Goal: Task Accomplishment & Management: Use online tool/utility

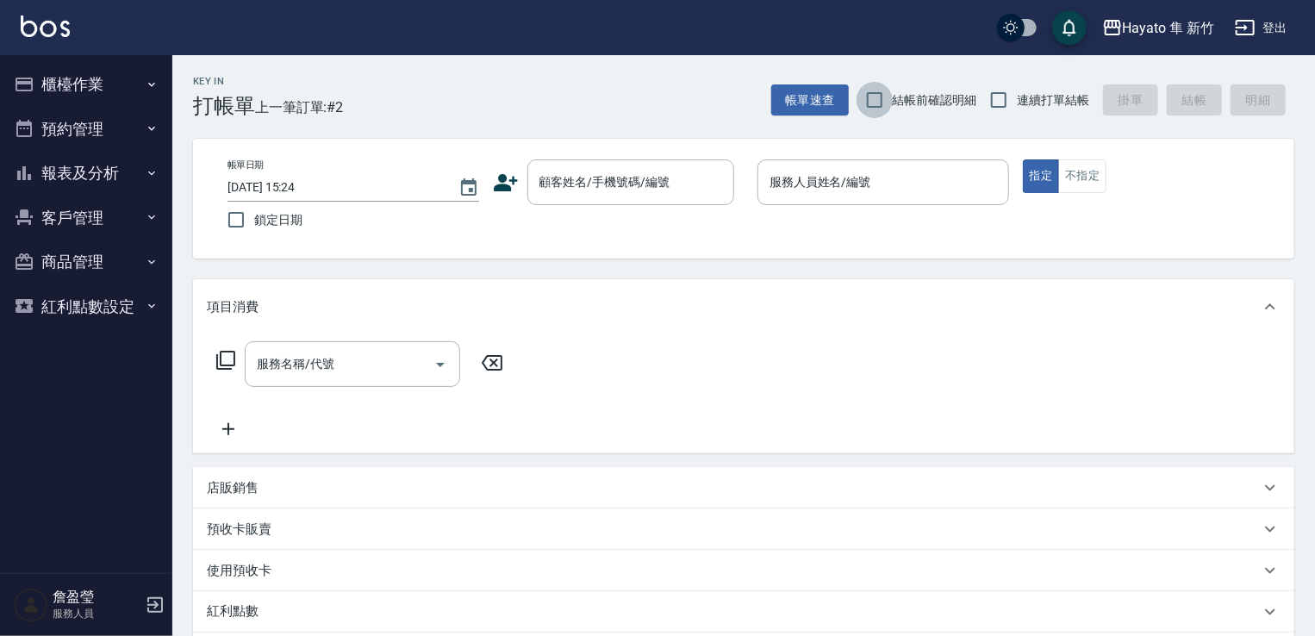
click at [876, 103] on input "結帳前確認明細" at bounding box center [875, 100] width 36 height 36
checkbox input "true"
click at [996, 97] on input "連續打單結帳" at bounding box center [999, 100] width 36 height 36
checkbox input "true"
click at [148, 90] on icon "button" at bounding box center [152, 85] width 14 height 14
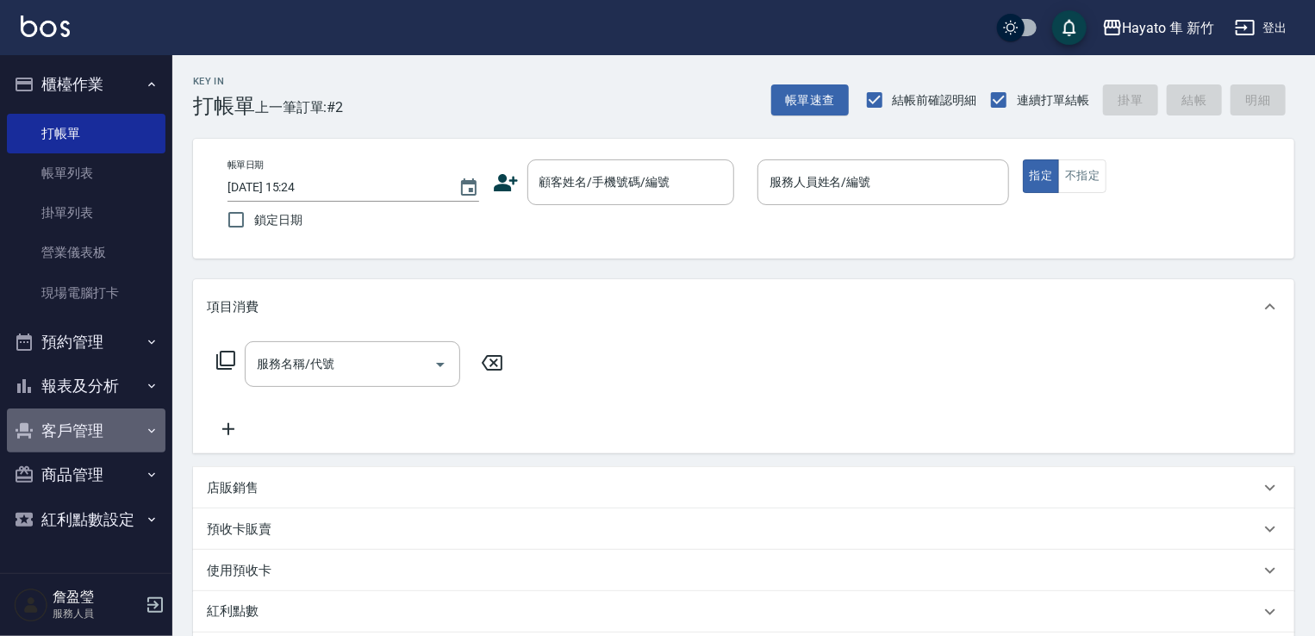
click at [128, 435] on button "客戶管理" at bounding box center [86, 431] width 159 height 45
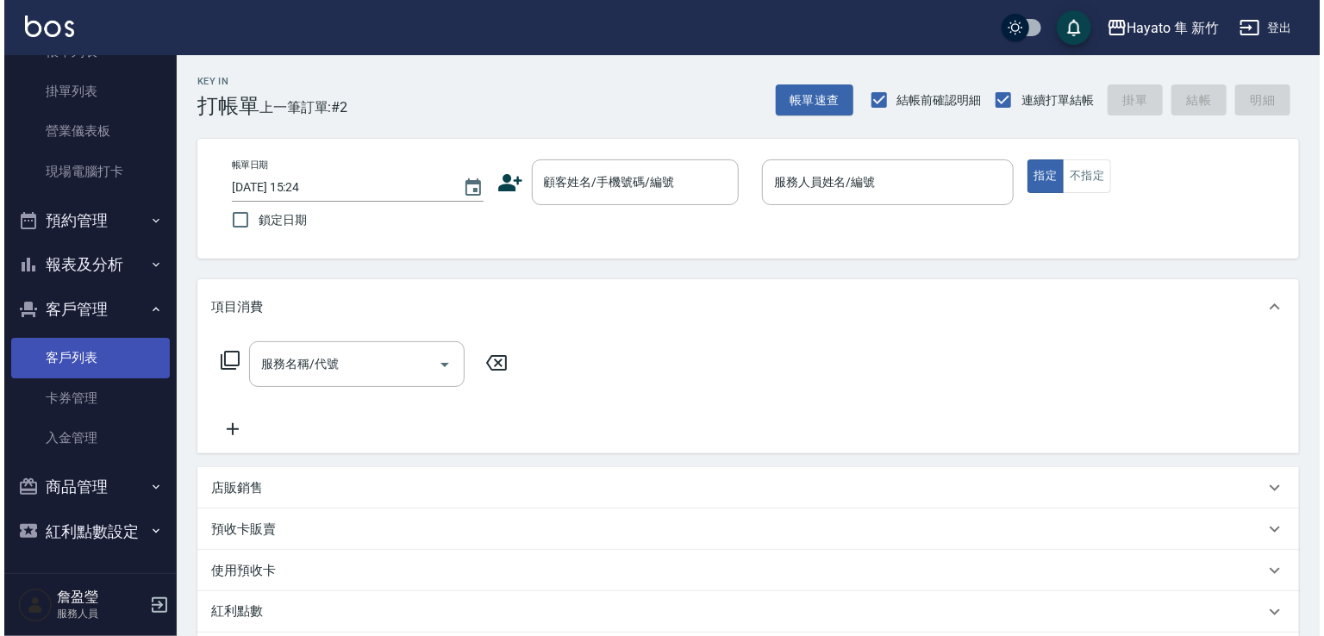
scroll to position [122, 0]
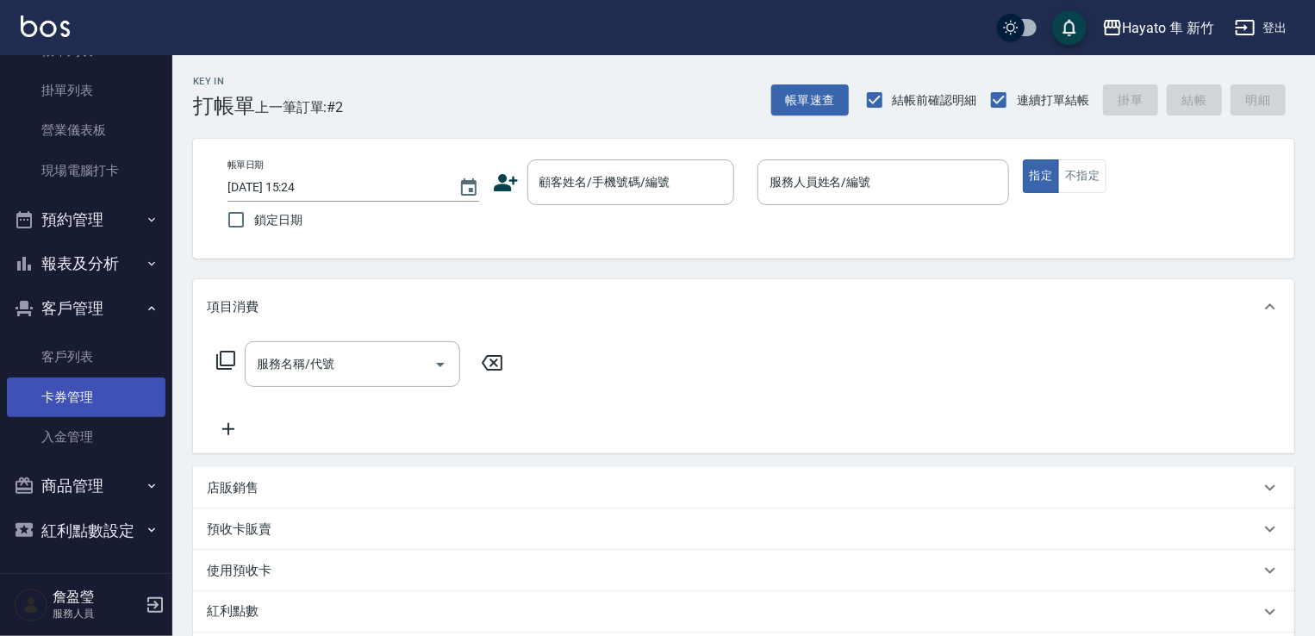
click at [99, 403] on link "卡券管理" at bounding box center [86, 397] width 159 height 40
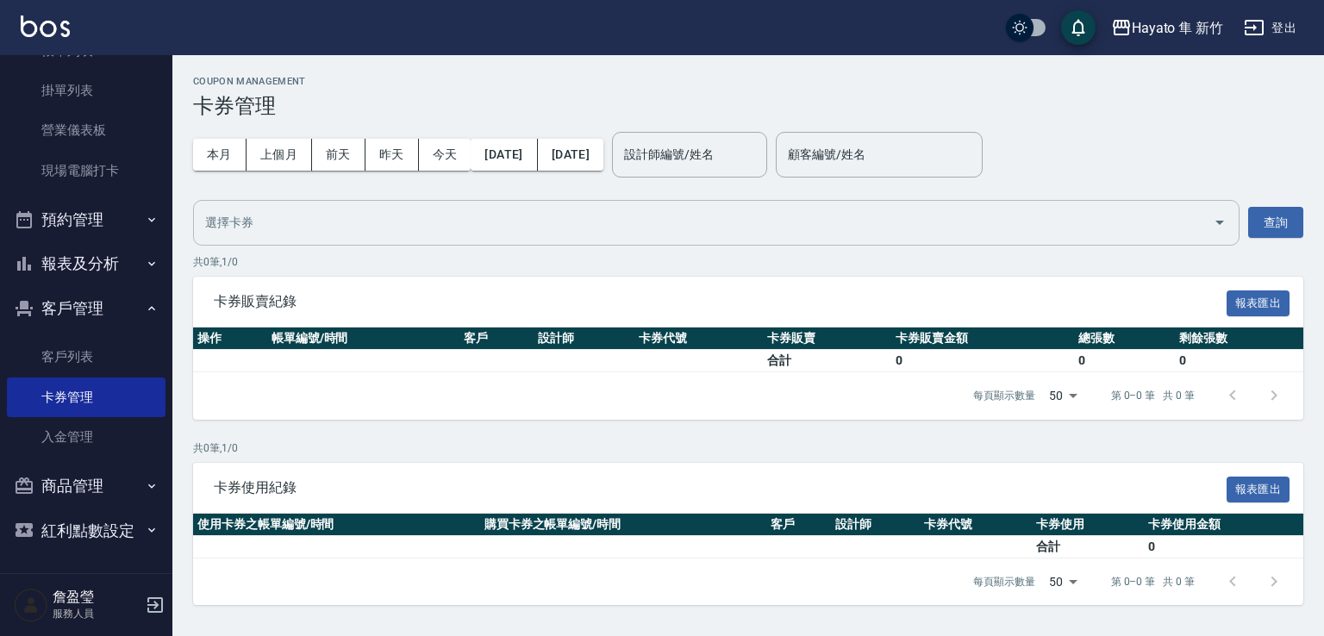
click at [446, 211] on input "text" at bounding box center [703, 223] width 1005 height 30
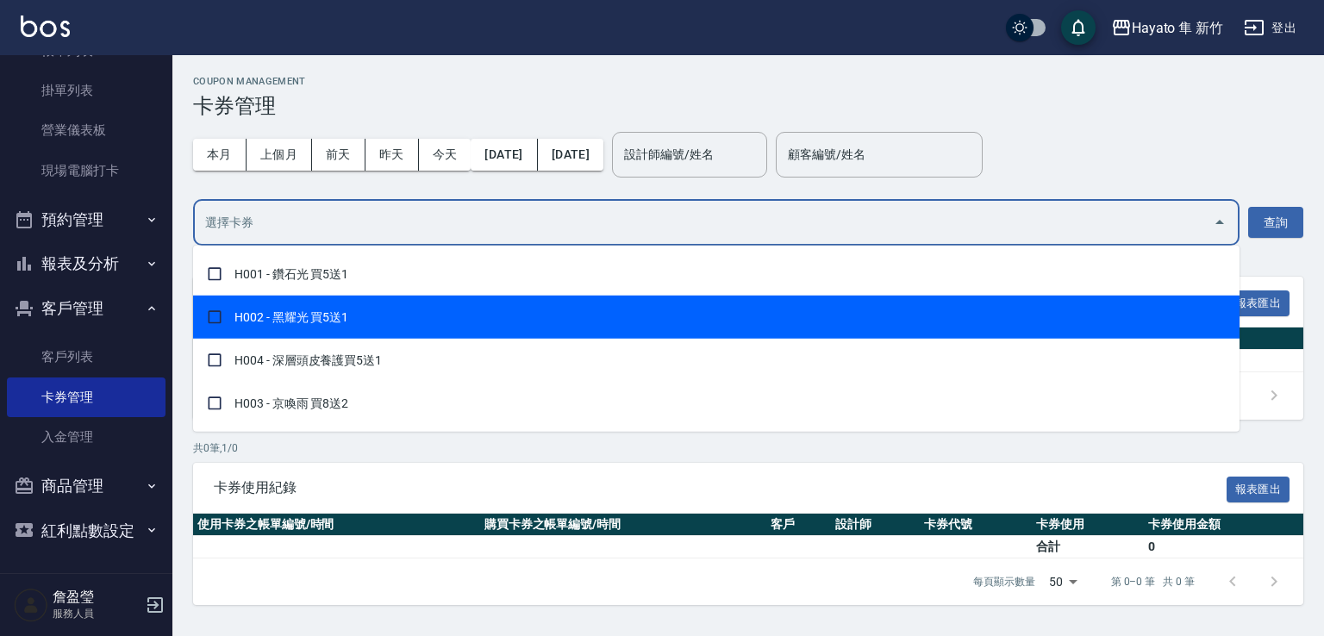
click at [382, 334] on span "H002 - 黑耀光 買5送1" at bounding box center [716, 317] width 1046 height 43
checkbox input "true"
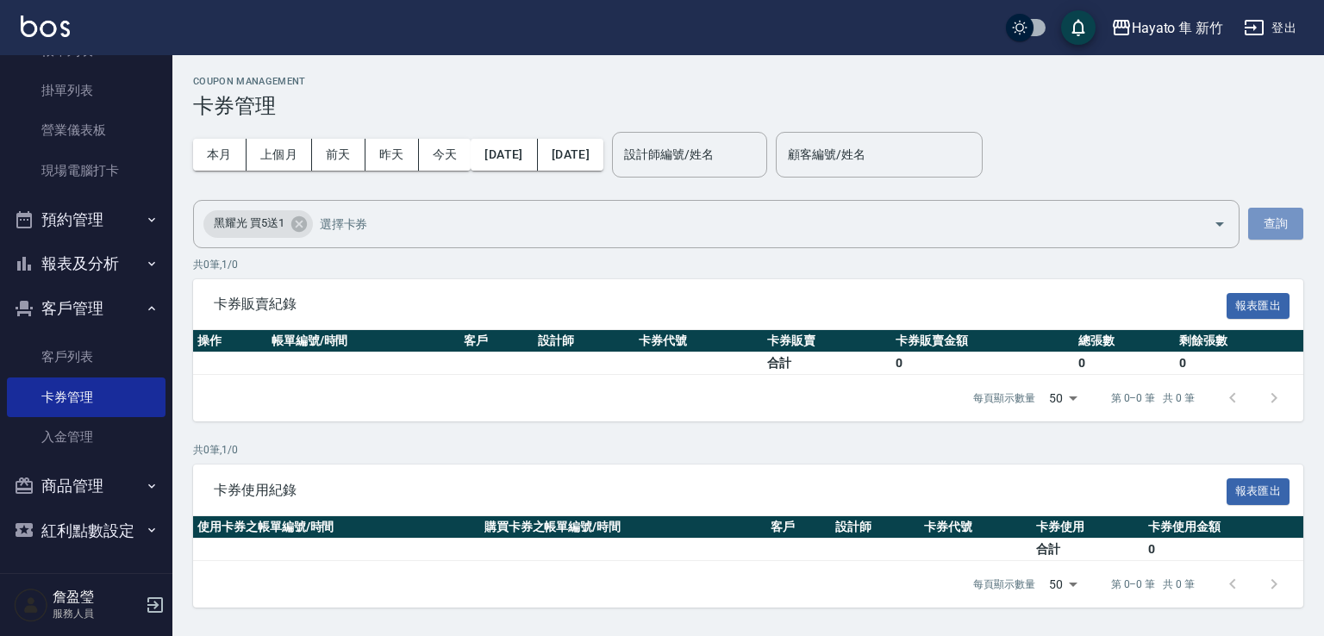
click at [1263, 209] on button "查詢" at bounding box center [1275, 224] width 55 height 32
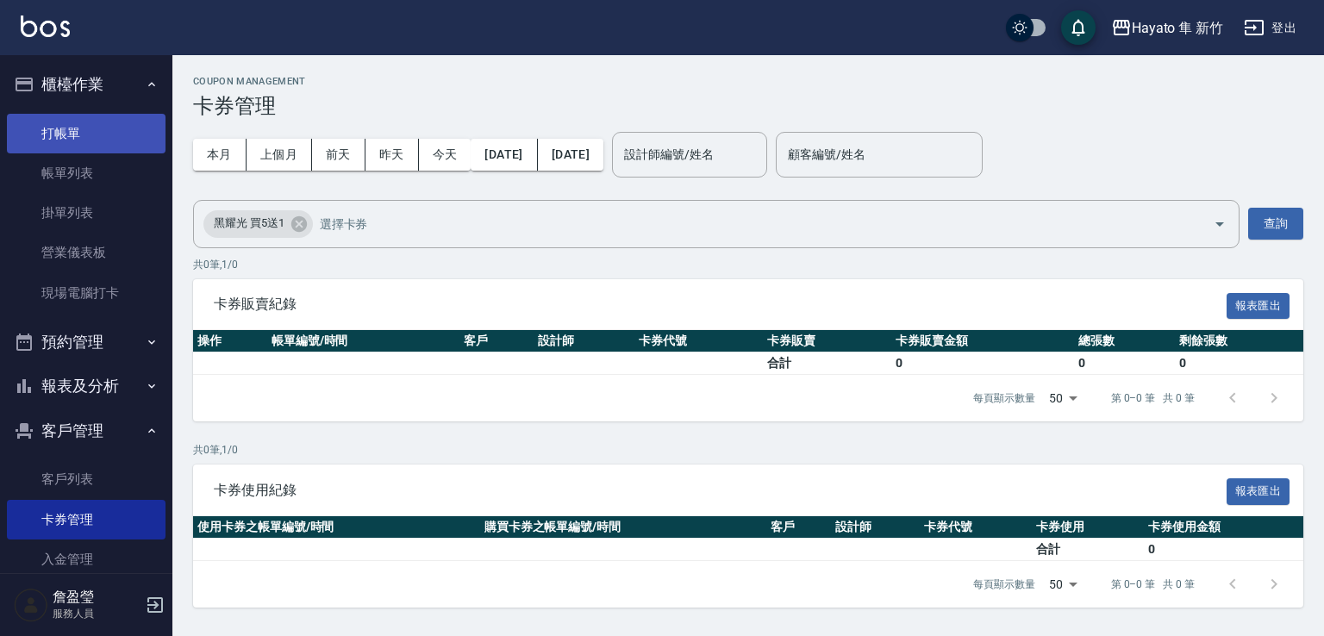
click at [103, 139] on link "打帳單" at bounding box center [86, 134] width 159 height 40
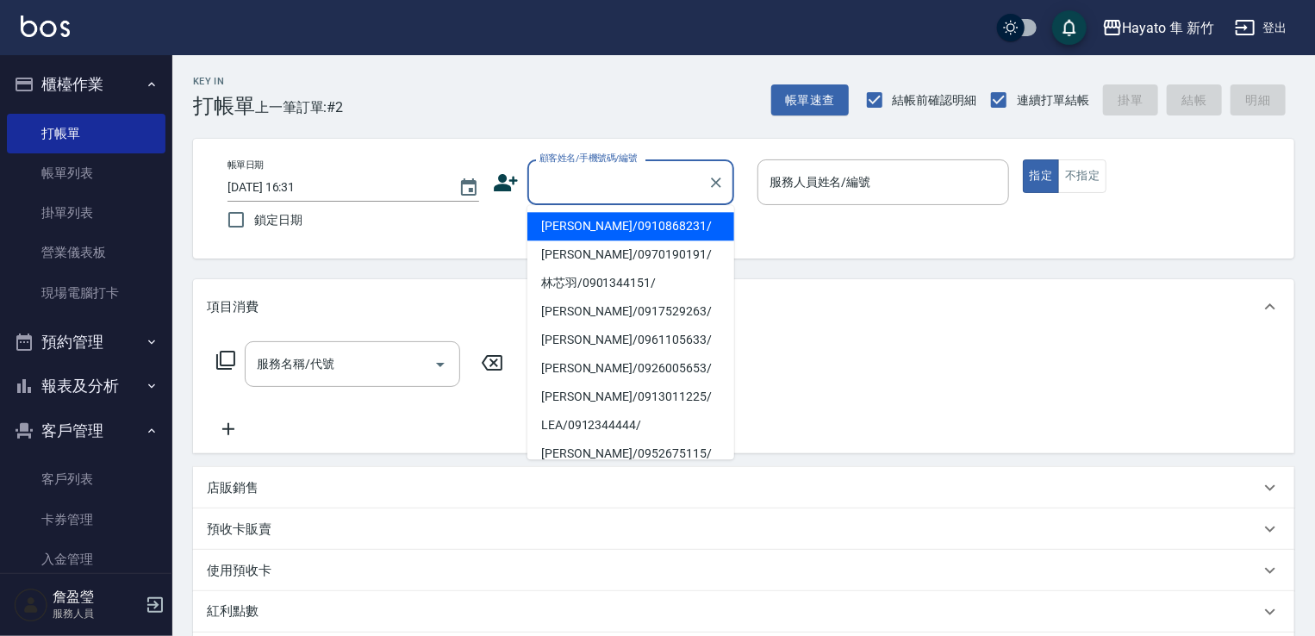
click at [582, 191] on input "顧客姓名/手機號碼/編號" at bounding box center [617, 182] width 165 height 30
click at [631, 235] on li "[PERSON_NAME]/0910868231/" at bounding box center [630, 226] width 207 height 28
type input "[PERSON_NAME]/0910868231/"
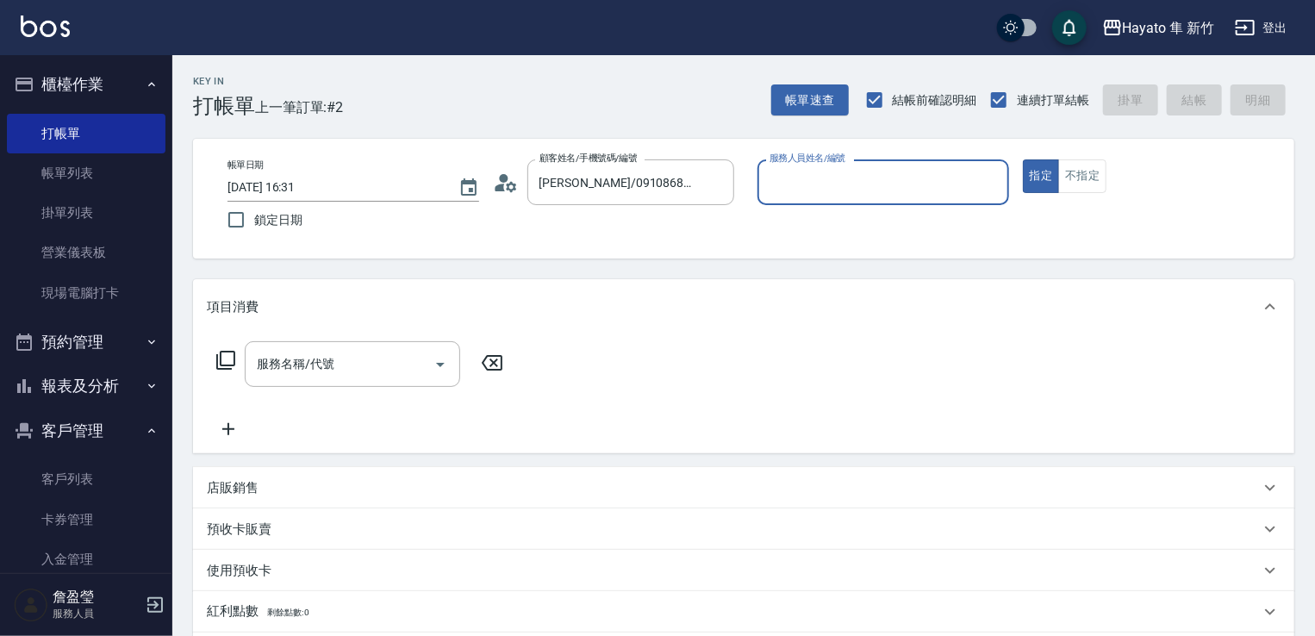
type input "En(無代號)"
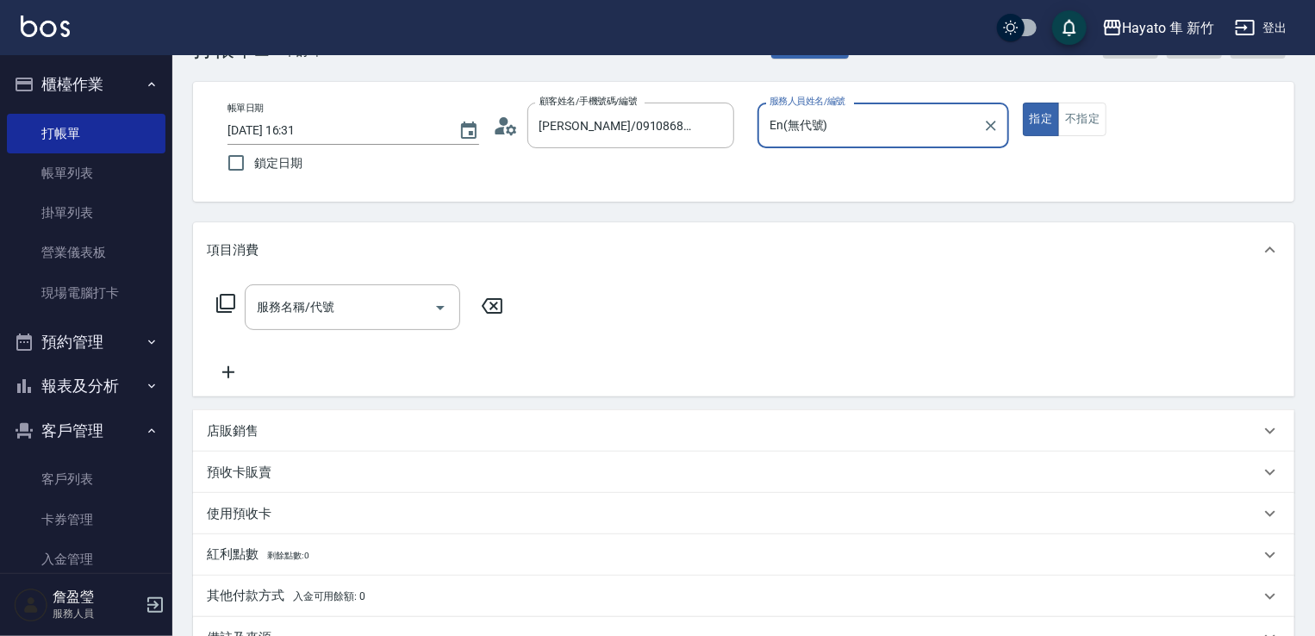
scroll to position [172, 0]
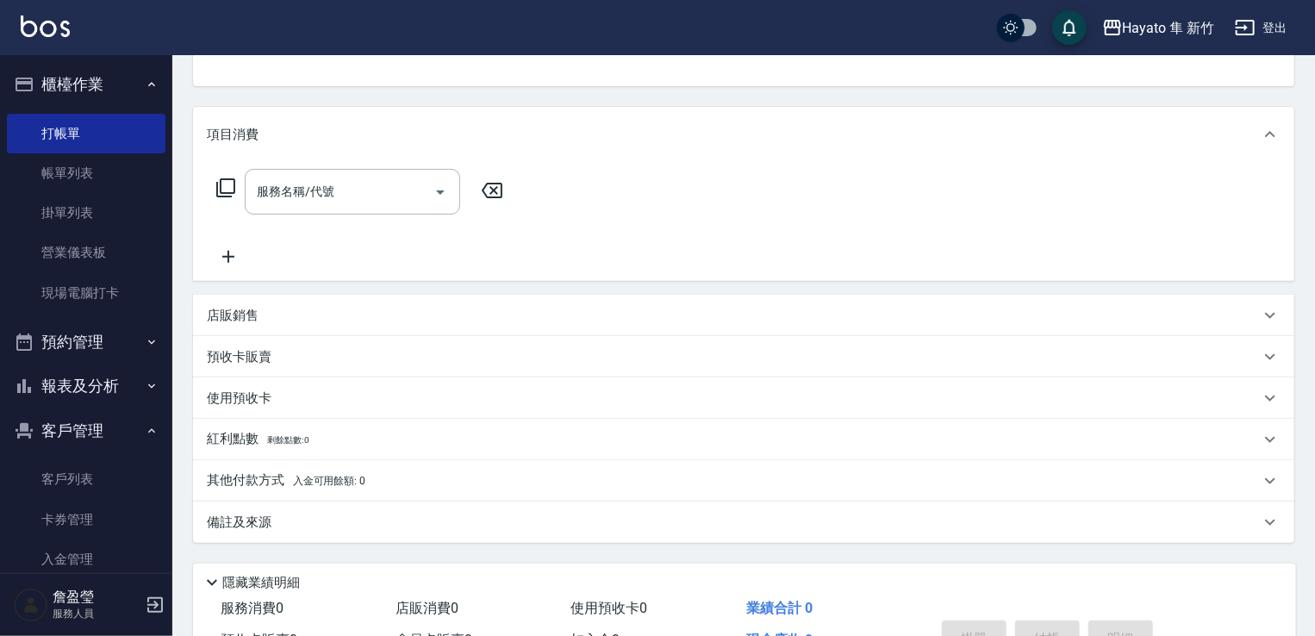
click at [330, 366] on div "預收卡販賣" at bounding box center [743, 356] width 1101 height 41
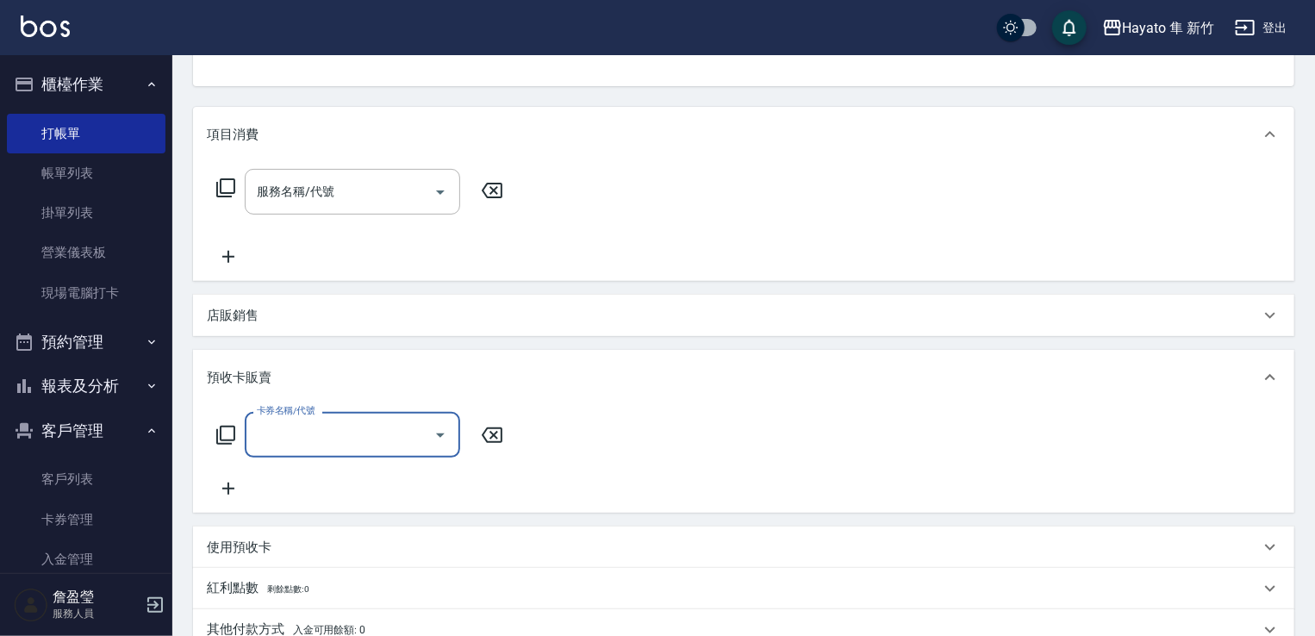
scroll to position [0, 0]
click at [440, 431] on icon "Open" at bounding box center [440, 435] width 21 height 21
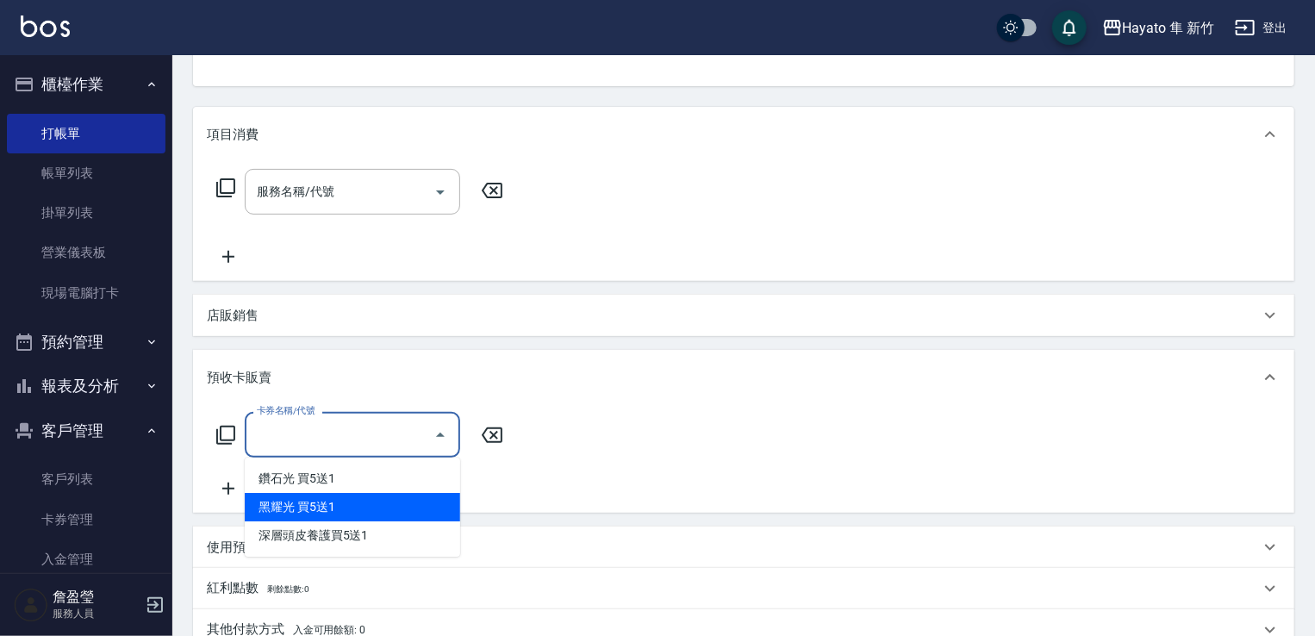
click at [352, 508] on span "黑耀光 買5送1" at bounding box center [352, 507] width 215 height 28
type input "黑耀光 買5送1(H002)"
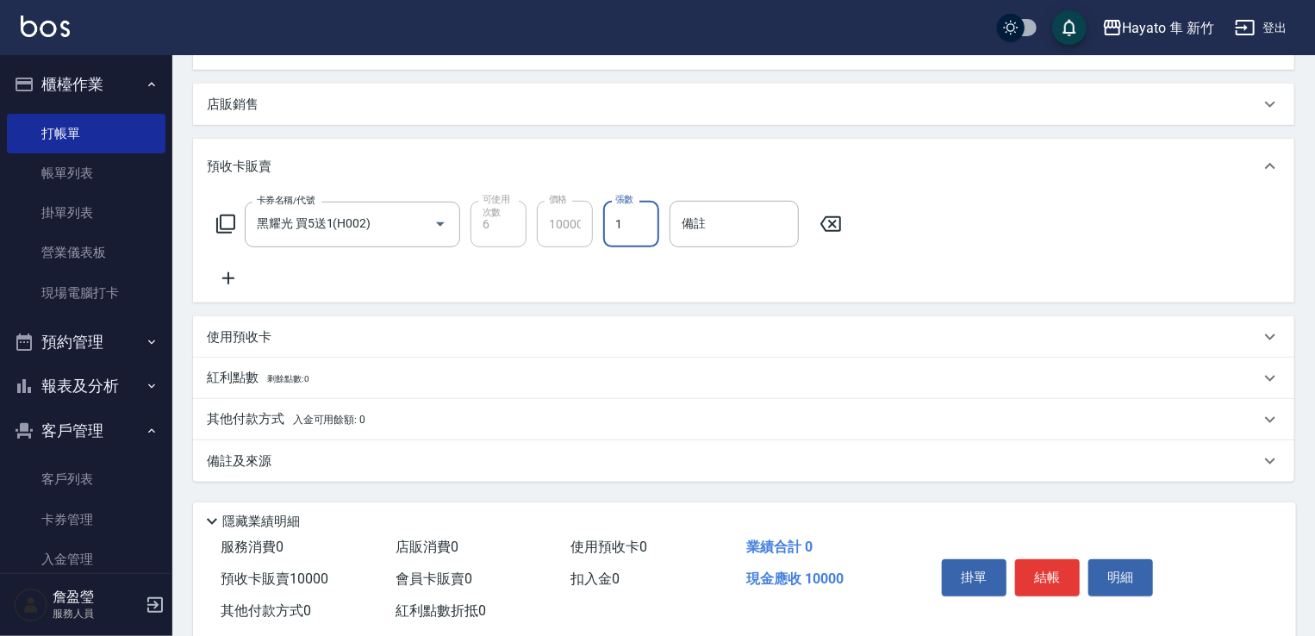
scroll to position [422, 0]
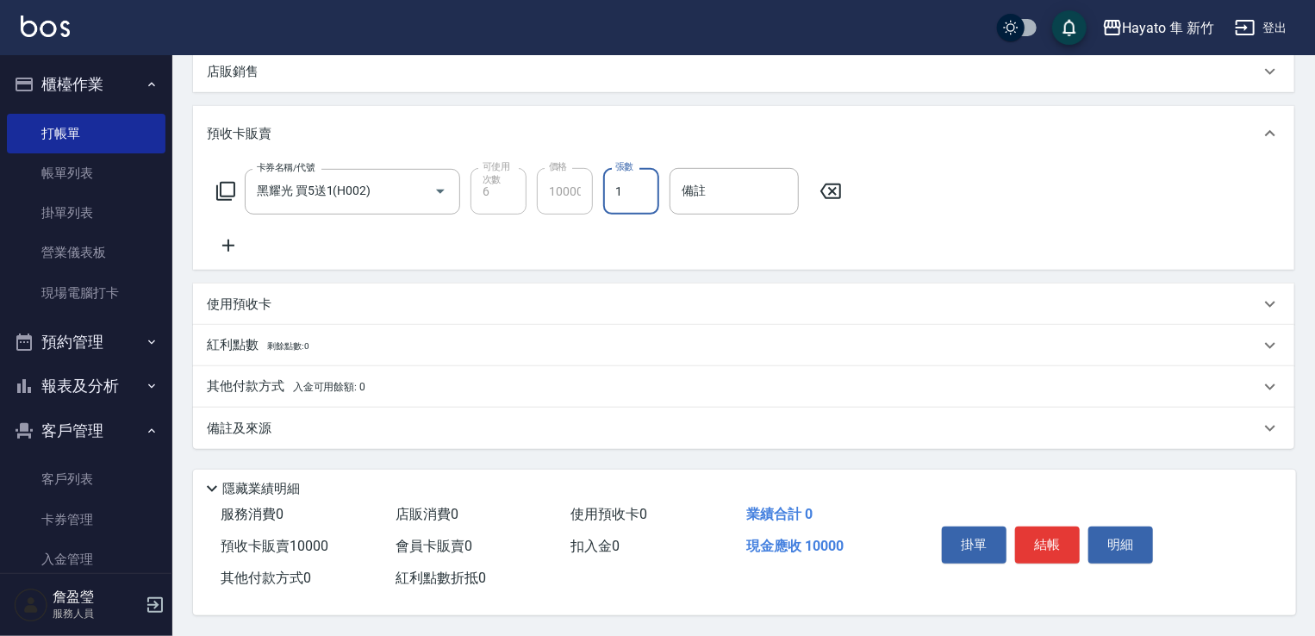
click at [371, 386] on div "其他付款方式 入金可用餘額: 0" at bounding box center [733, 386] width 1053 height 19
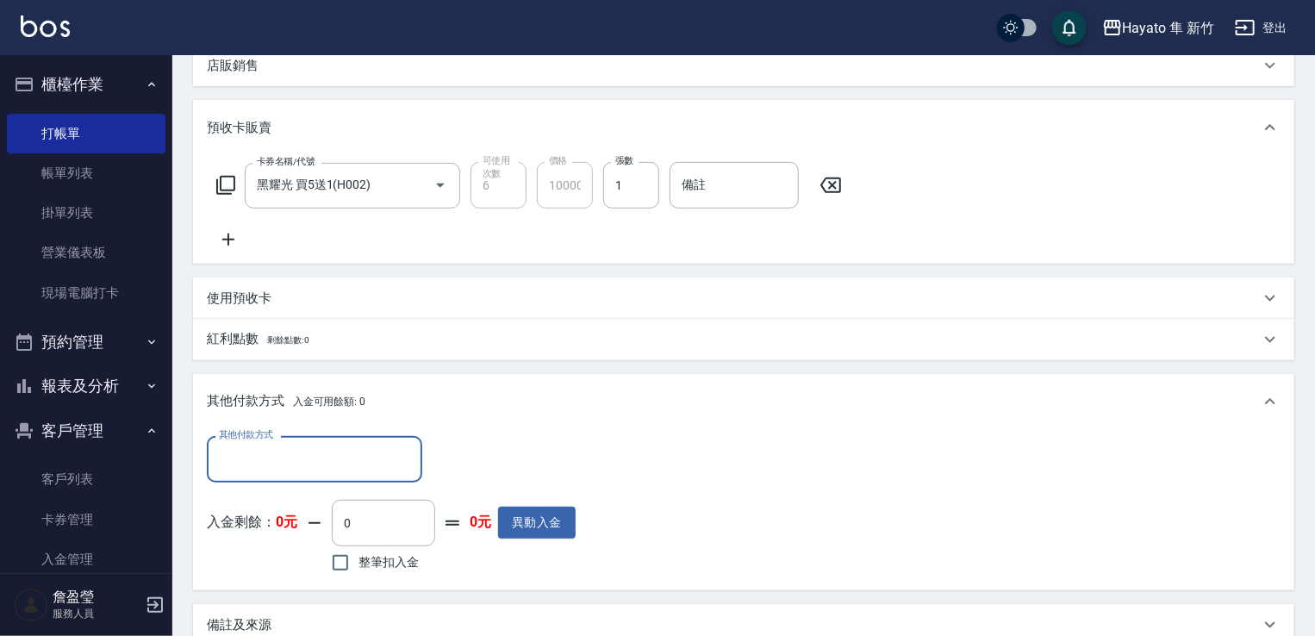
scroll to position [0, 0]
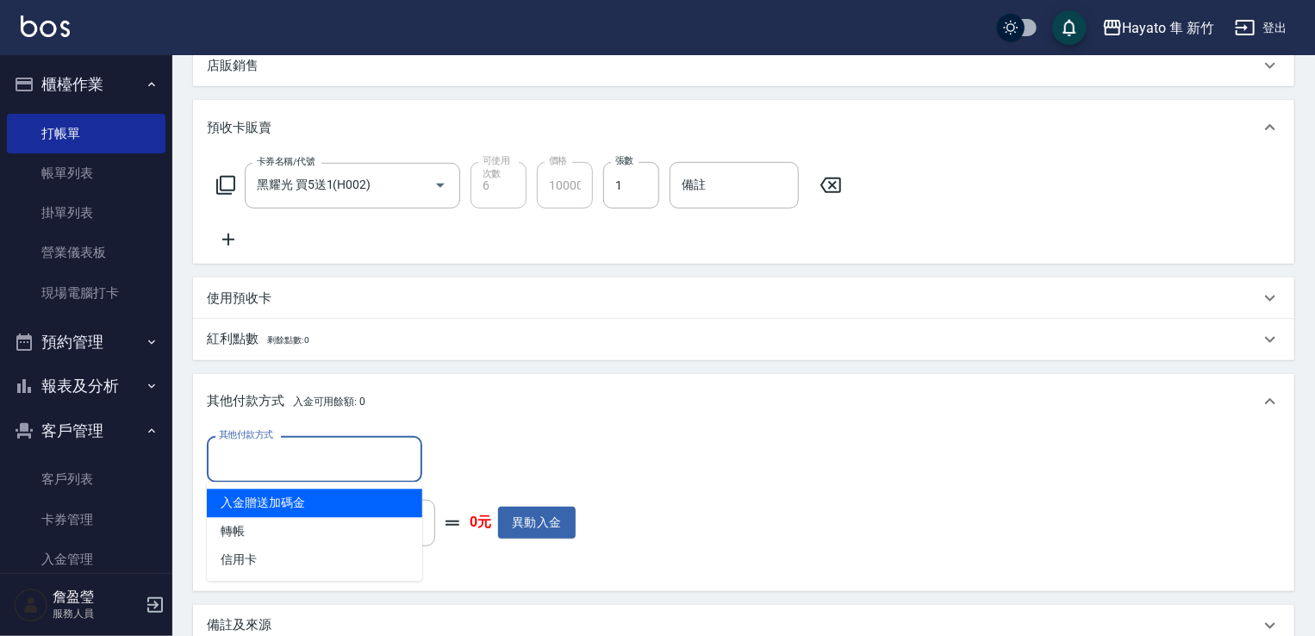
click at [303, 470] on input "其他付款方式" at bounding box center [315, 459] width 200 height 30
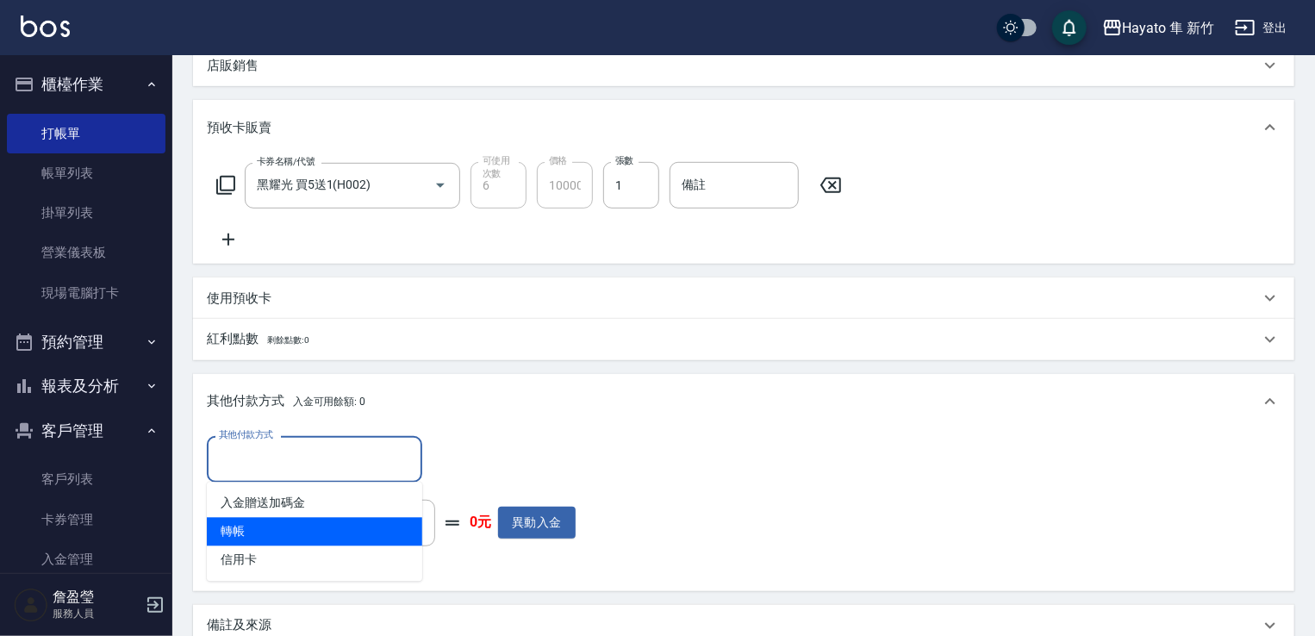
click at [272, 539] on span "轉帳" at bounding box center [314, 532] width 215 height 28
type input "轉帳"
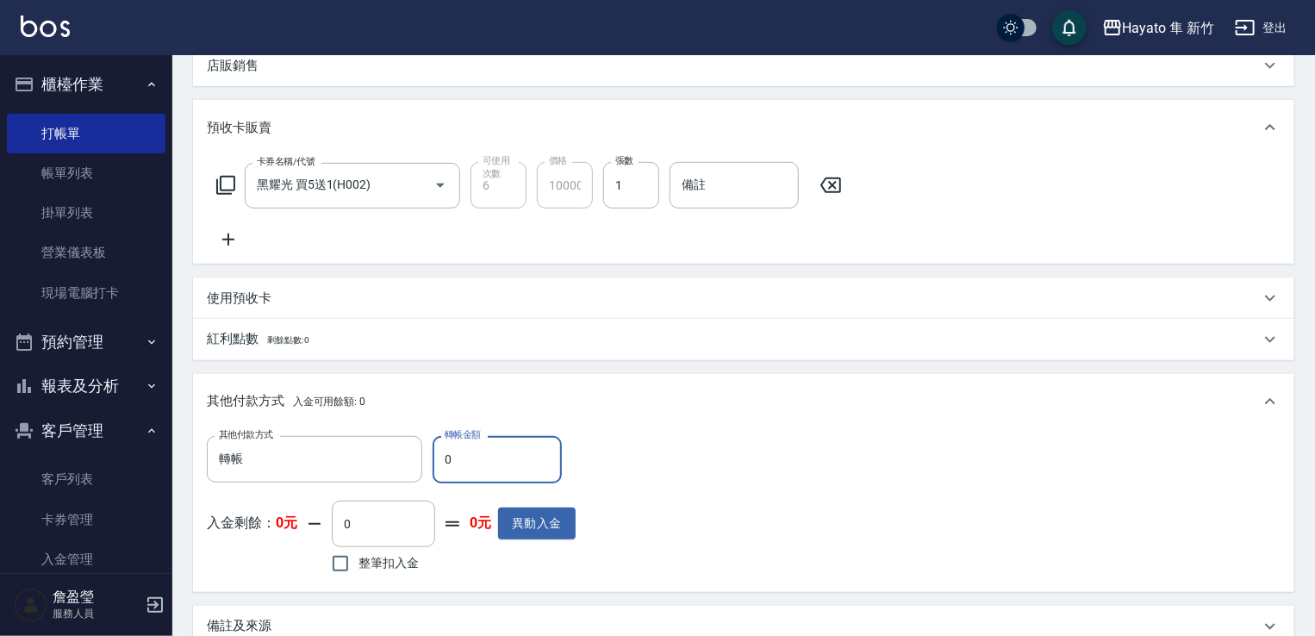
drag, startPoint x: 468, startPoint y: 470, endPoint x: 438, endPoint y: 470, distance: 30.2
click at [438, 470] on input "0" at bounding box center [497, 459] width 129 height 47
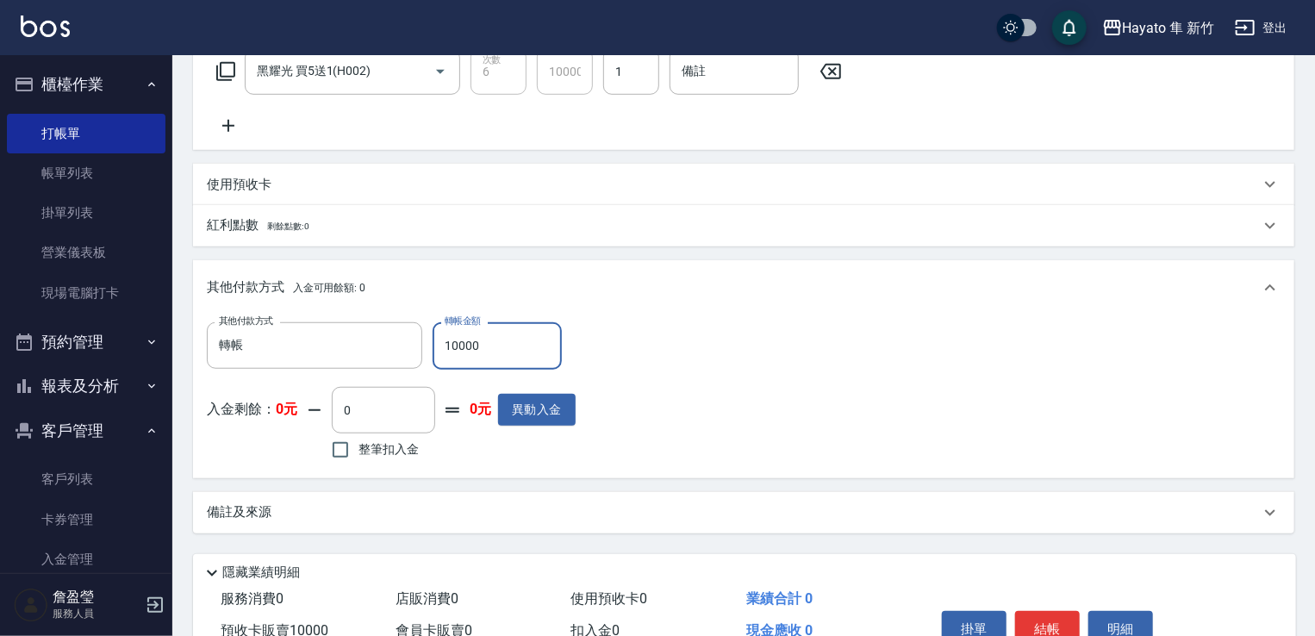
scroll to position [626, 0]
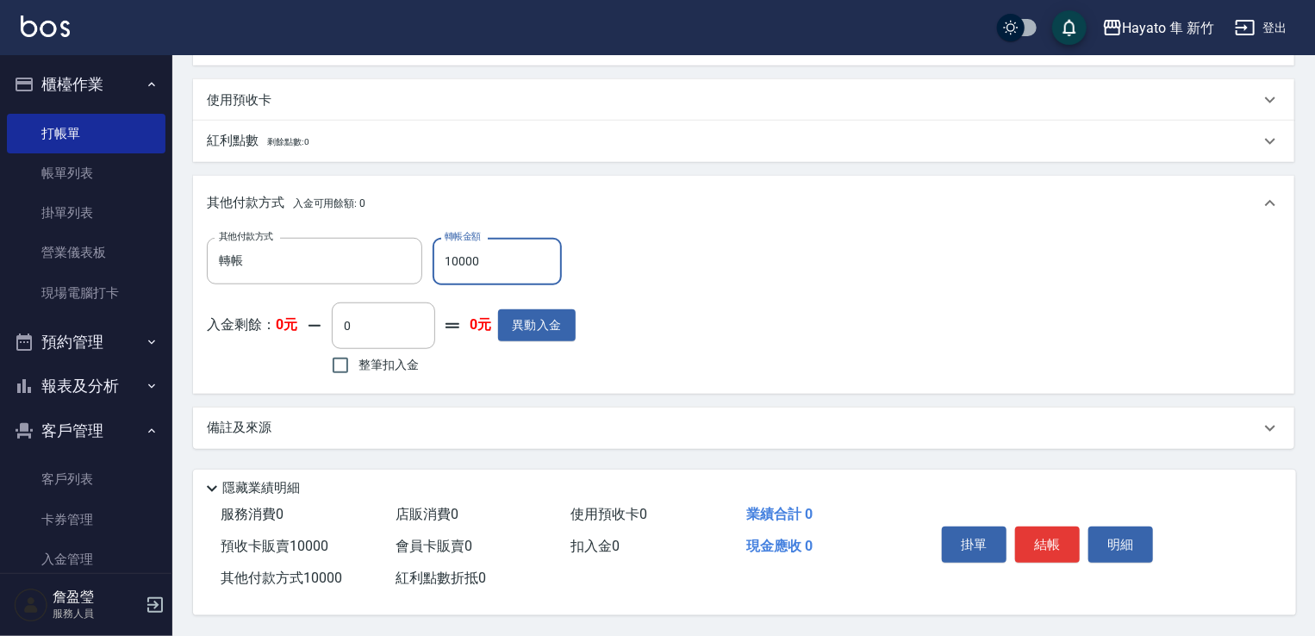
type input "10000"
click at [353, 424] on div "備註及來源" at bounding box center [733, 428] width 1053 height 18
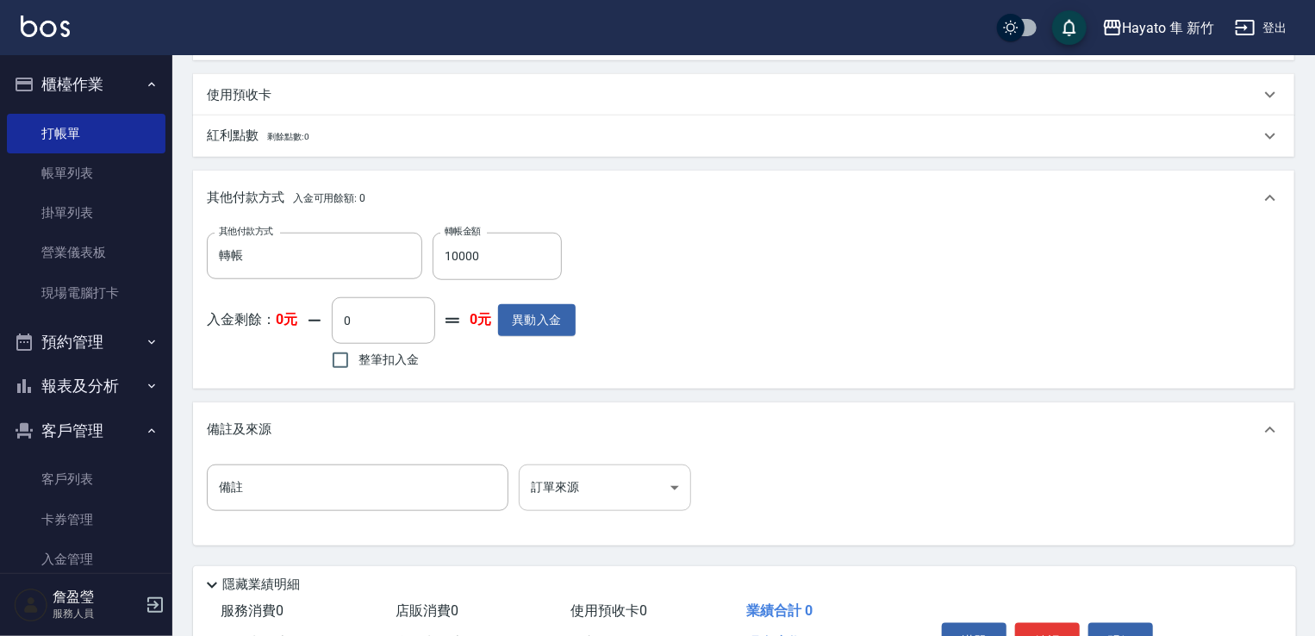
click at [679, 490] on body "Hayato 隼 新竹 登出 櫃檯作業 打帳單 帳單列表 掛單列表 營業儀表板 現場電腦打卡 預約管理 預約管理 報表及分析 報表目錄 店家日報表 互助日報表…" at bounding box center [657, 53] width 1315 height 1358
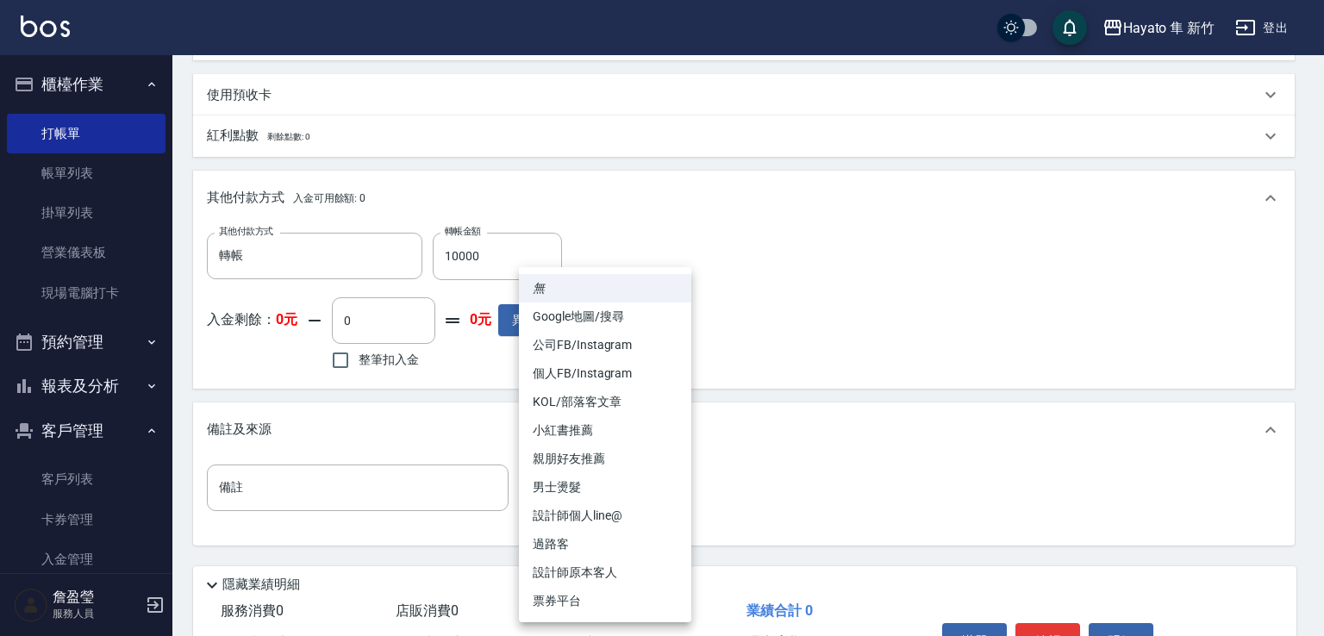
click at [614, 582] on li "設計師原本客人" at bounding box center [605, 572] width 172 height 28
type input "設計師原本客人"
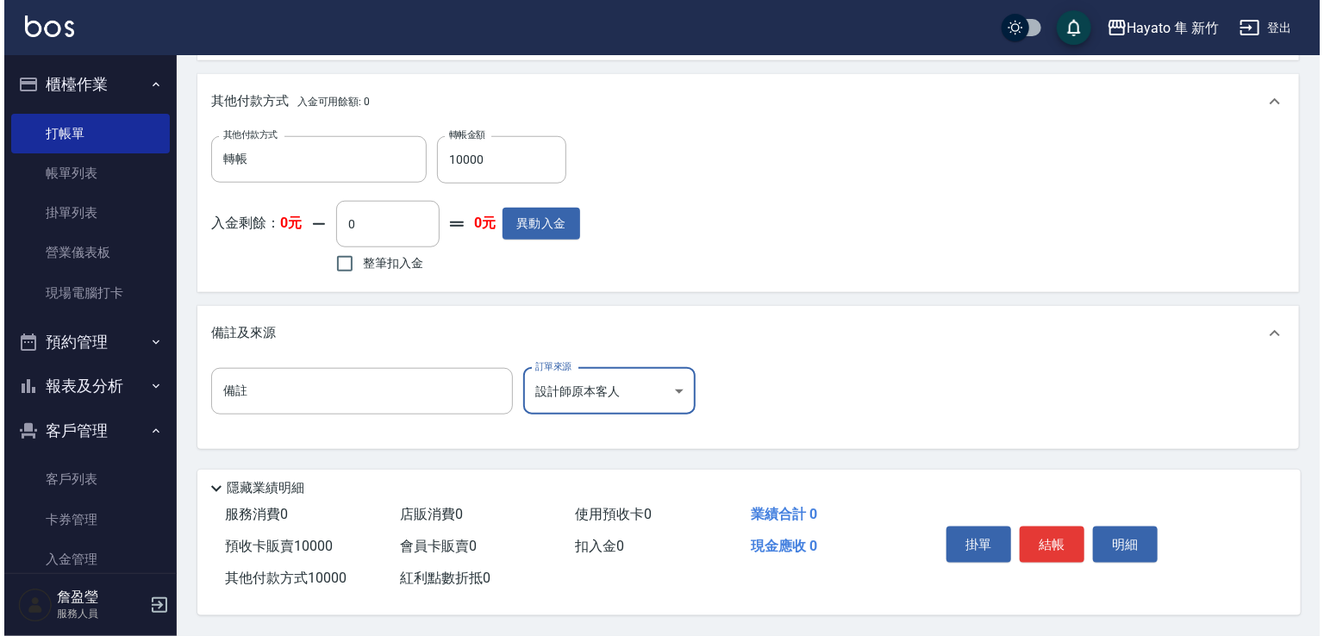
scroll to position [727, 0]
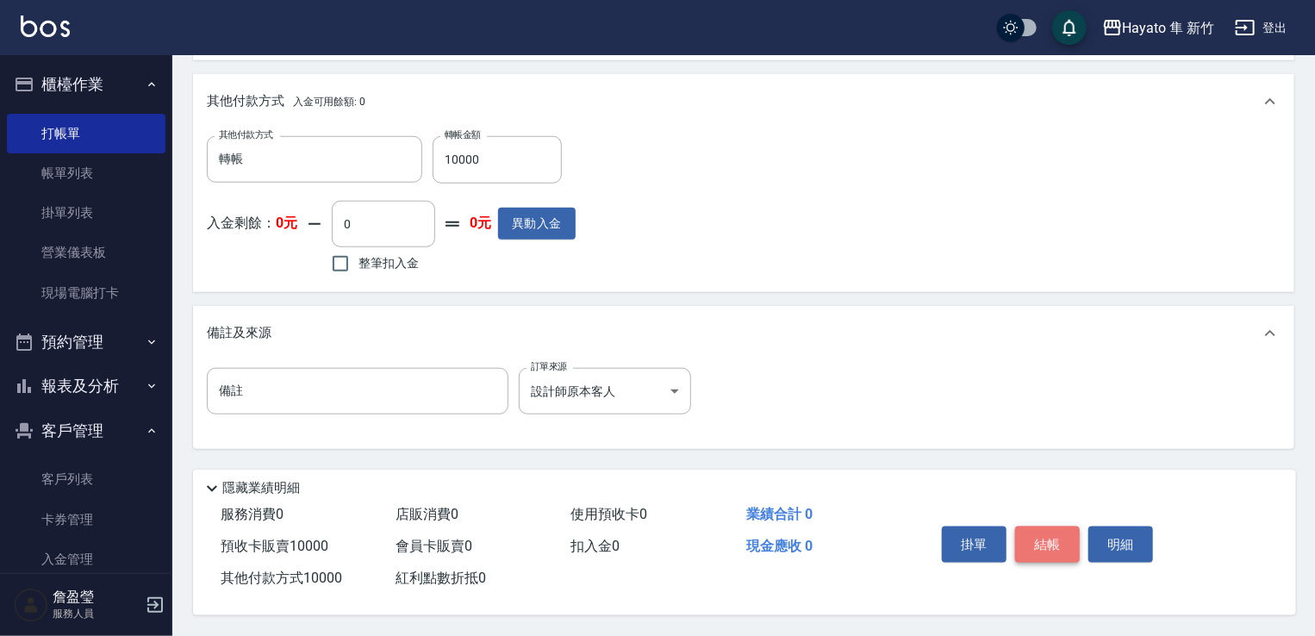
click at [1039, 542] on button "結帳" at bounding box center [1047, 545] width 65 height 36
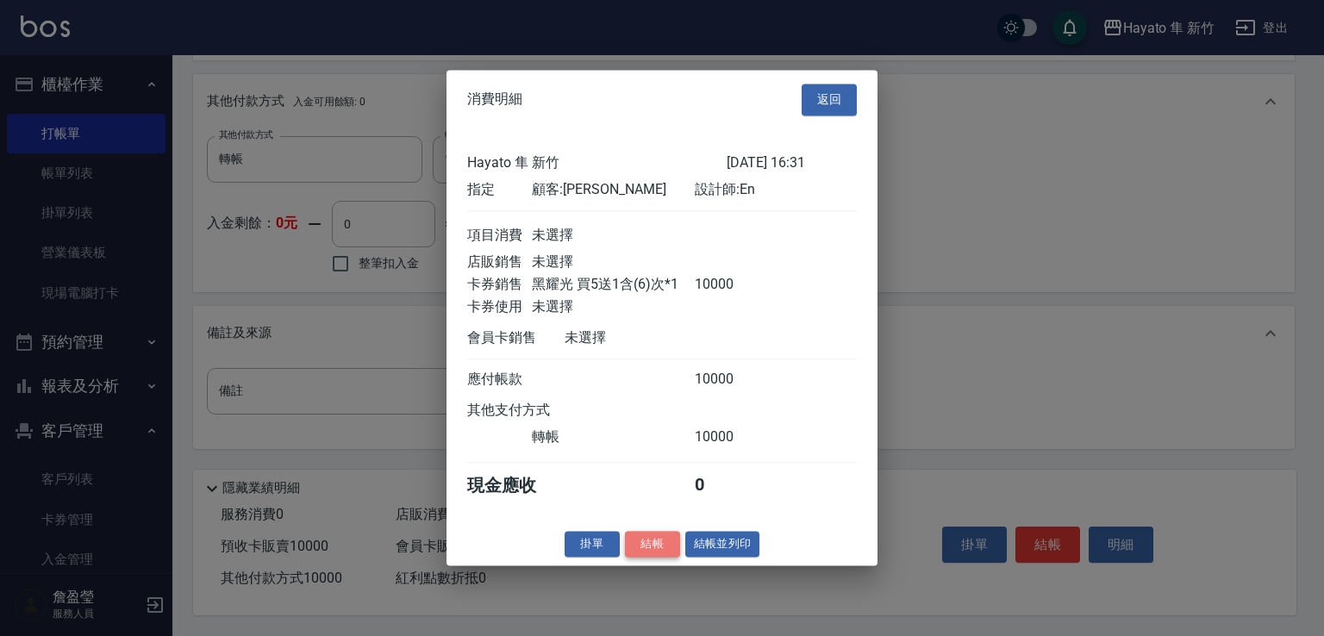
click at [649, 558] on button "結帳" at bounding box center [652, 544] width 55 height 27
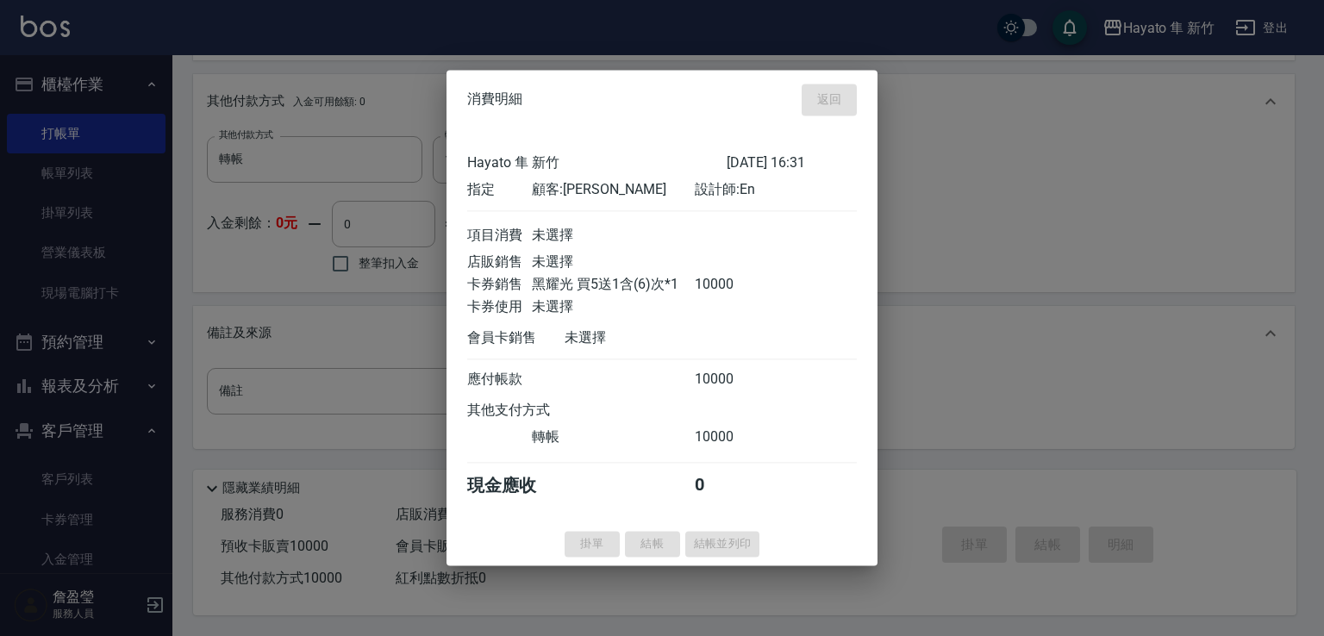
type input "[DATE] 16:32"
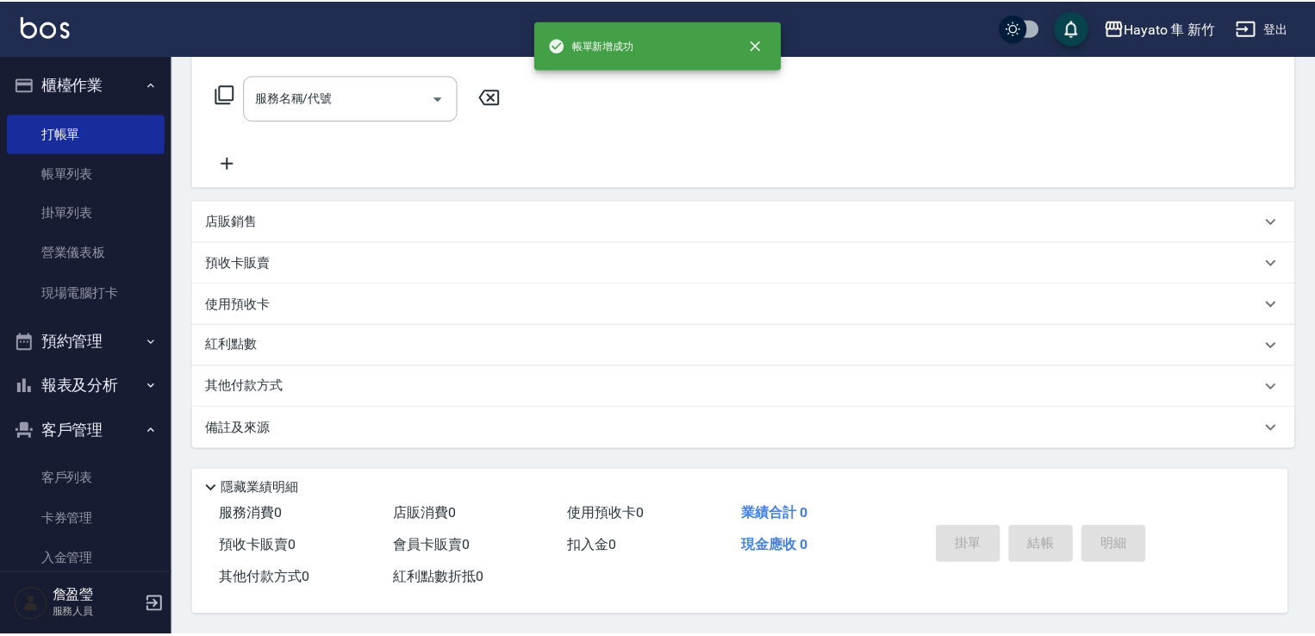
scroll to position [0, 0]
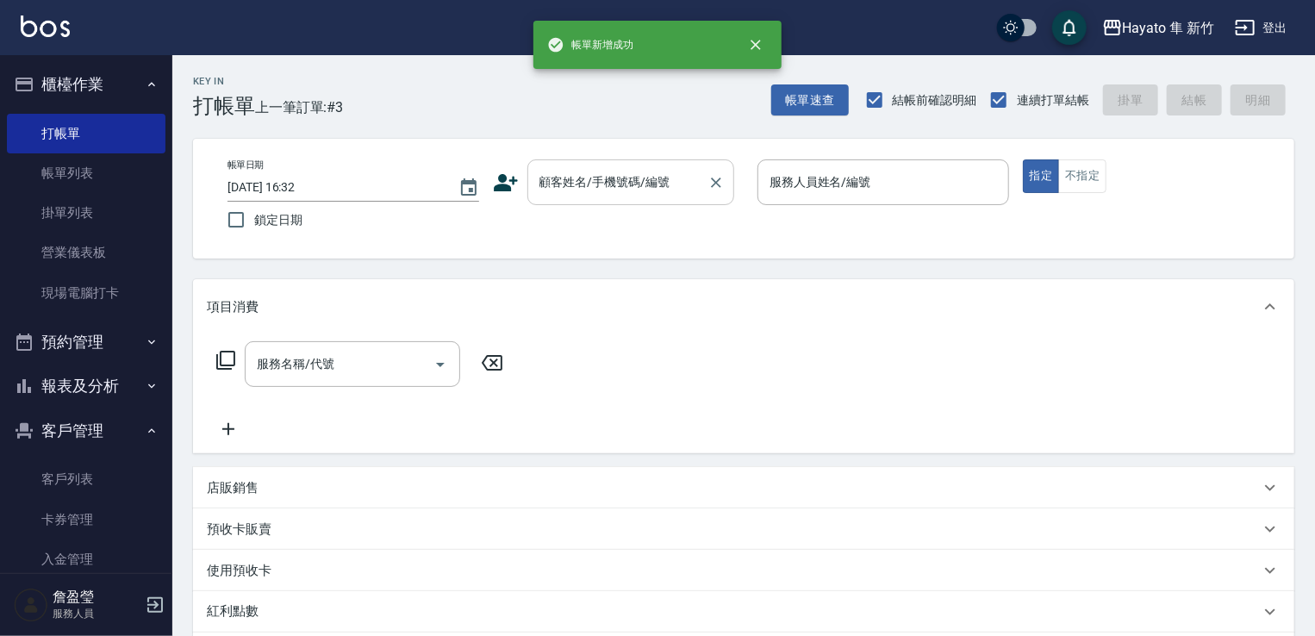
click at [603, 177] on input "顧客姓名/手機號碼/編號" at bounding box center [617, 182] width 165 height 30
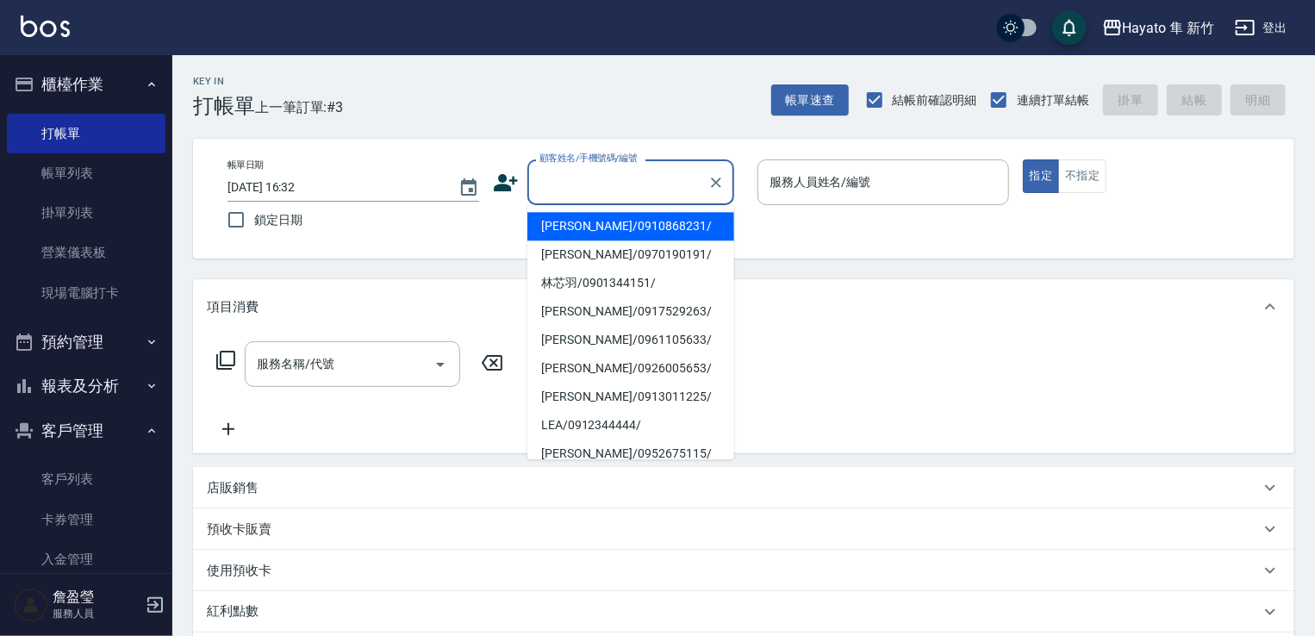
click at [622, 221] on li "[PERSON_NAME]/0910868231/" at bounding box center [630, 226] width 207 height 28
type input "[PERSON_NAME]/0910868231/"
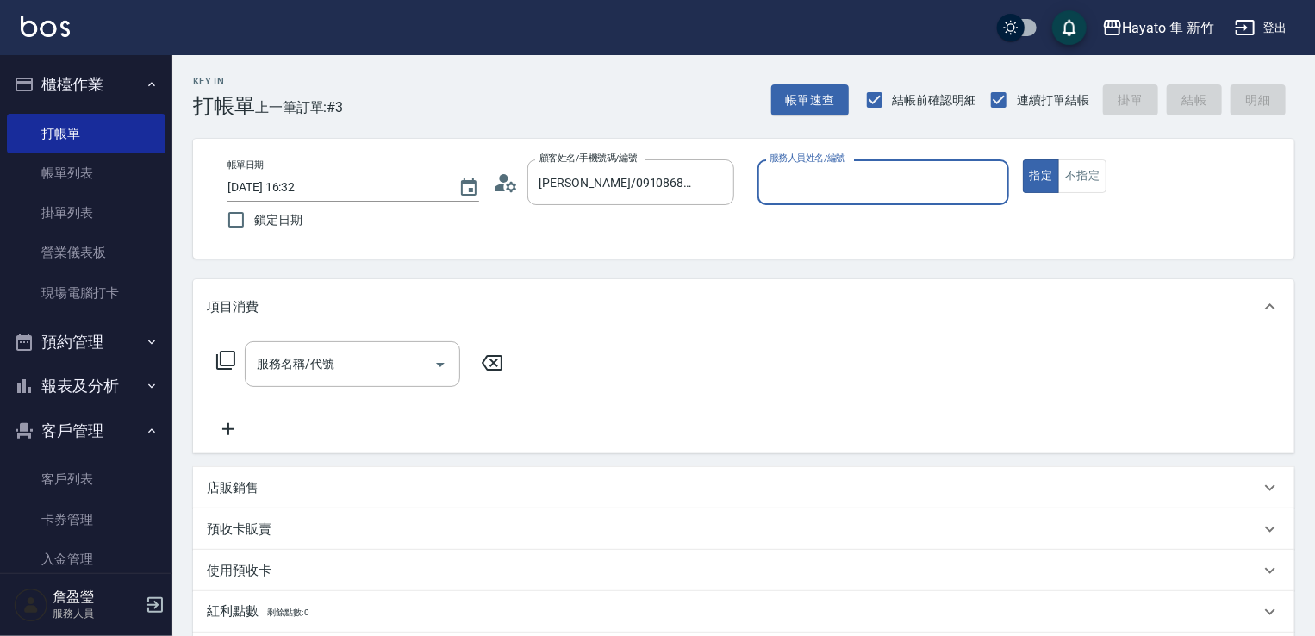
type input "En(無代號)"
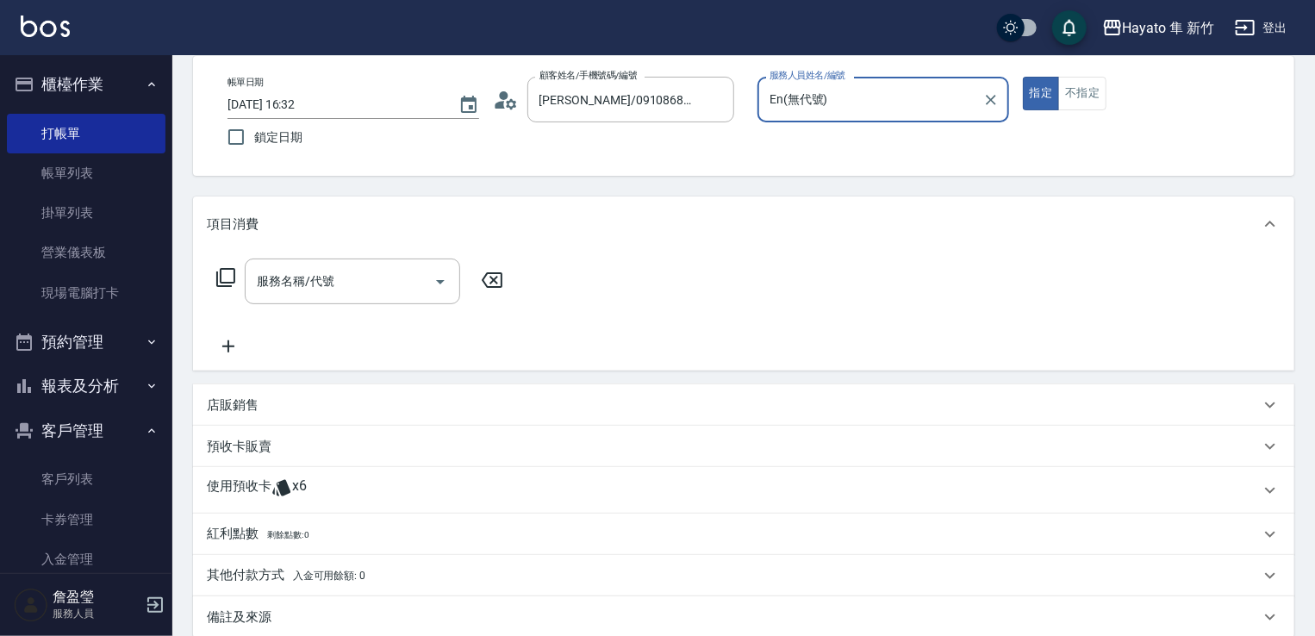
scroll to position [172, 0]
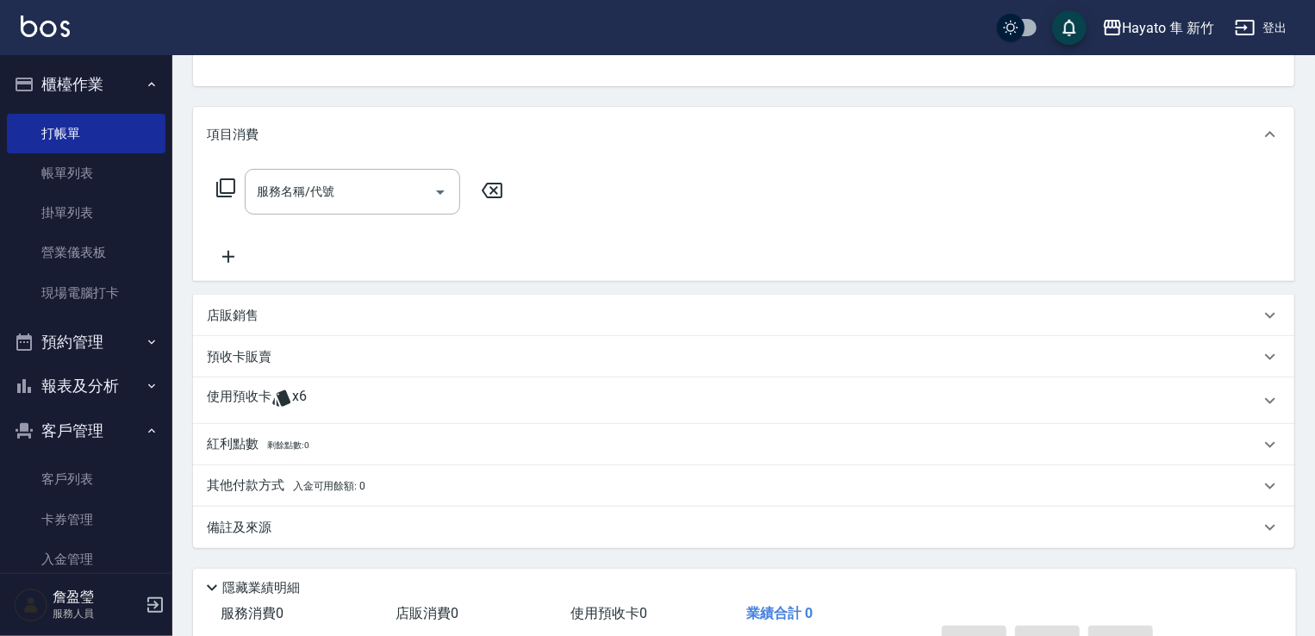
click at [321, 315] on div "店販銷售" at bounding box center [733, 316] width 1053 height 18
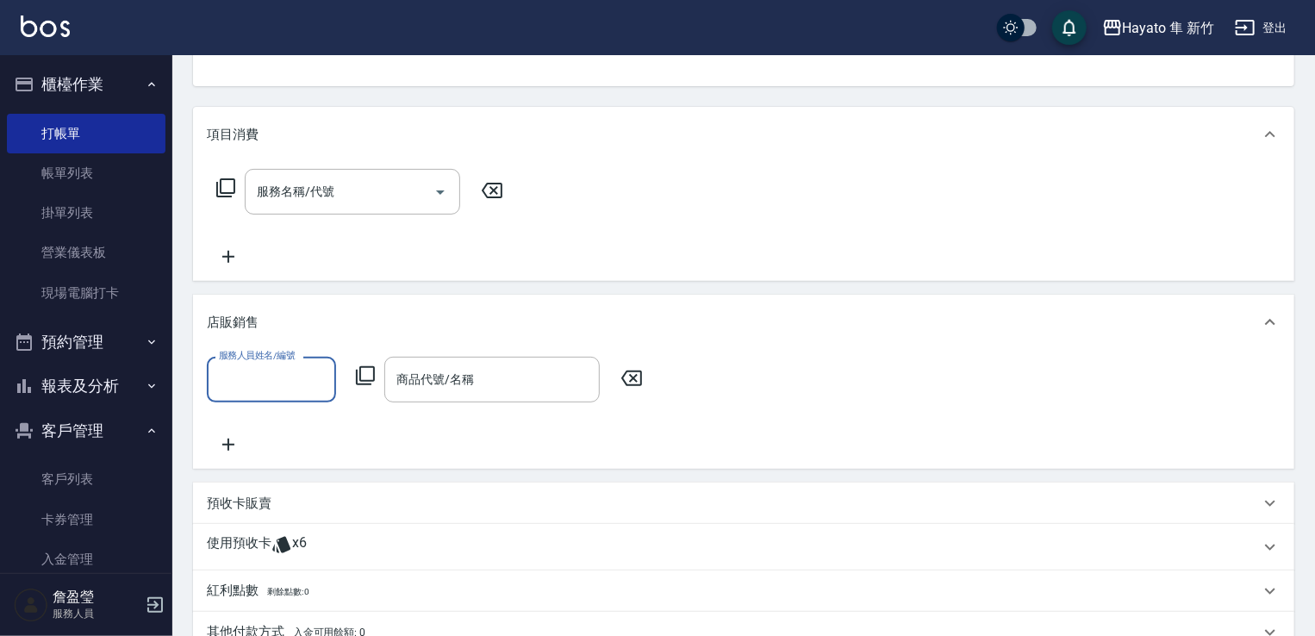
scroll to position [0, 0]
click at [291, 380] on input "服務人員姓名/編號" at bounding box center [272, 380] width 114 height 30
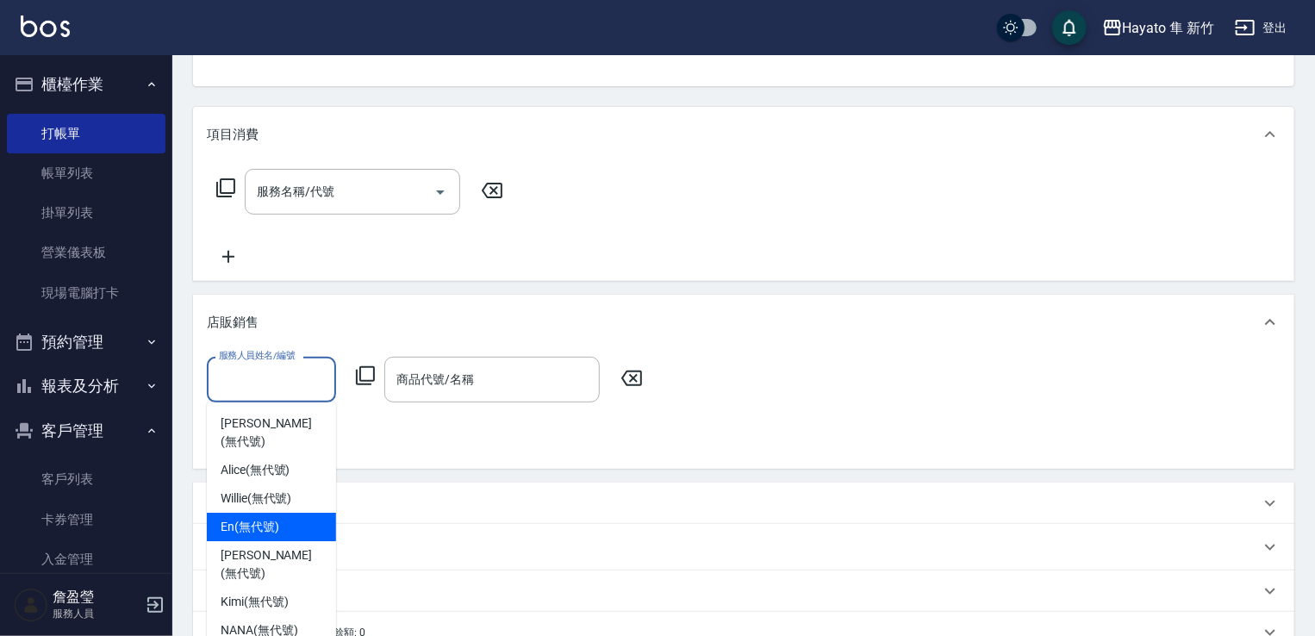
click at [270, 518] on span "En (無代號)" at bounding box center [250, 527] width 59 height 18
type input "En(無代號)"
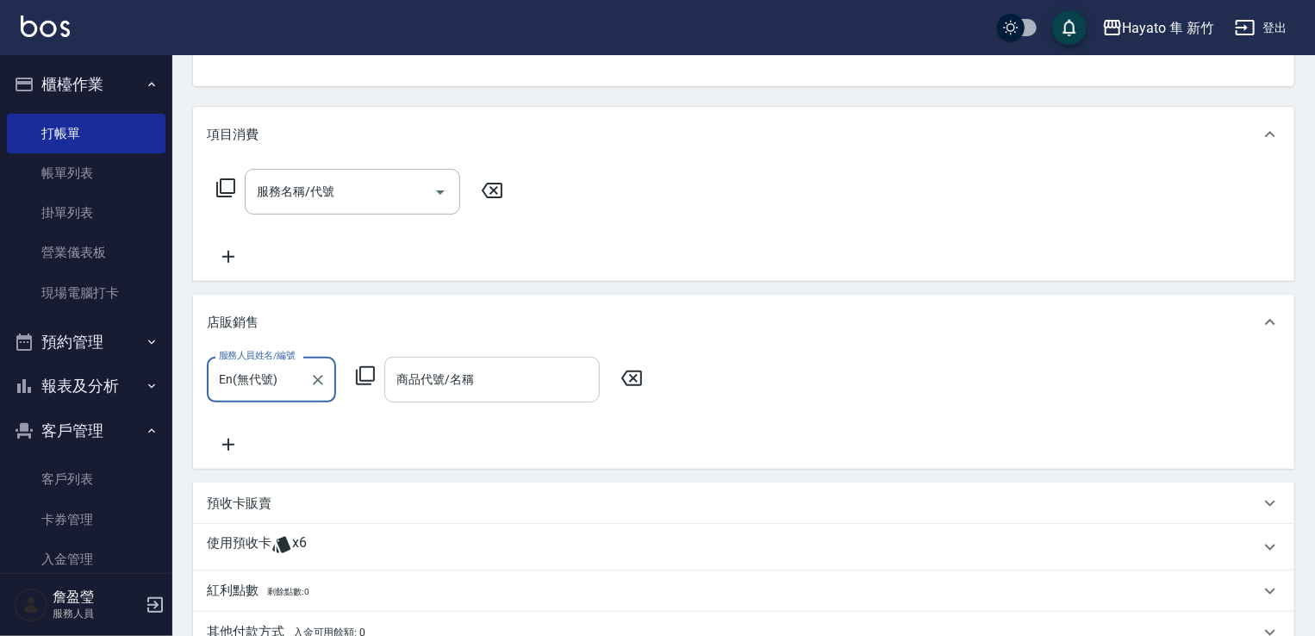
click at [483, 377] on input "商品代號/名稱" at bounding box center [492, 380] width 200 height 30
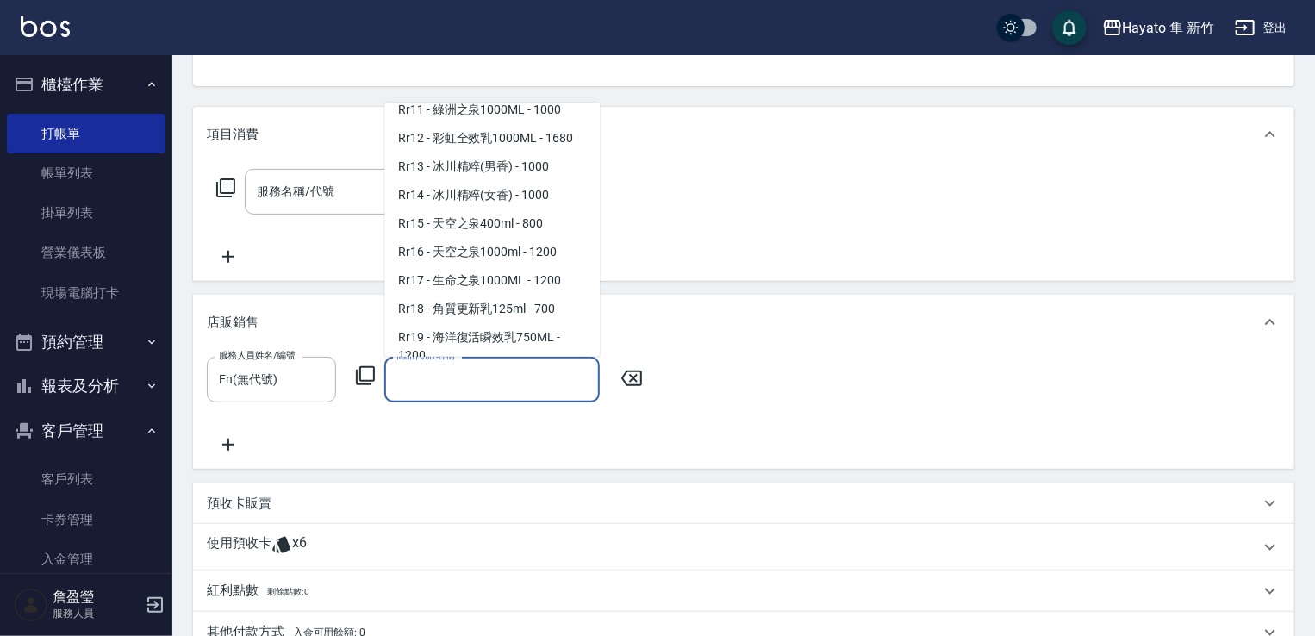
scroll to position [1293, 0]
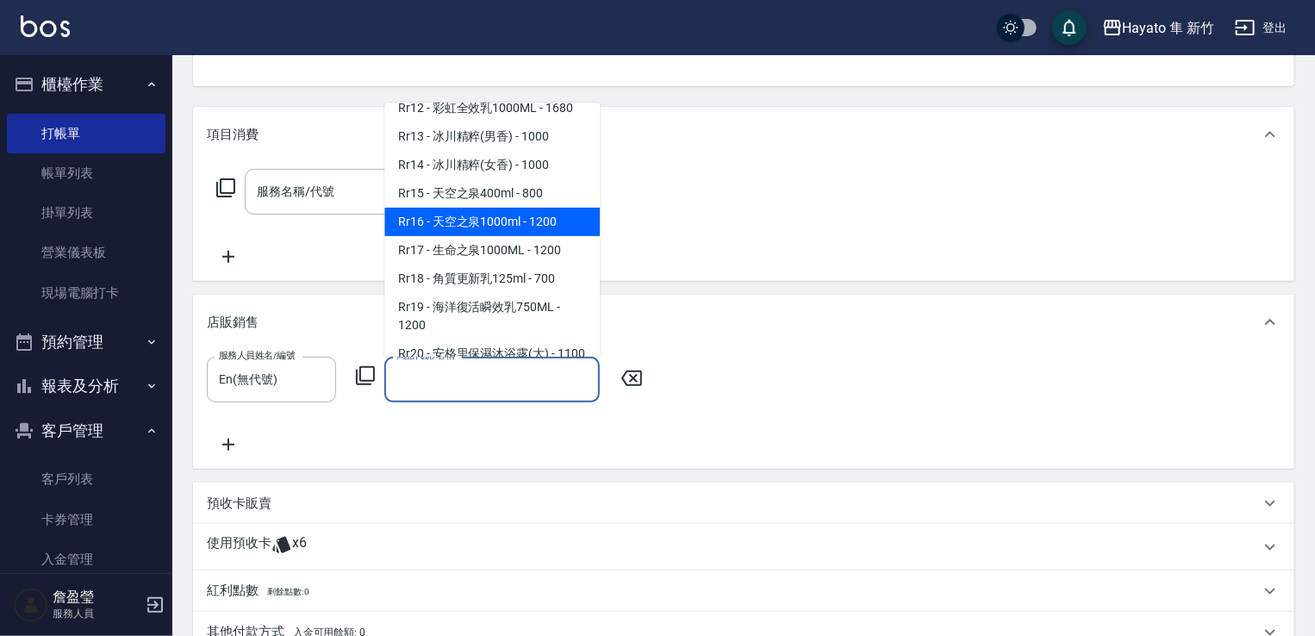
click at [507, 236] on span "Rr16 - 天空之泉1000ml - 1200" at bounding box center [491, 222] width 215 height 28
type input "天空之泉1000ml"
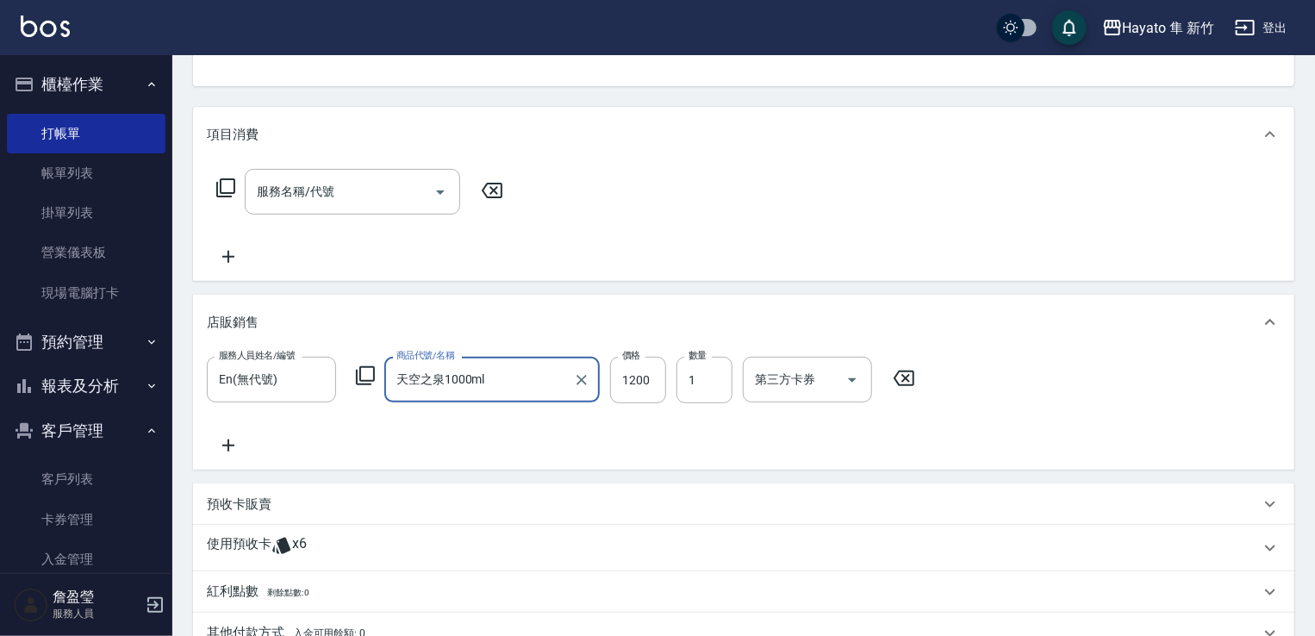
click at [234, 440] on icon at bounding box center [228, 445] width 43 height 21
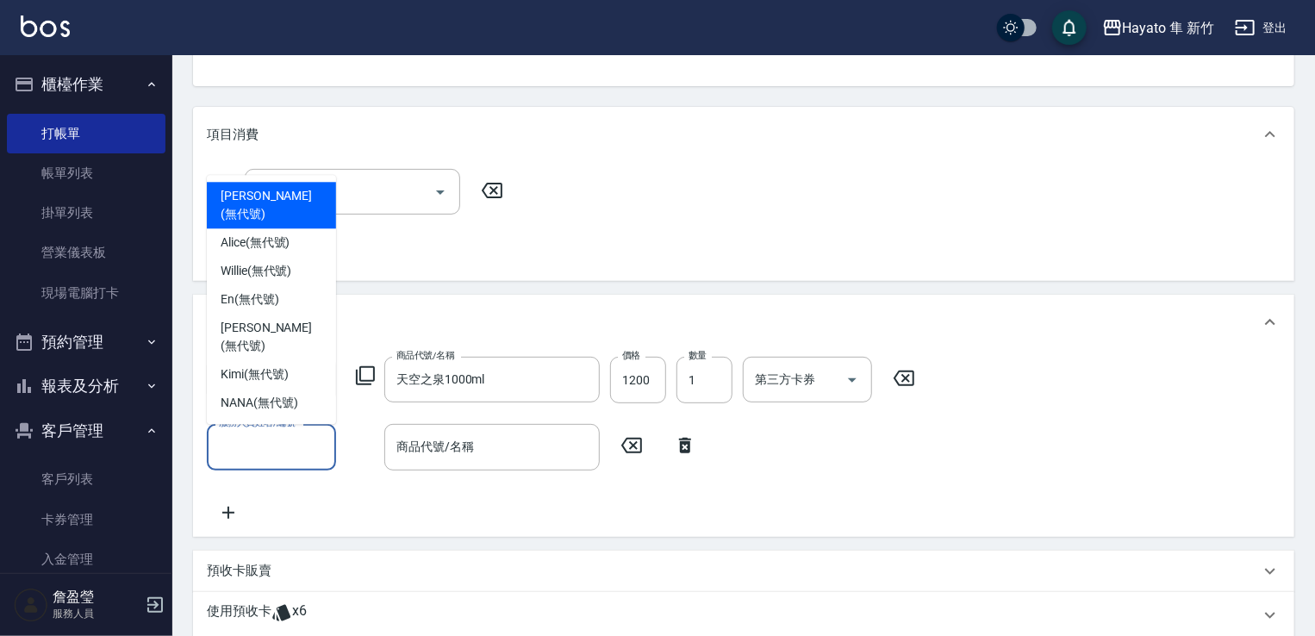
click at [263, 441] on input "服務人員姓名/編號" at bounding box center [272, 447] width 114 height 30
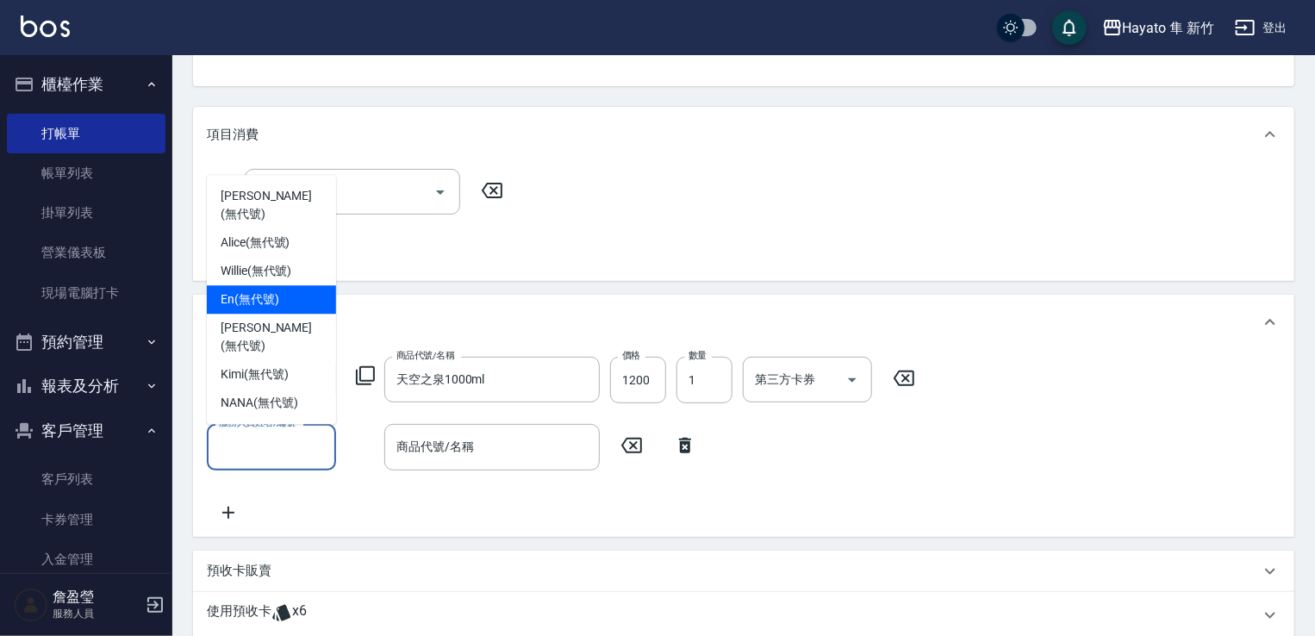
click at [274, 309] on span "En (無代號)" at bounding box center [250, 299] width 59 height 18
type input "En(無代號)"
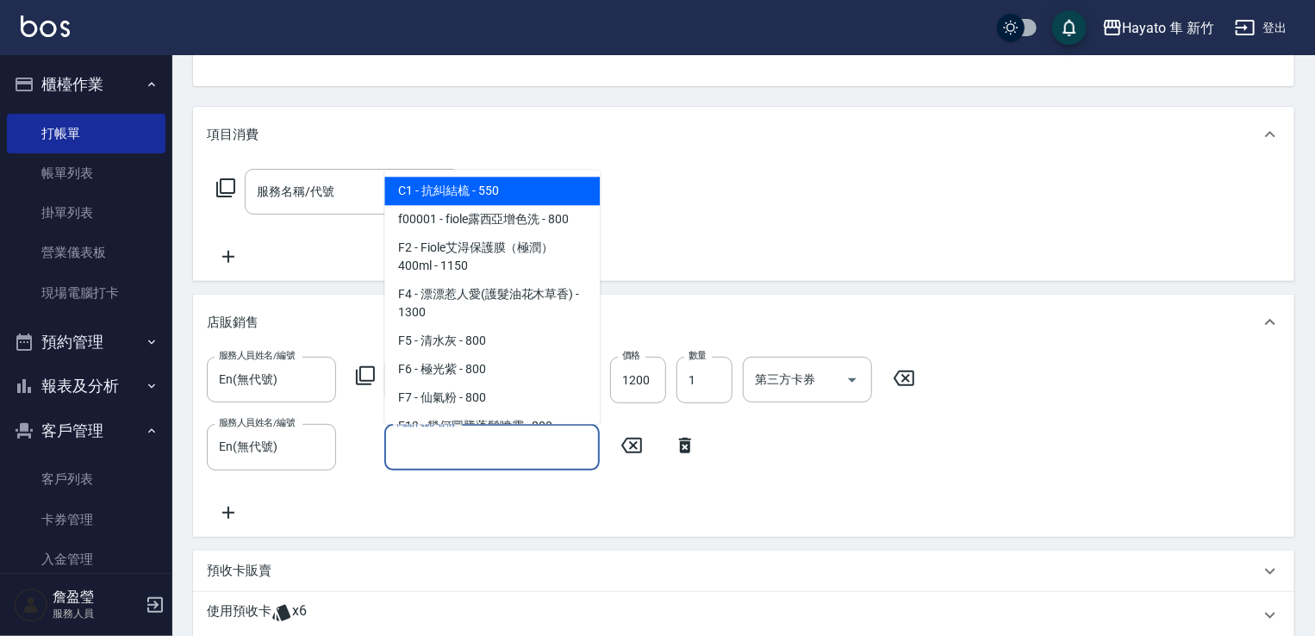
click at [478, 440] on input "商品代號/名稱" at bounding box center [492, 447] width 200 height 30
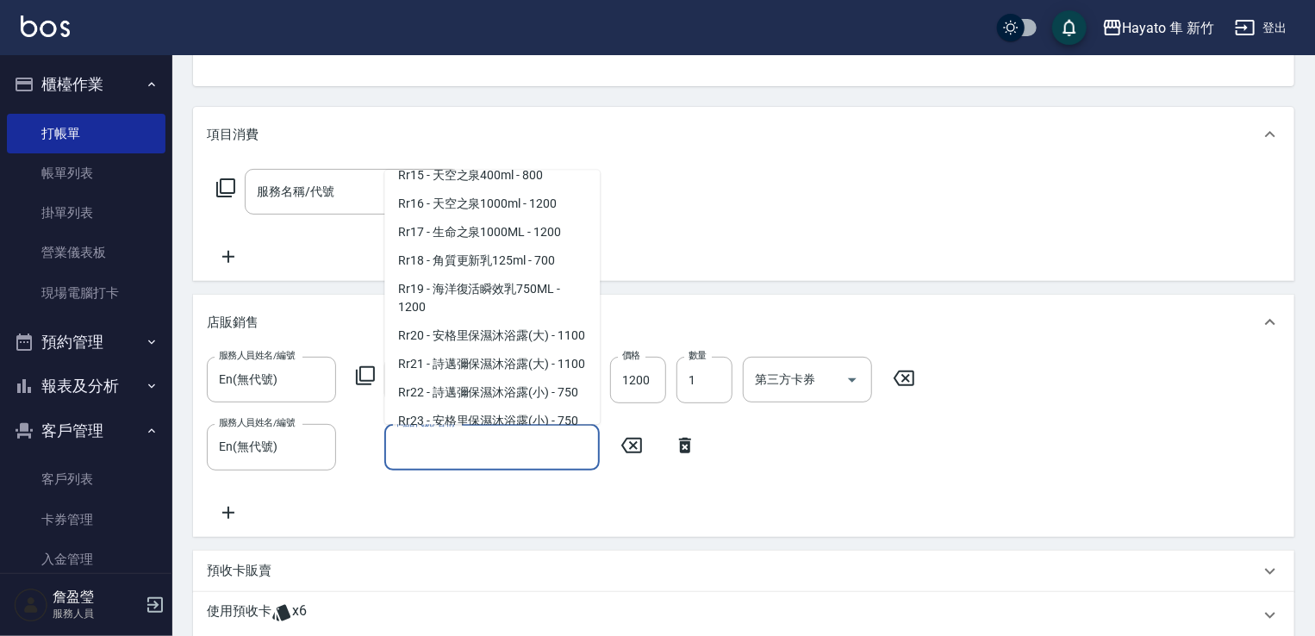
scroll to position [1465, 0]
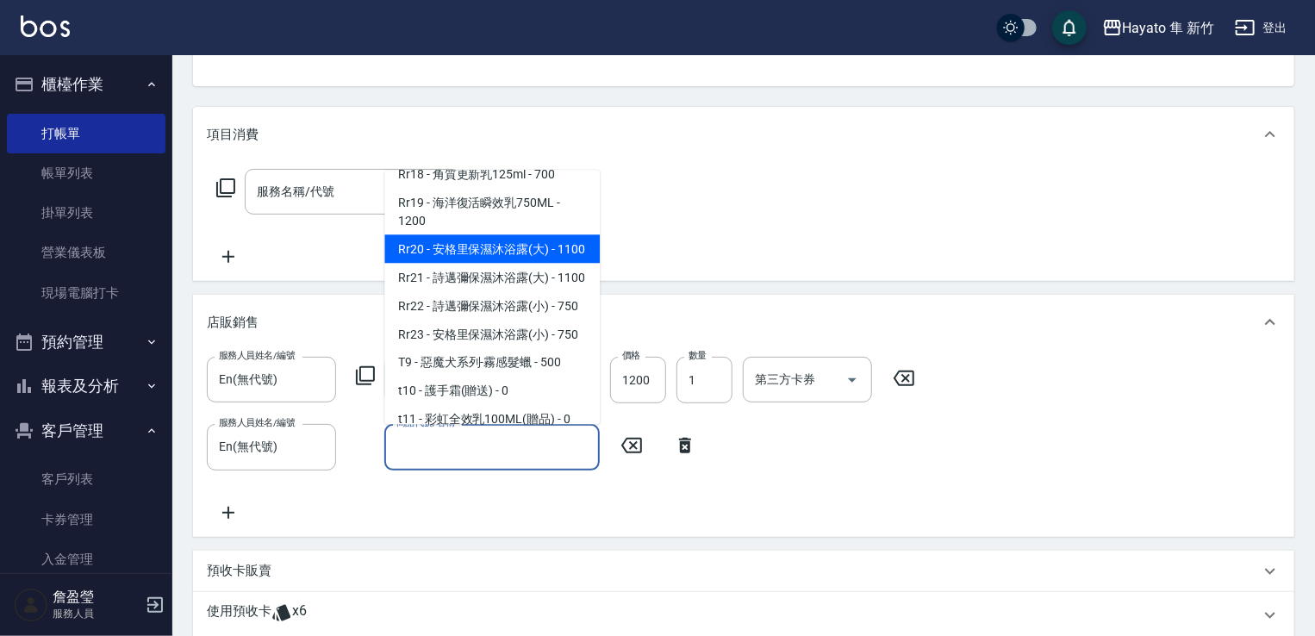
click at [527, 263] on span "Rr20 - 安格里保濕沐浴露(大) - 1100" at bounding box center [491, 248] width 215 height 28
type input "安格里保濕沐浴露(大)"
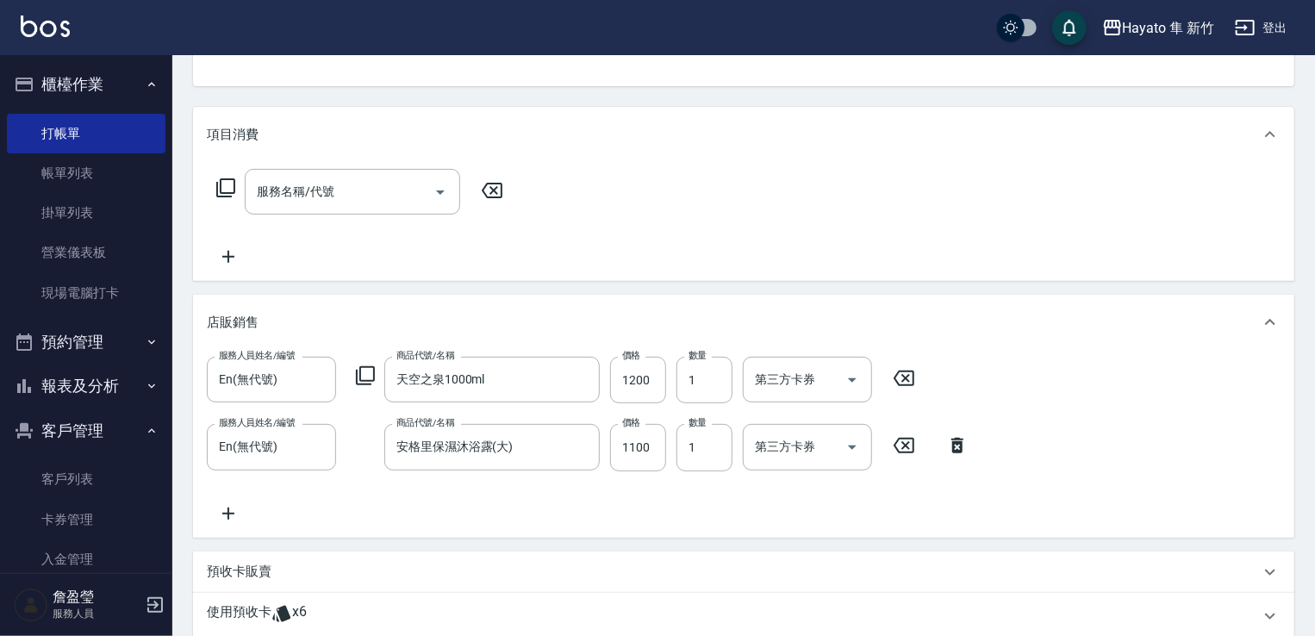
click at [227, 516] on icon at bounding box center [228, 513] width 43 height 21
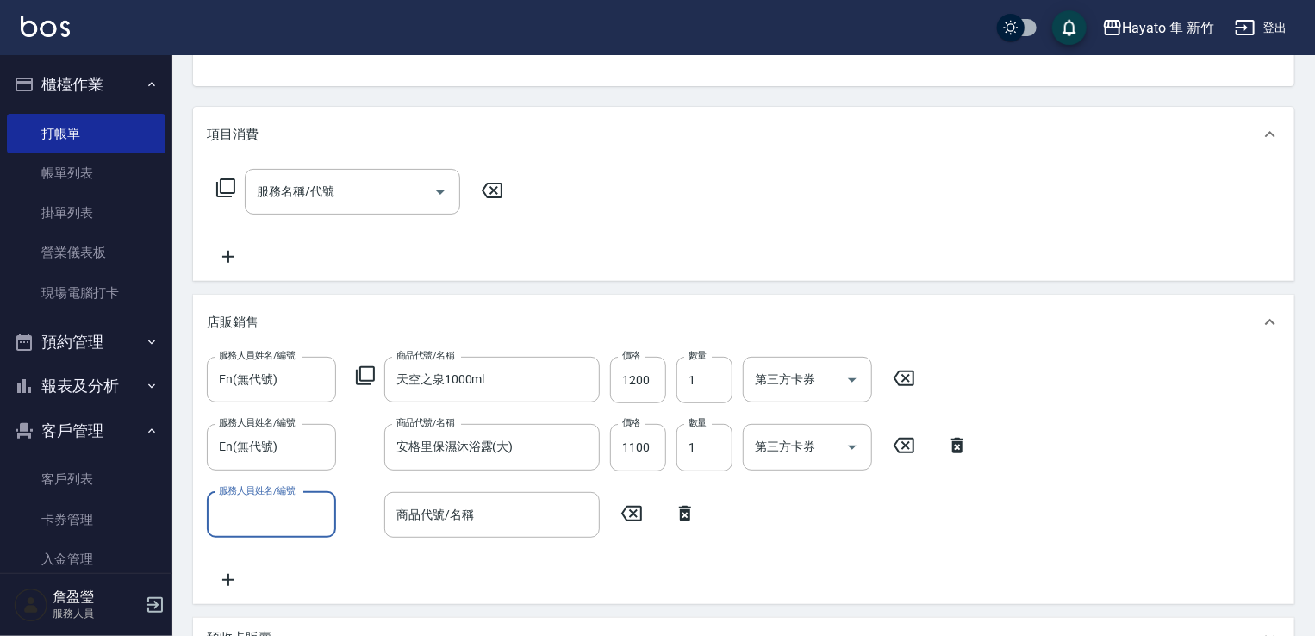
click at [289, 513] on input "服務人員姓名/編號" at bounding box center [272, 515] width 114 height 30
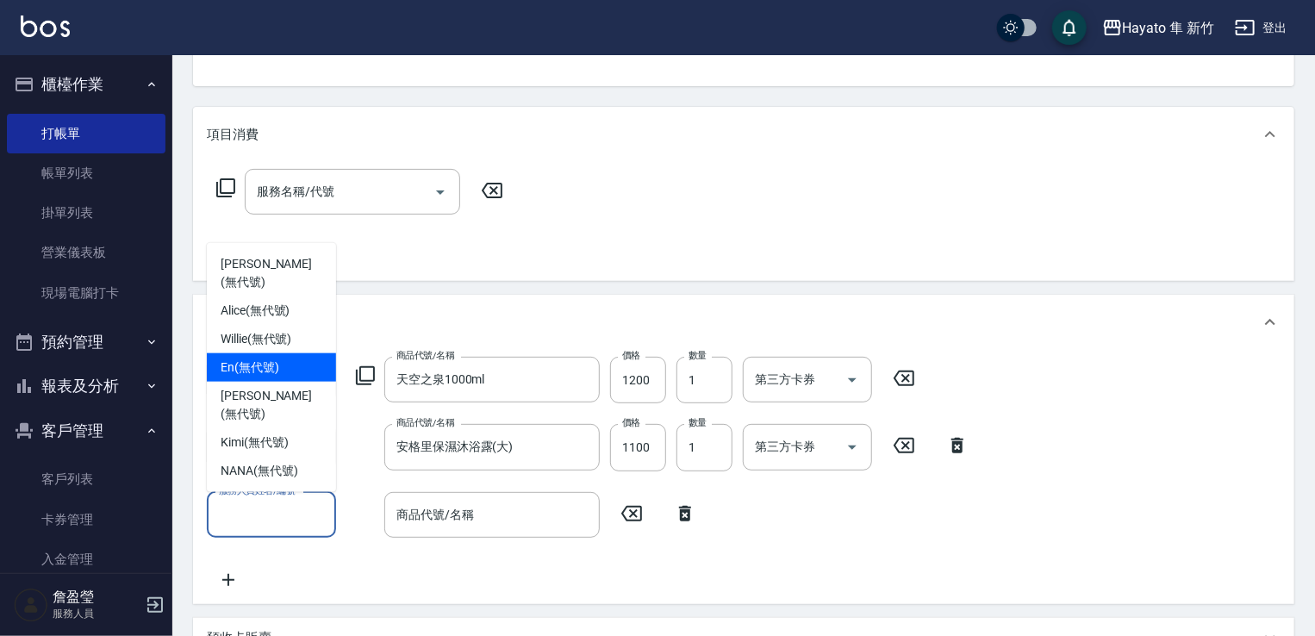
click at [274, 377] on span "En (無代號)" at bounding box center [250, 368] width 59 height 18
type input "En(無代號)"
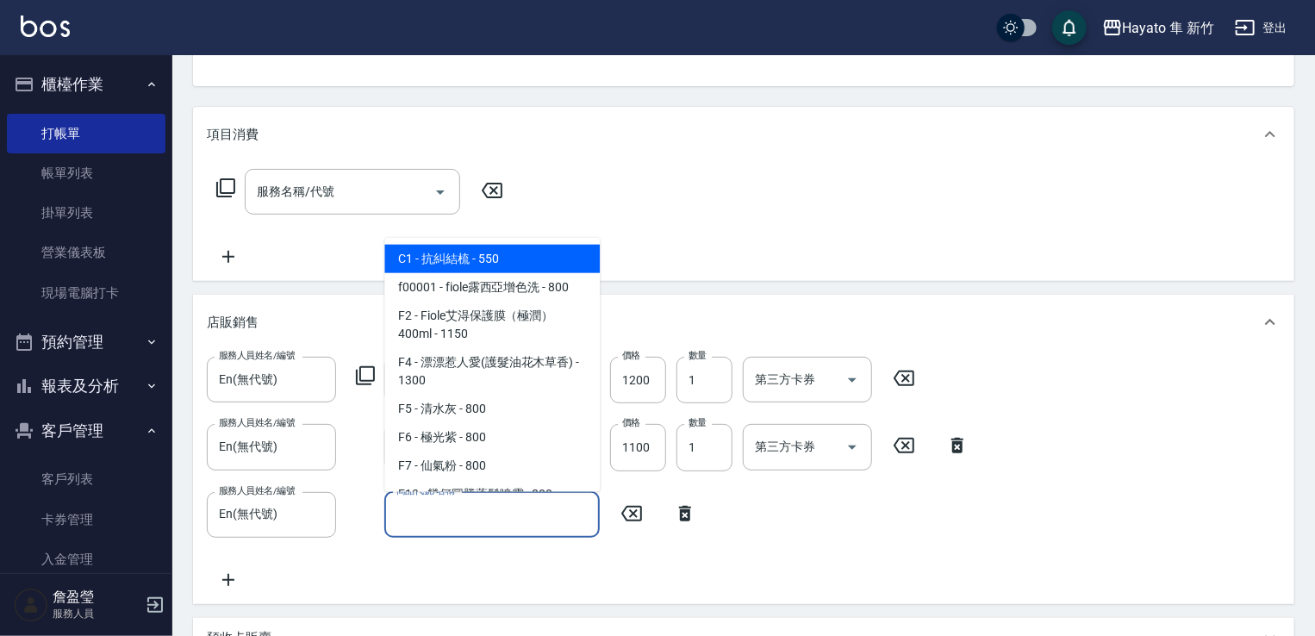
click at [472, 527] on input "商品代號/名稱" at bounding box center [492, 515] width 200 height 30
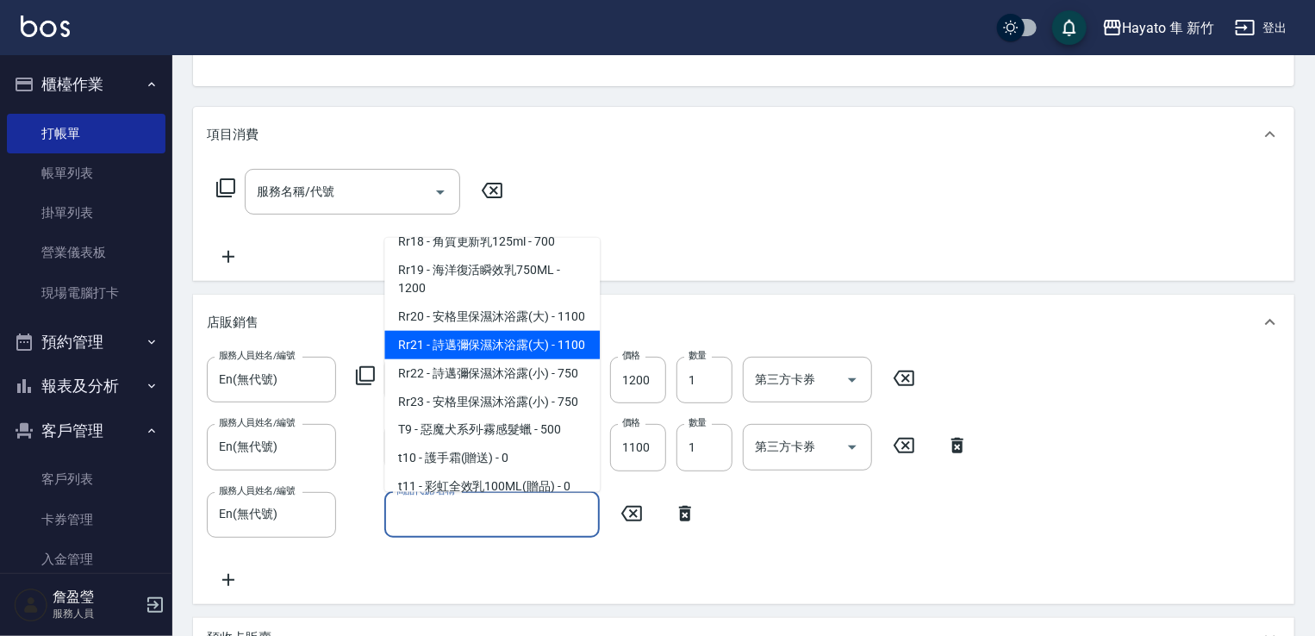
click at [496, 359] on span "Rr21 - 詩邁彌保濕沐浴露(大) - 1100" at bounding box center [491, 345] width 215 height 28
type input "詩邁彌保濕沐浴露(大)"
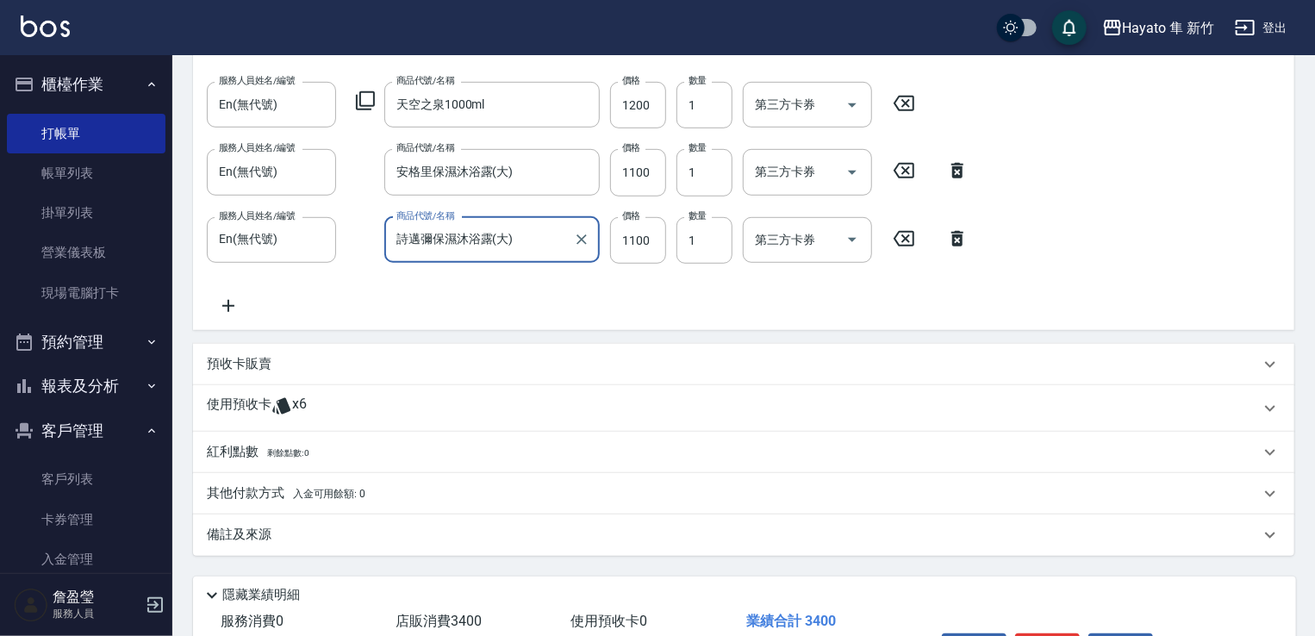
scroll to position [301, 0]
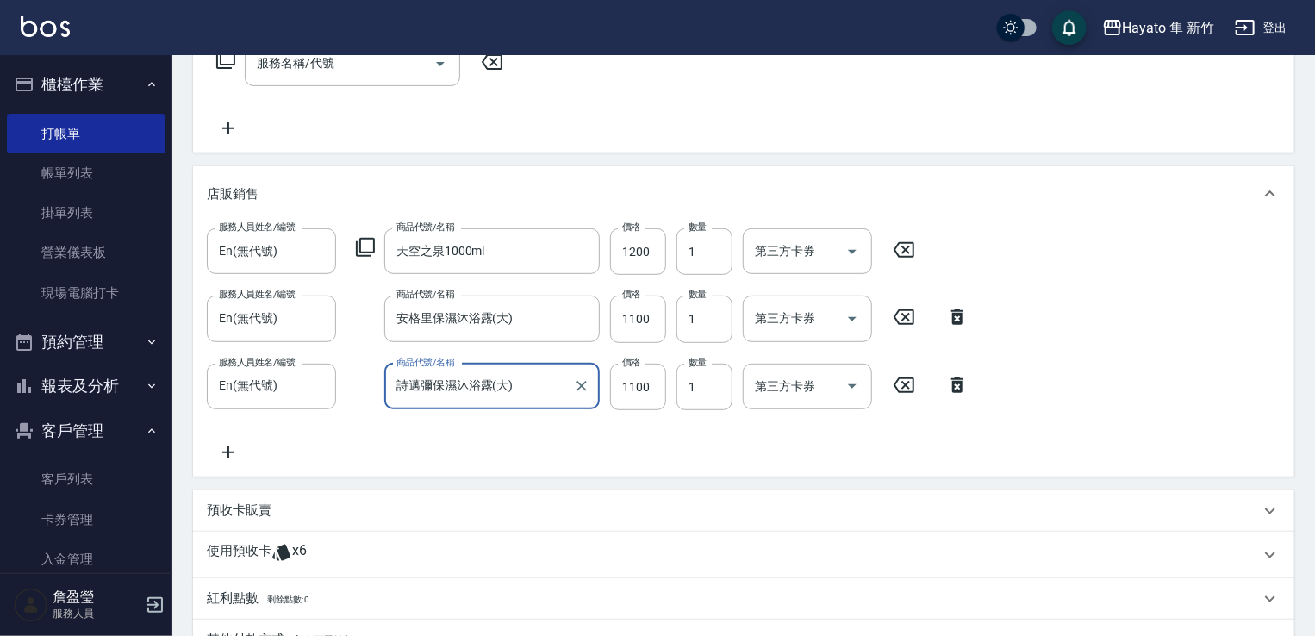
click at [290, 546] on icon at bounding box center [281, 552] width 21 height 21
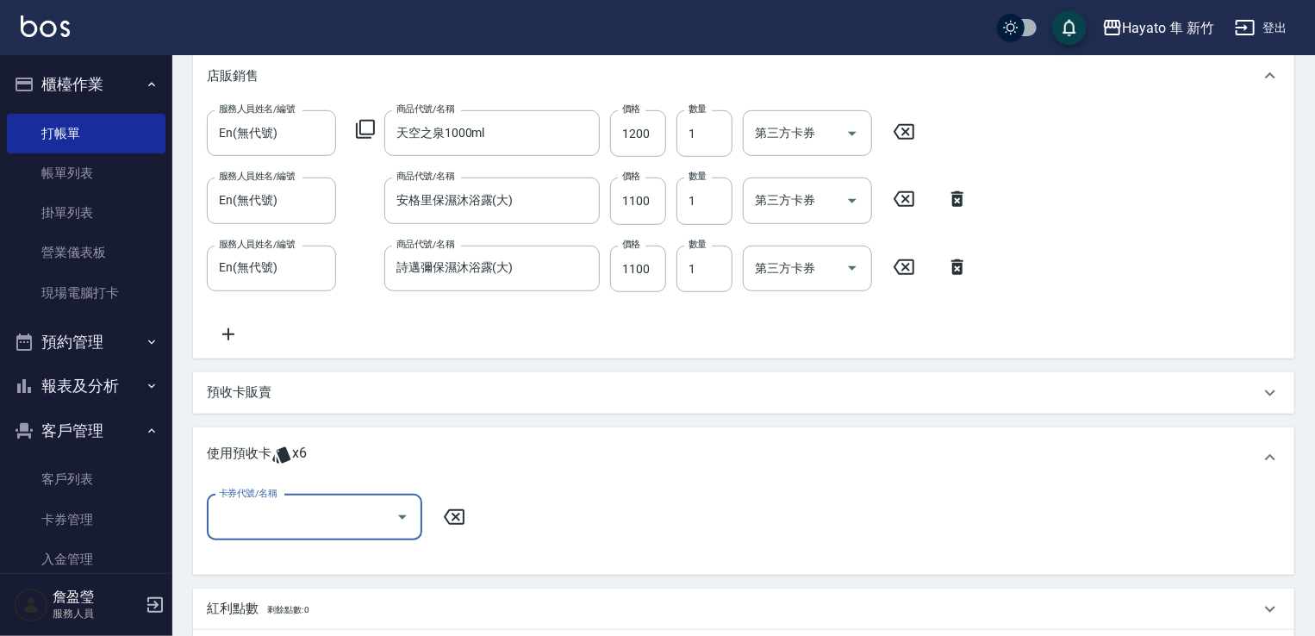
scroll to position [559, 0]
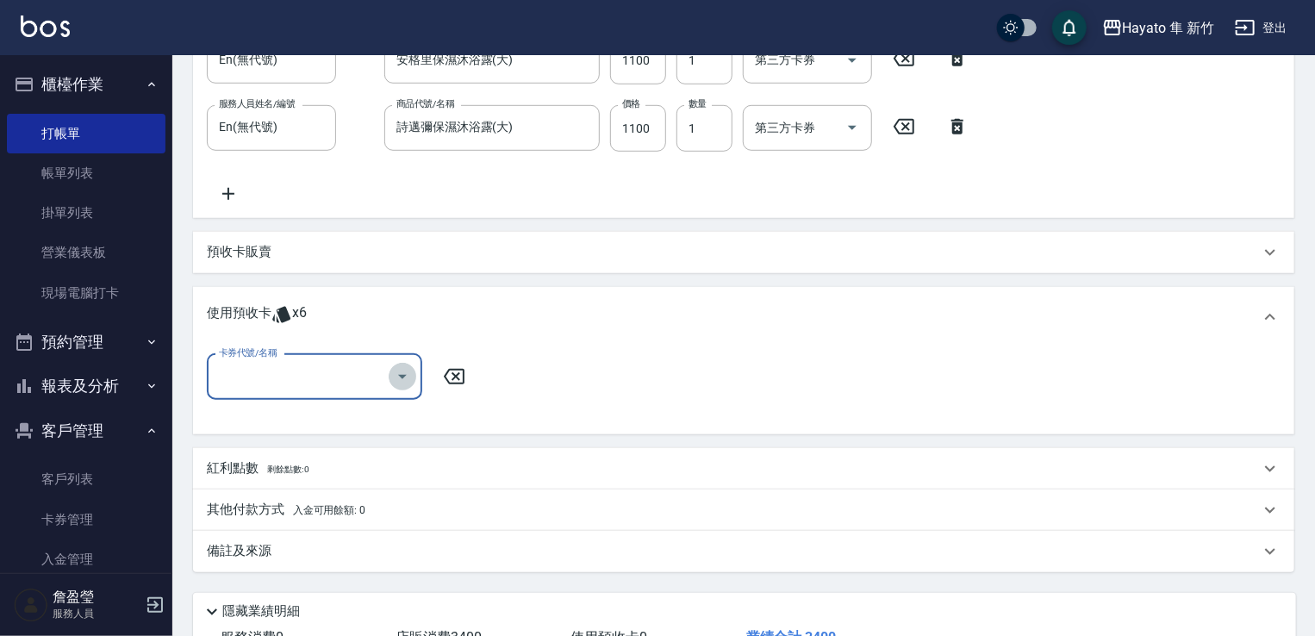
click at [393, 379] on icon "Open" at bounding box center [402, 376] width 21 height 21
drag, startPoint x: 321, startPoint y: 420, endPoint x: 329, endPoint y: 424, distance: 8.9
click at [321, 421] on div "黑耀光 買5送1 剩餘6張" at bounding box center [314, 421] width 215 height 28
type input "黑耀光 買5送1"
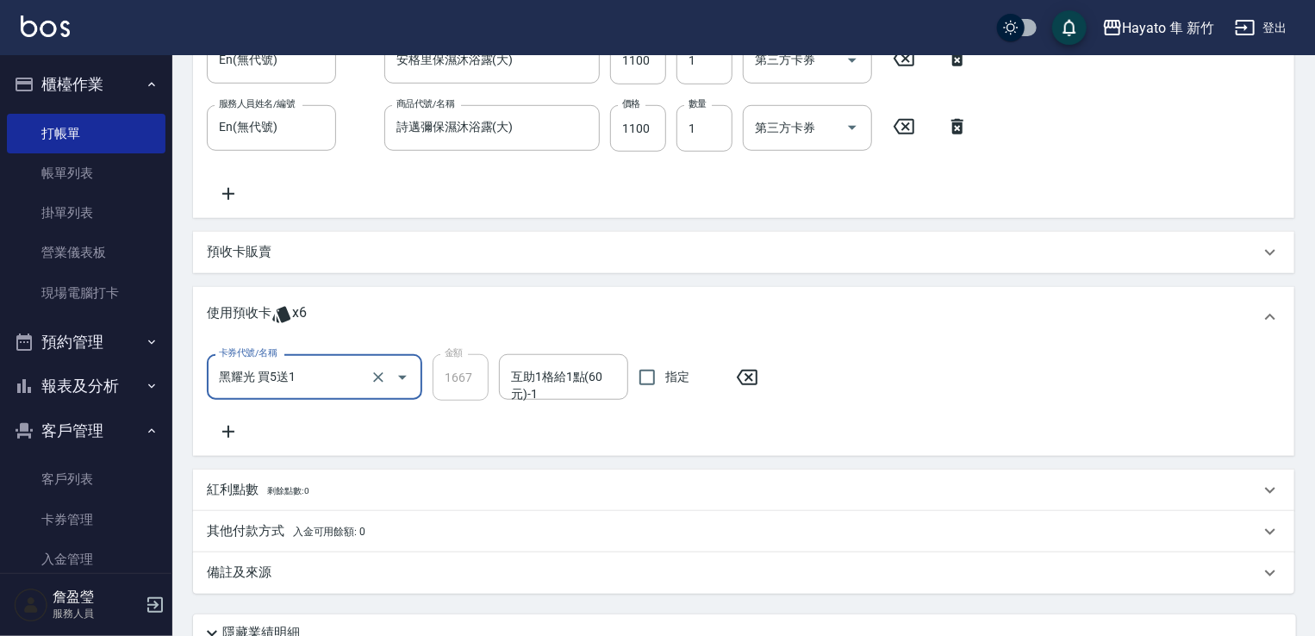
scroll to position [709, 0]
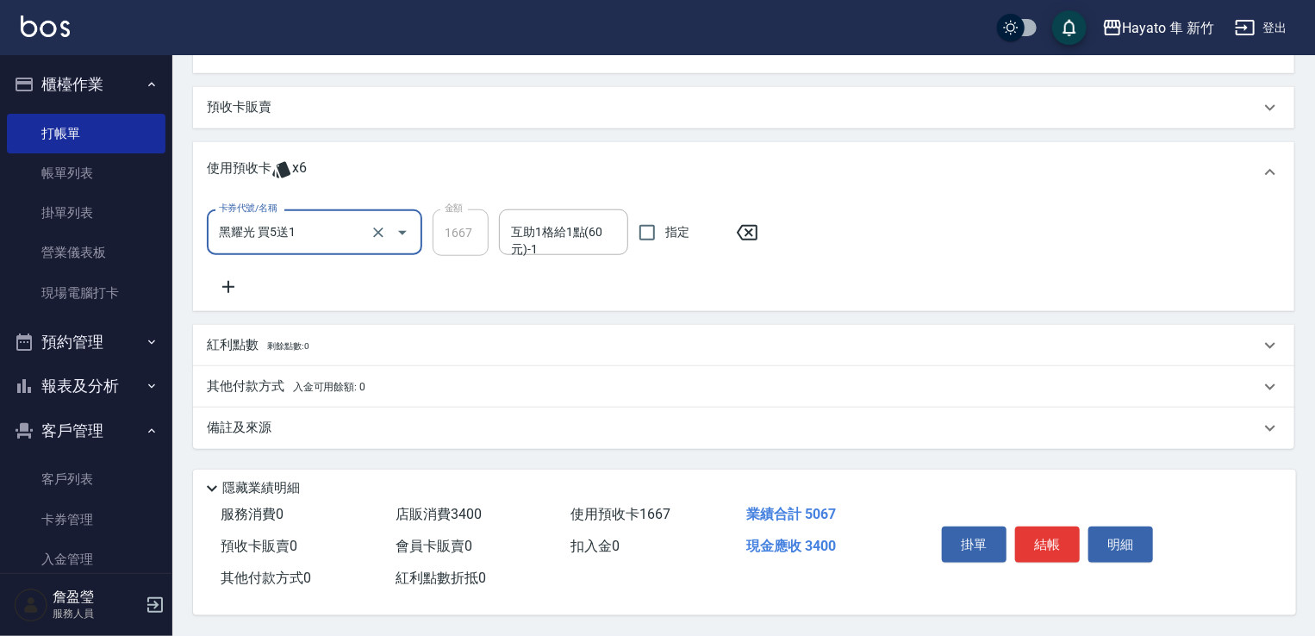
click at [425, 422] on div "備註及來源" at bounding box center [733, 428] width 1053 height 18
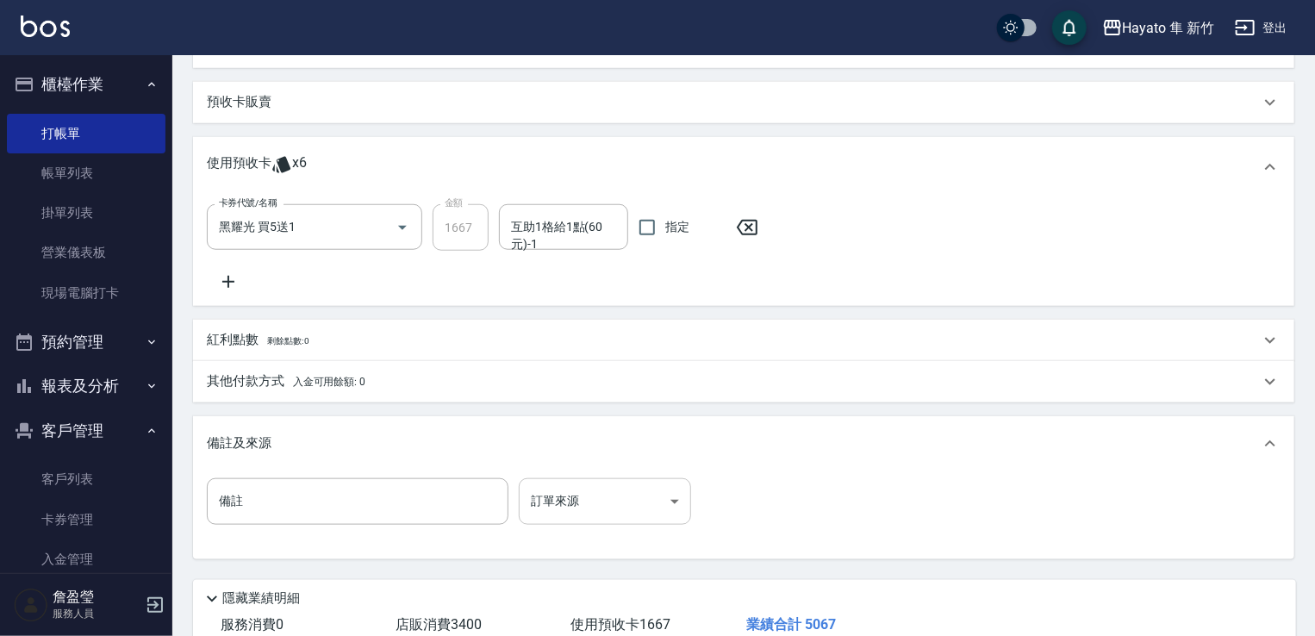
click at [665, 499] on body "Hayato 隼 新竹 登出 櫃檯作業 打帳單 帳單列表 掛單列表 營業儀表板 現場電腦打卡 預約管理 預約管理 報表及分析 報表目錄 店家日報表 互助日報表…" at bounding box center [657, 19] width 1315 height 1456
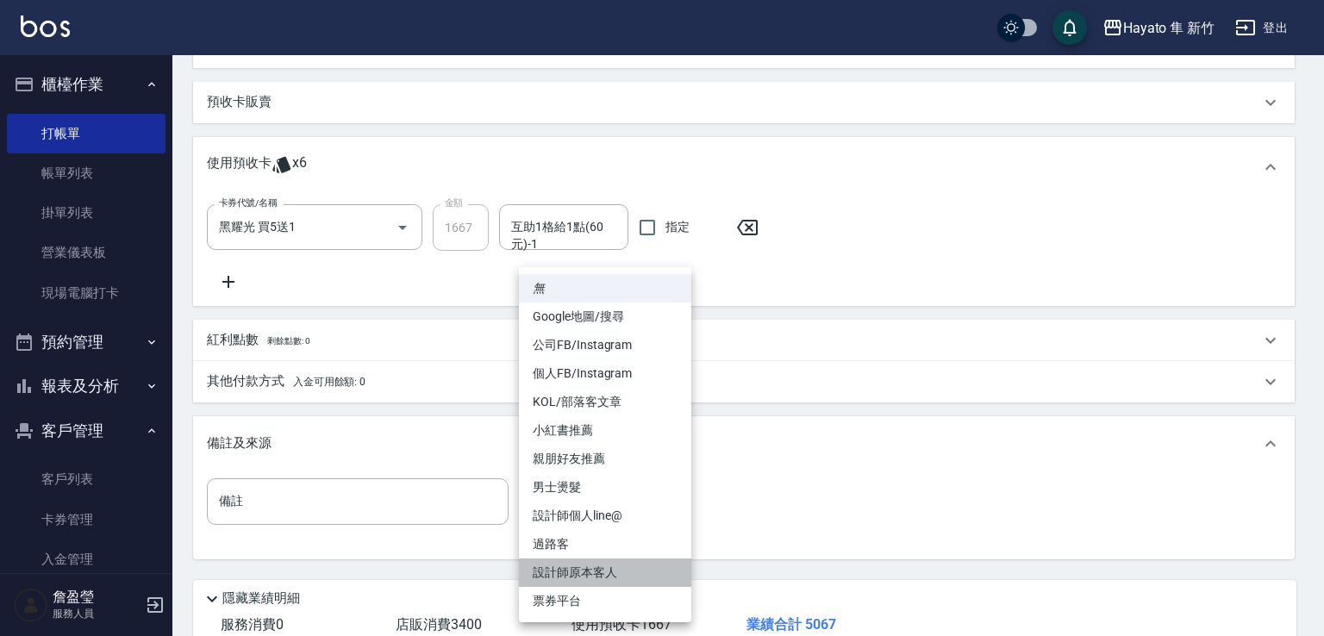
click at [617, 579] on li "設計師原本客人" at bounding box center [605, 572] width 172 height 28
type input "設計師原本客人"
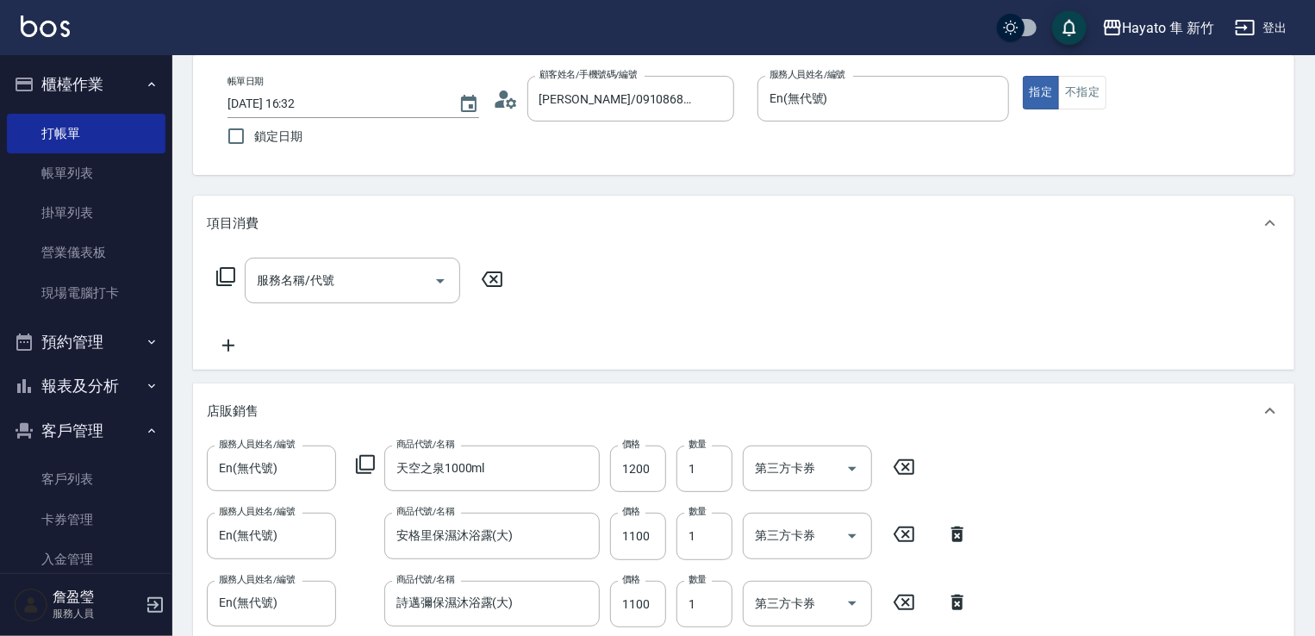
scroll to position [172, 0]
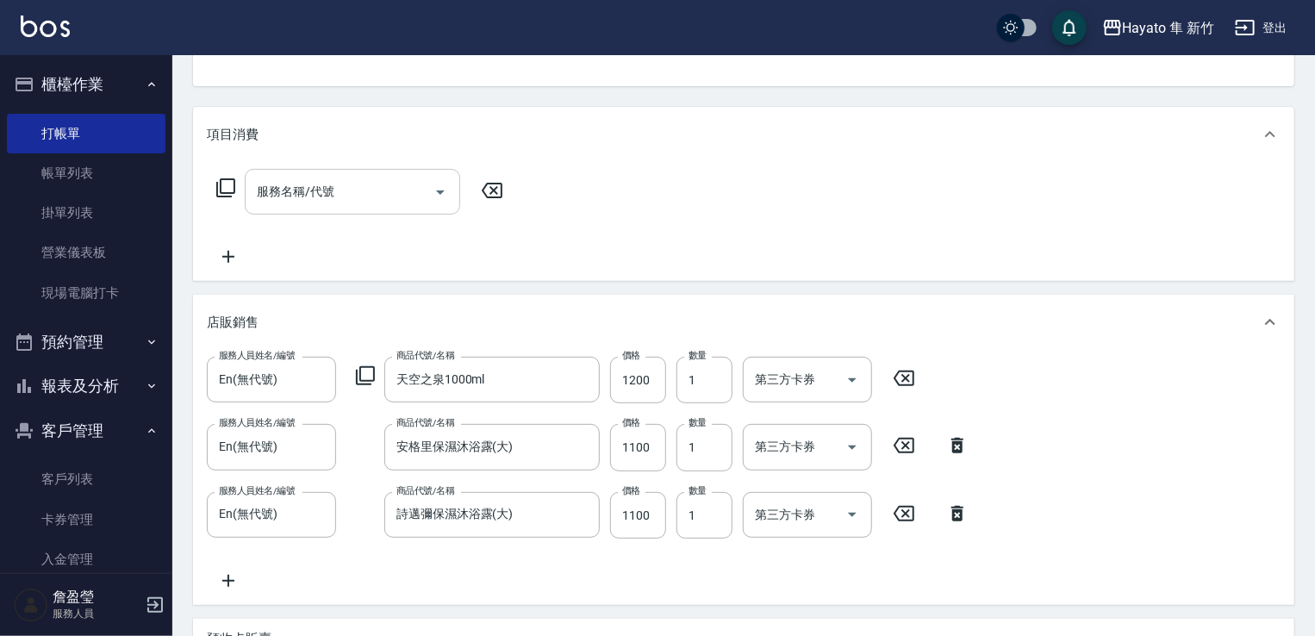
click at [446, 201] on icon "Open" at bounding box center [440, 192] width 21 height 21
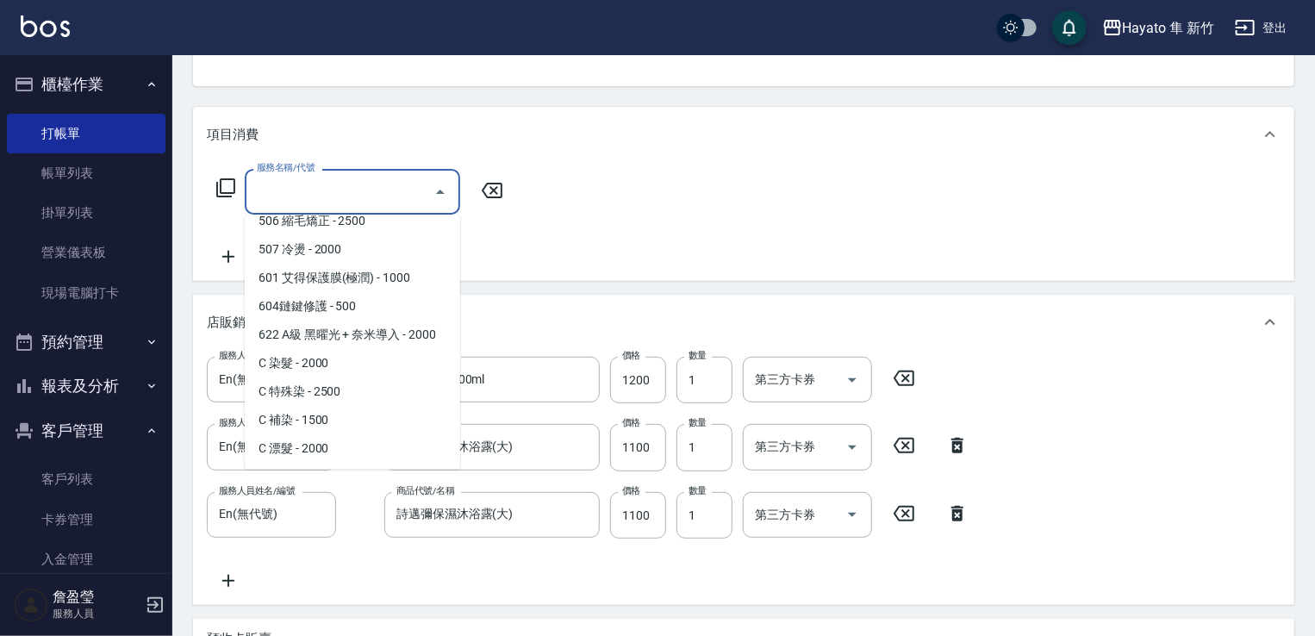
scroll to position [0, 0]
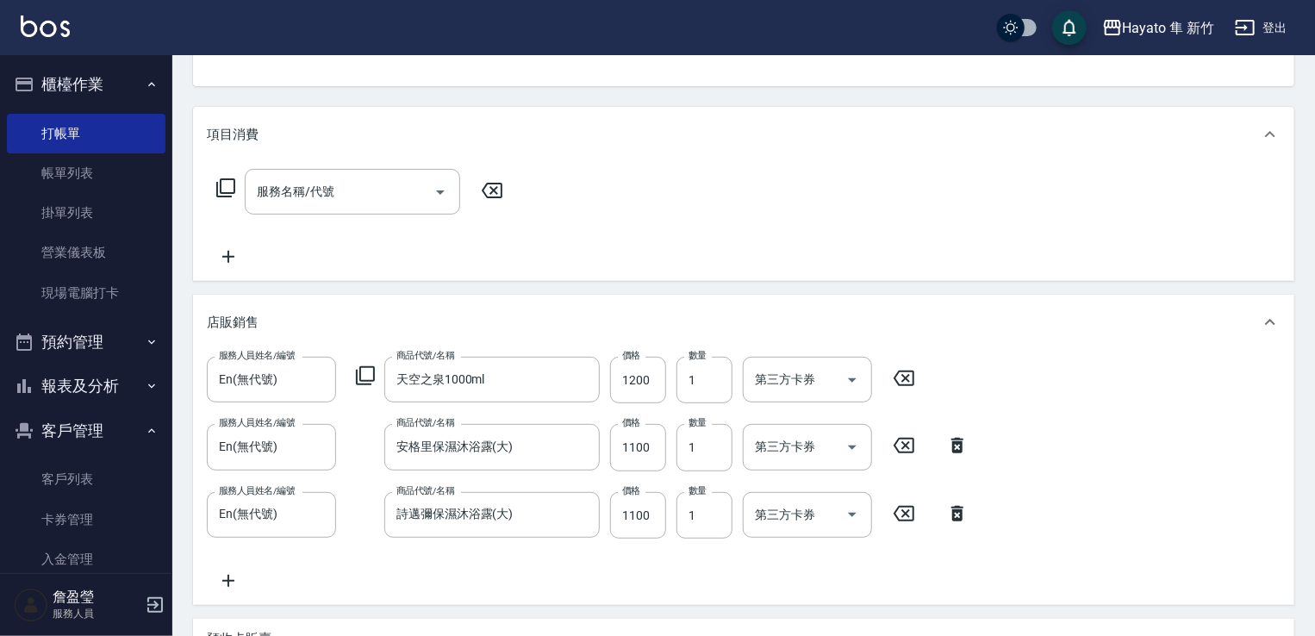
click at [1241, 292] on div "項目消費 服務名稱/代號 服務名稱/代號 店販銷售 服務人員姓名/編號 En(無代號) 服務人員姓名/編號 商品代號/名稱 天空之泉1000ml 商品代號/名…" at bounding box center [743, 601] width 1101 height 989
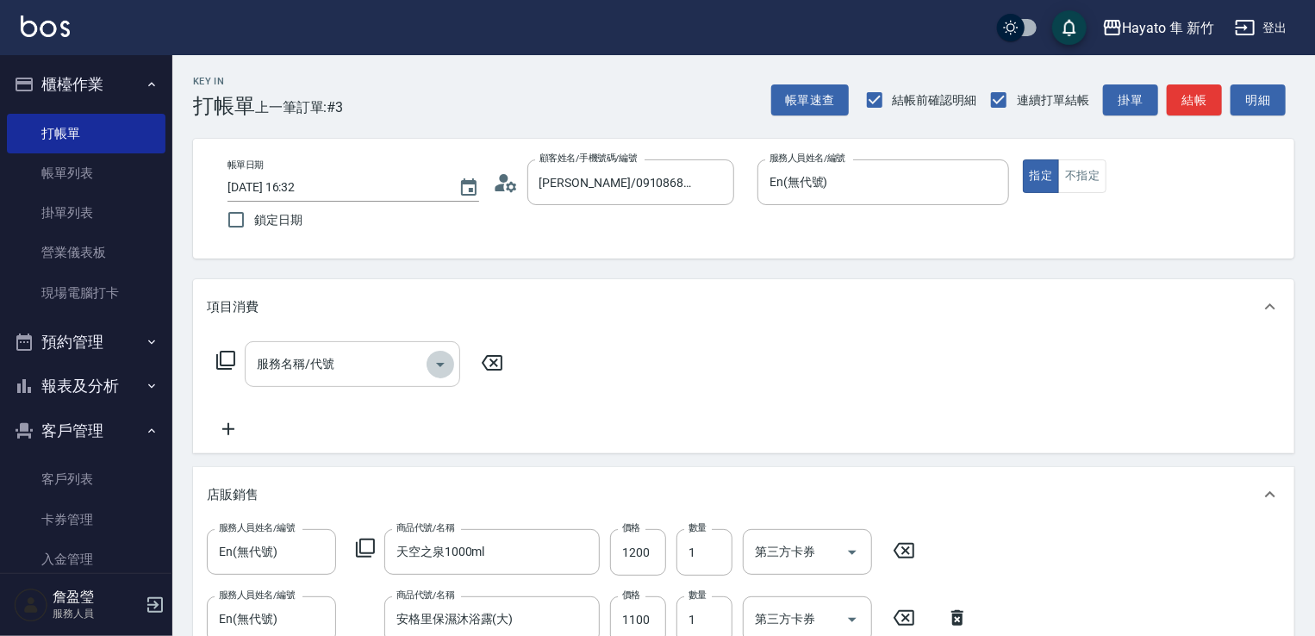
click at [445, 372] on icon "Open" at bounding box center [440, 364] width 21 height 21
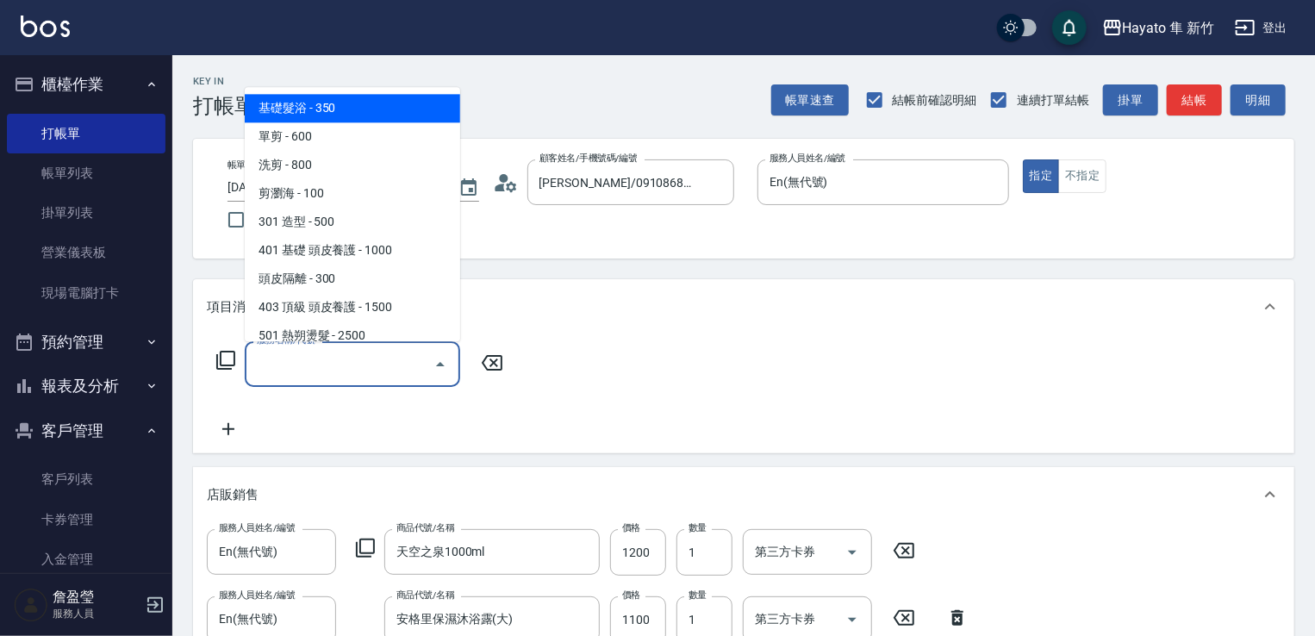
click at [382, 115] on span "基礎髮浴 - 350" at bounding box center [352, 108] width 215 height 28
type input "基礎髮浴 (101)"
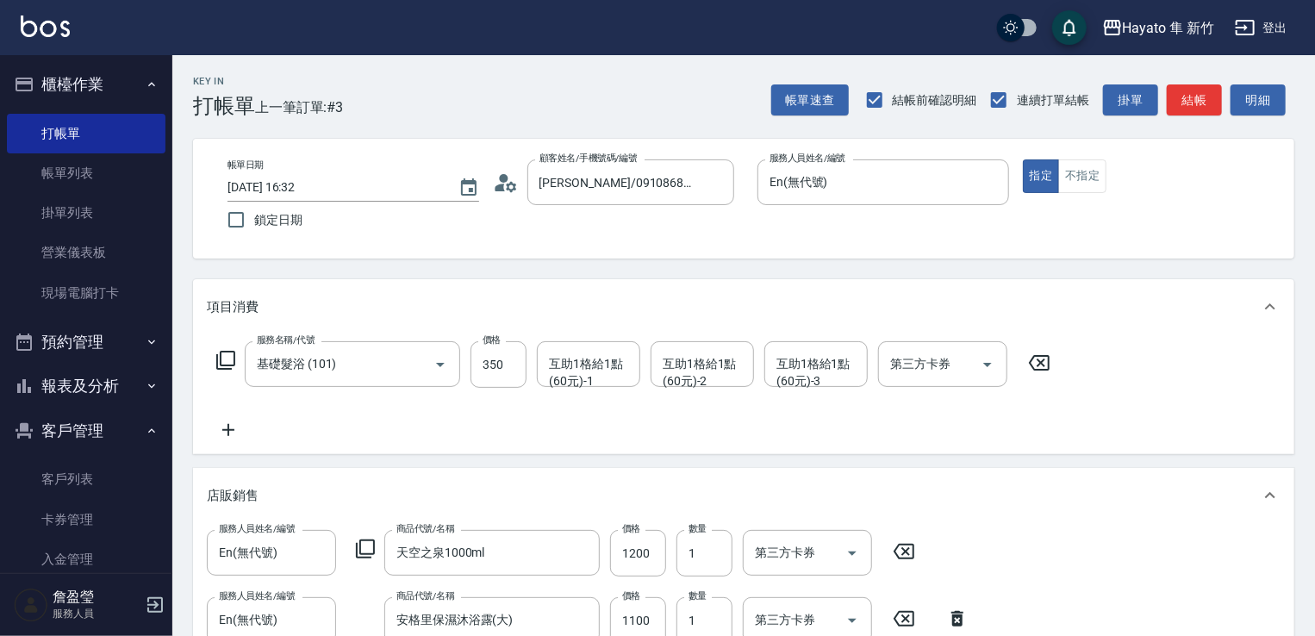
click at [527, 386] on div "服務名稱/代號 基礎髮浴 (101) 服務名稱/代號 價格 350 價格 互助1格給1點(60元)-1 互助1格給1點(60元)-1 互助1格給1點(60元)…" at bounding box center [634, 364] width 854 height 47
click at [502, 366] on input "350" at bounding box center [499, 364] width 56 height 47
type input "200"
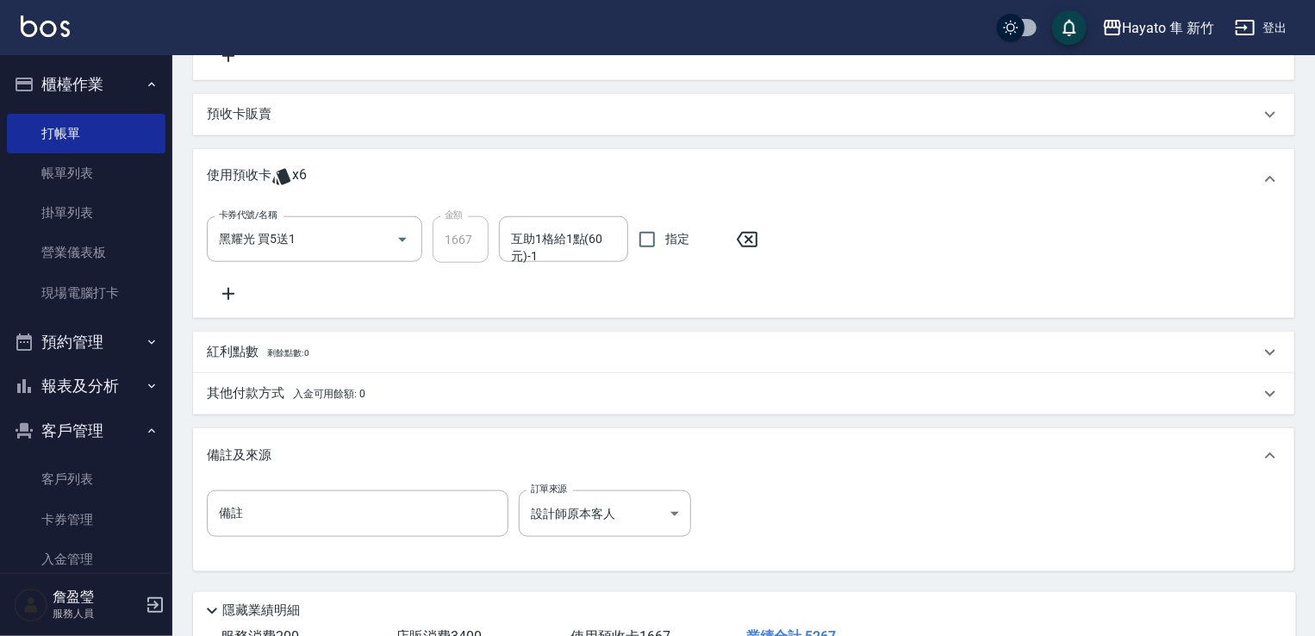
scroll to position [826, 0]
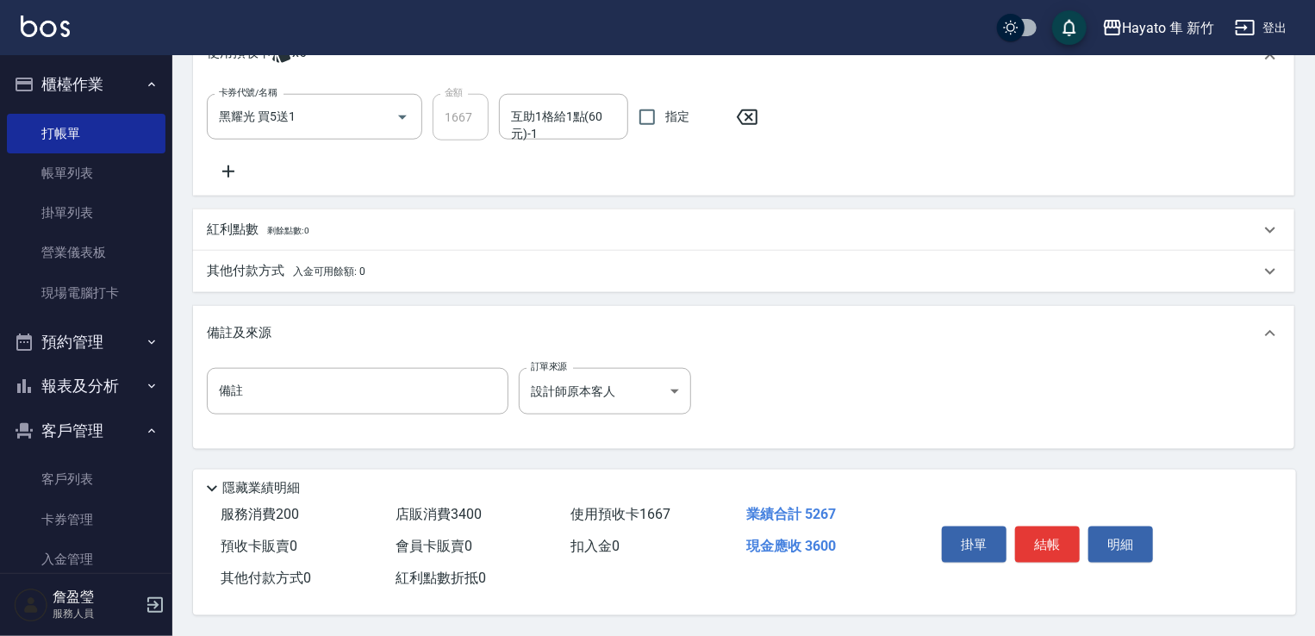
click at [340, 276] on div "其他付款方式 入金可用餘額: 0" at bounding box center [743, 271] width 1101 height 41
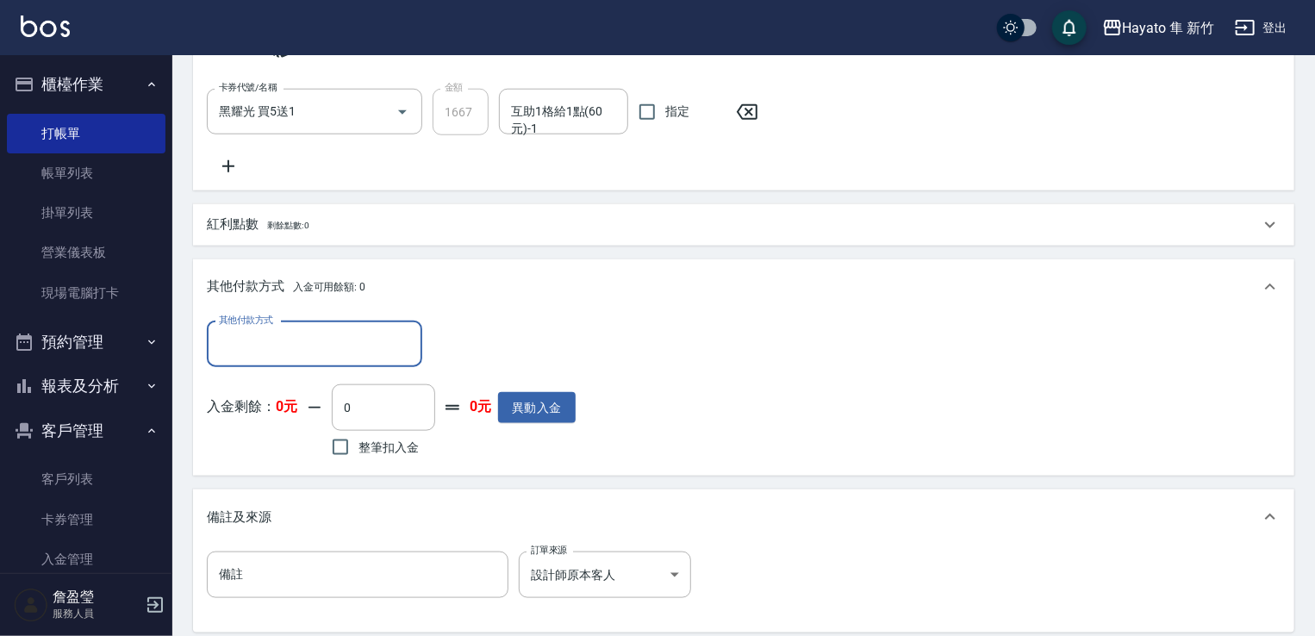
scroll to position [0, 0]
click at [381, 340] on input "其他付款方式" at bounding box center [315, 344] width 200 height 30
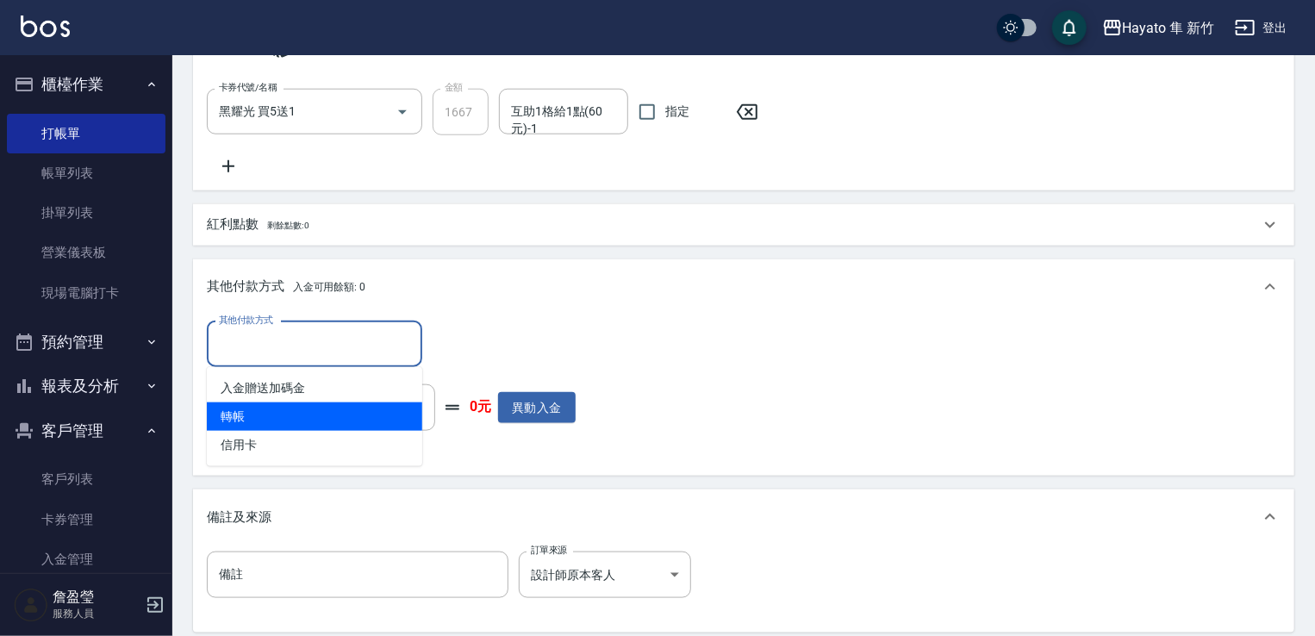
click at [296, 428] on span "轉帳" at bounding box center [314, 416] width 215 height 28
type input "轉帳"
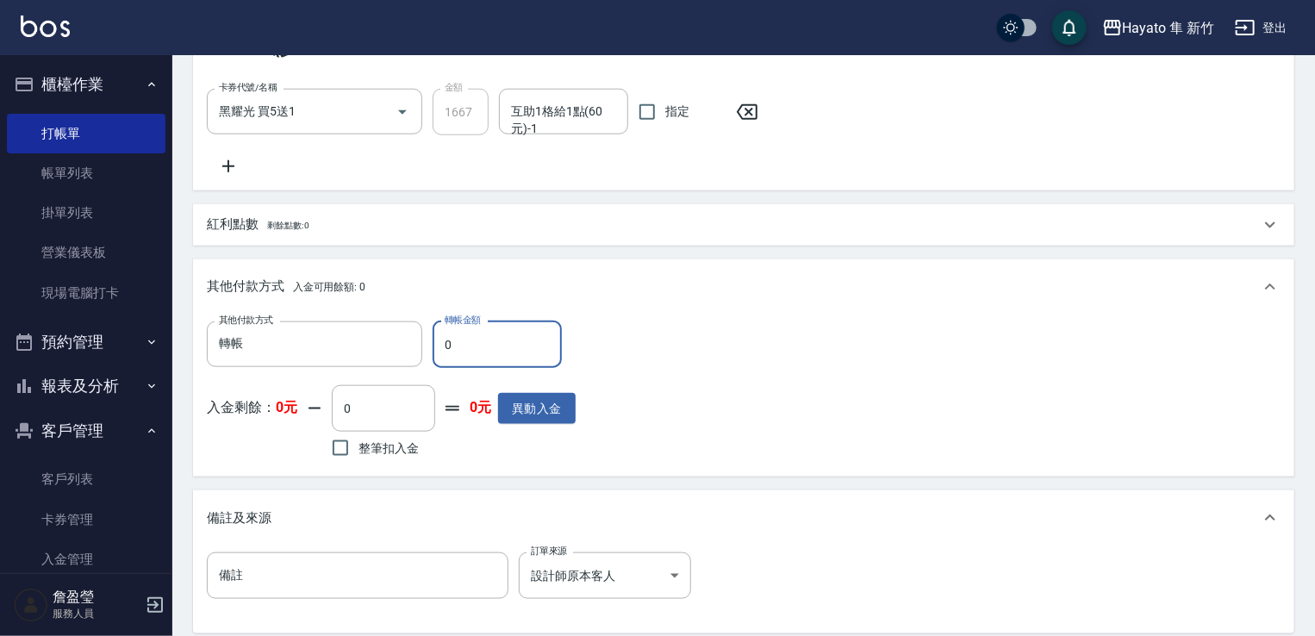
drag, startPoint x: 434, startPoint y: 338, endPoint x: 424, endPoint y: 340, distance: 9.6
click at [424, 340] on div "其他付款方式 轉帳 其他付款方式 轉帳金額 0 轉帳金額" at bounding box center [391, 344] width 369 height 47
drag, startPoint x: 464, startPoint y: 355, endPoint x: 441, endPoint y: 357, distance: 22.5
click at [441, 357] on input "0" at bounding box center [497, 344] width 129 height 47
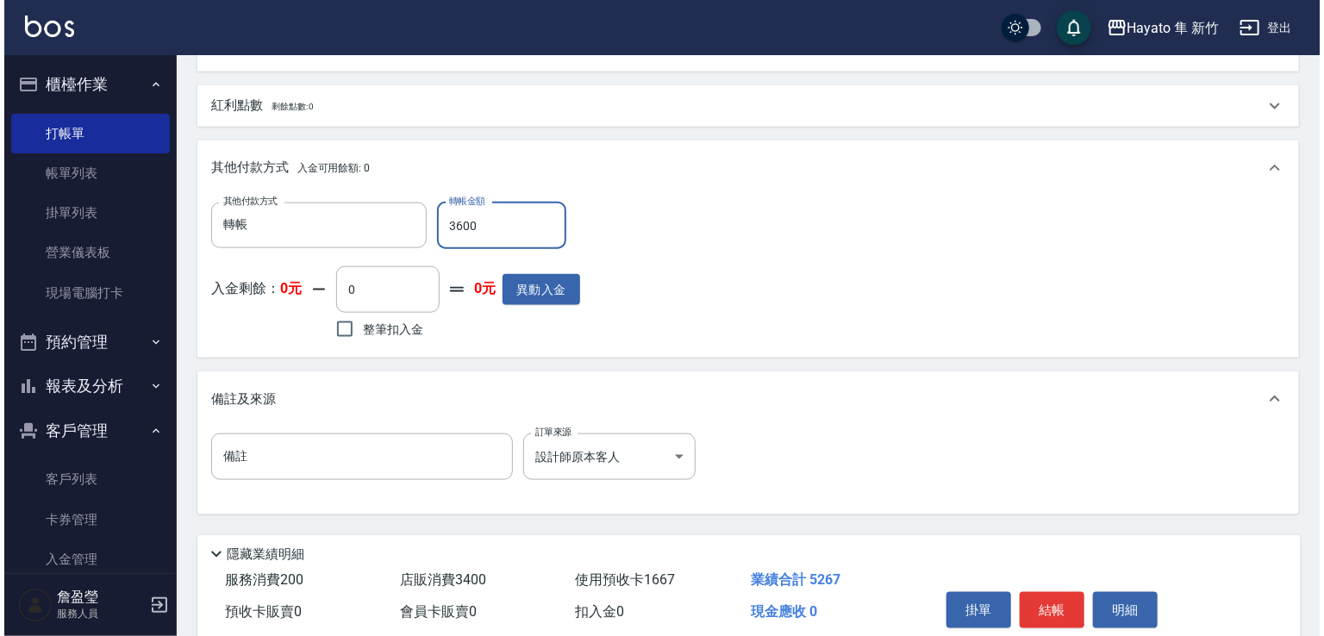
scroll to position [1016, 0]
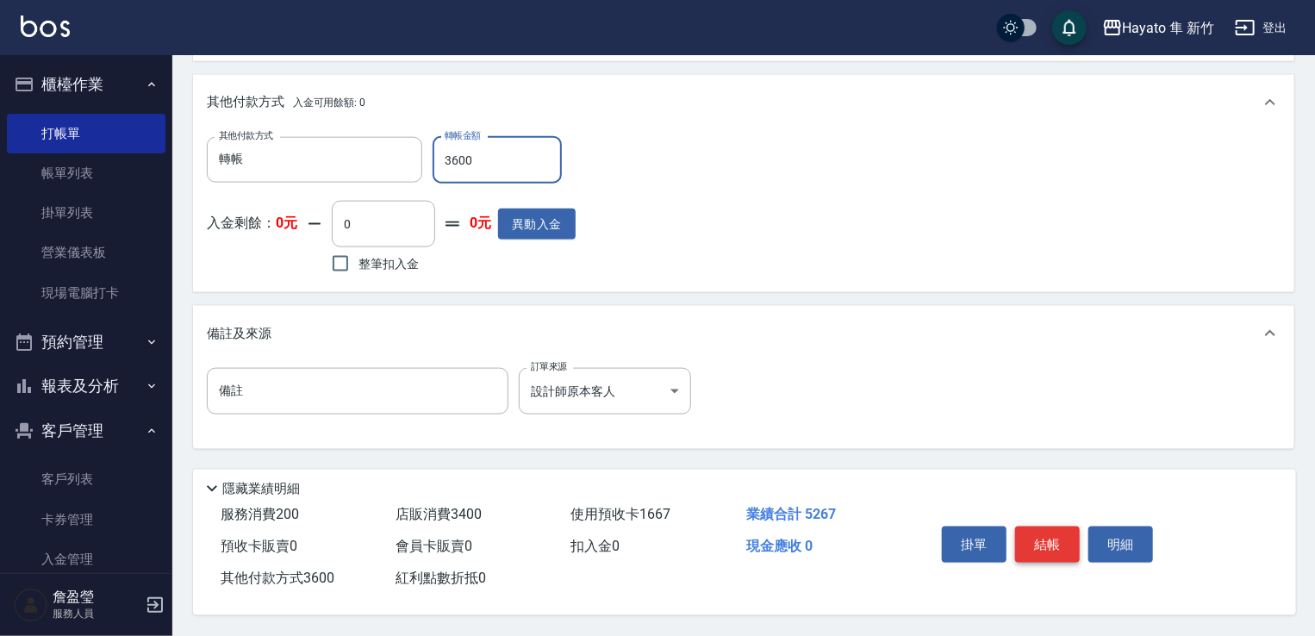
type input "3600"
click at [1048, 539] on button "結帳" at bounding box center [1047, 545] width 65 height 36
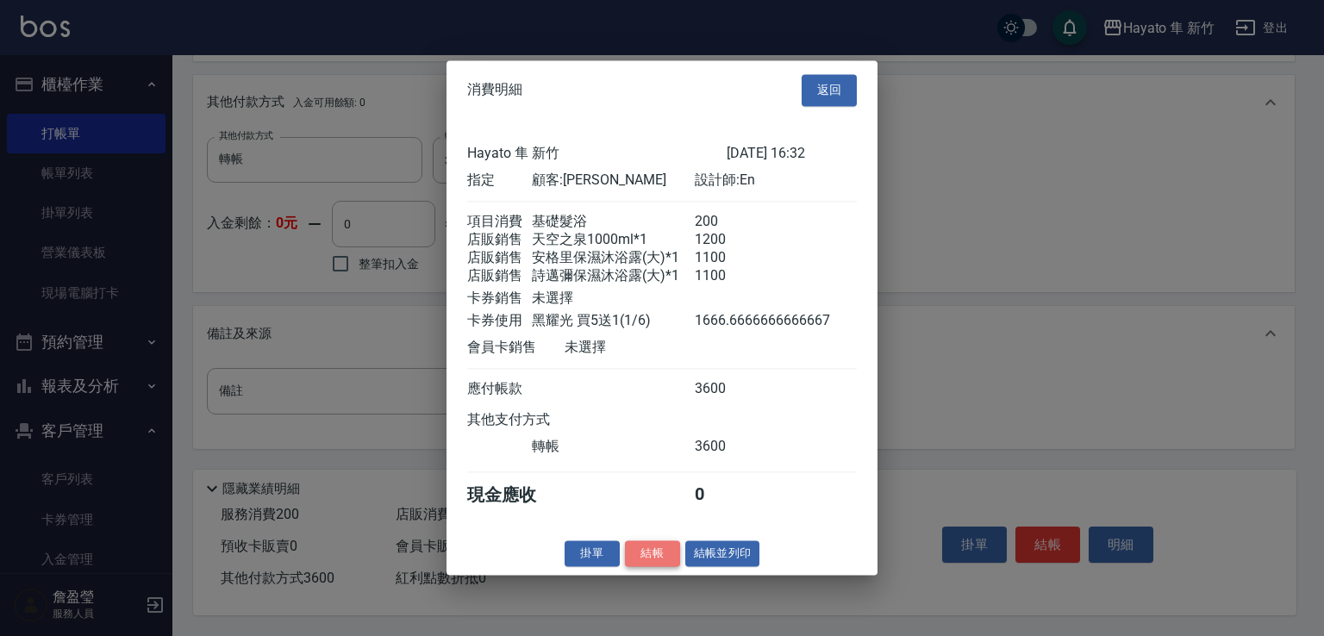
click at [659, 567] on button "結帳" at bounding box center [652, 553] width 55 height 27
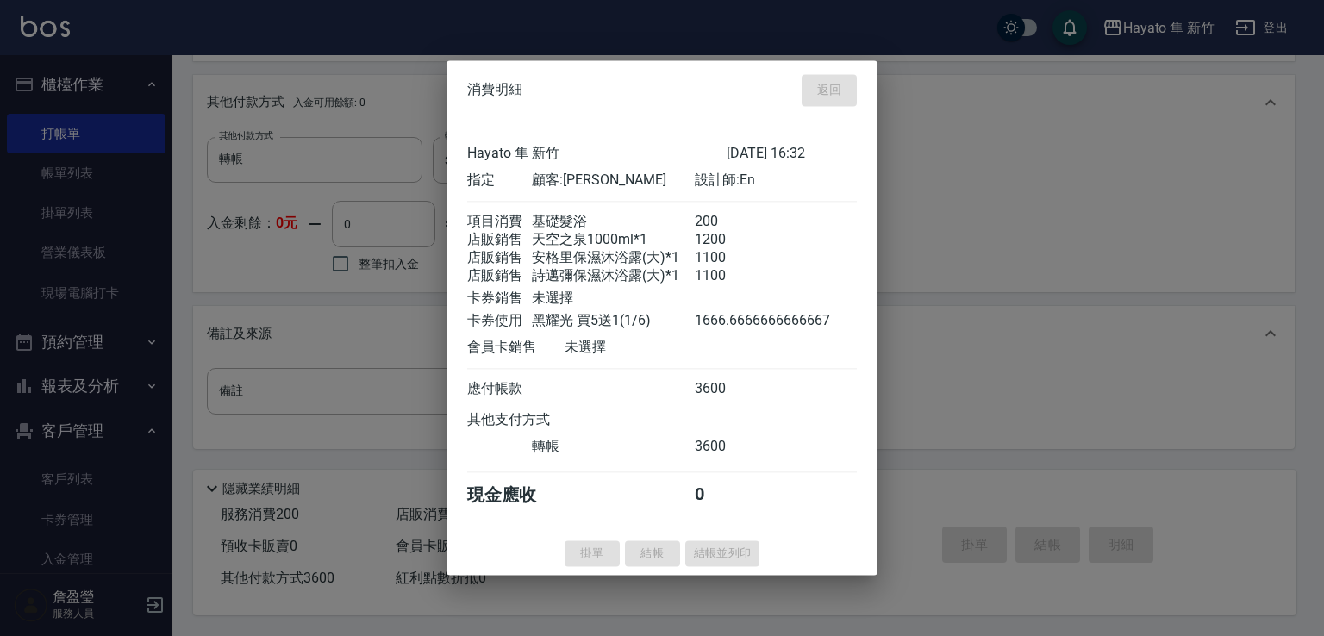
type input "[DATE] 16:39"
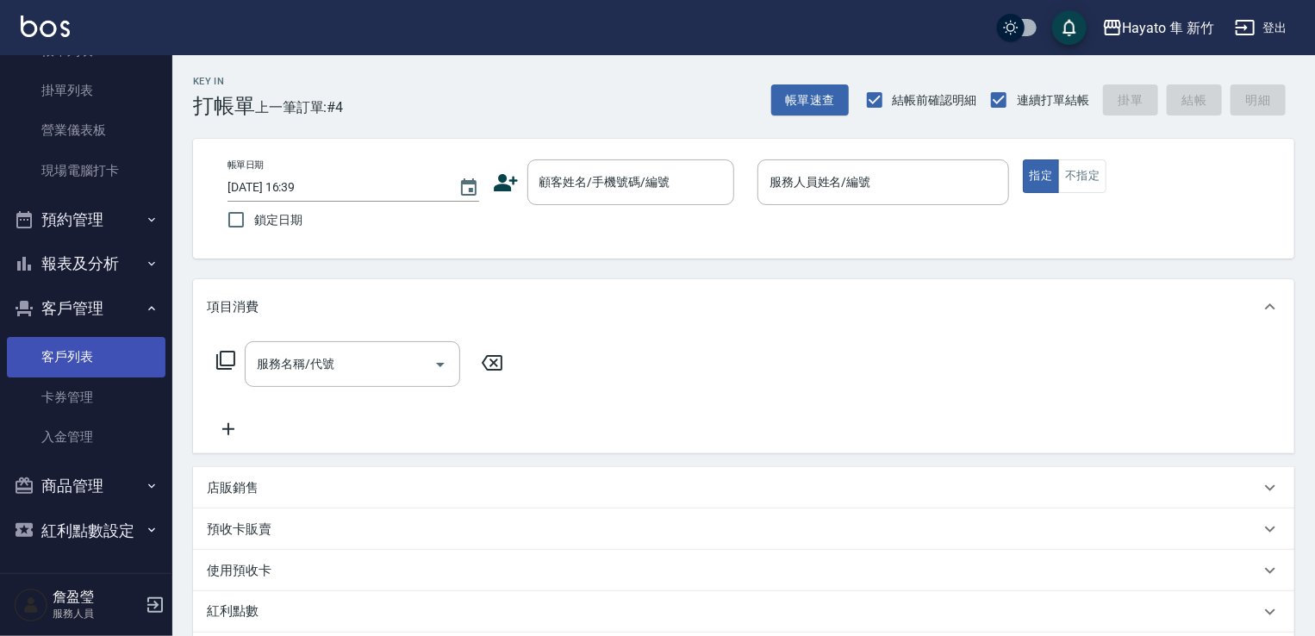
scroll to position [0, 0]
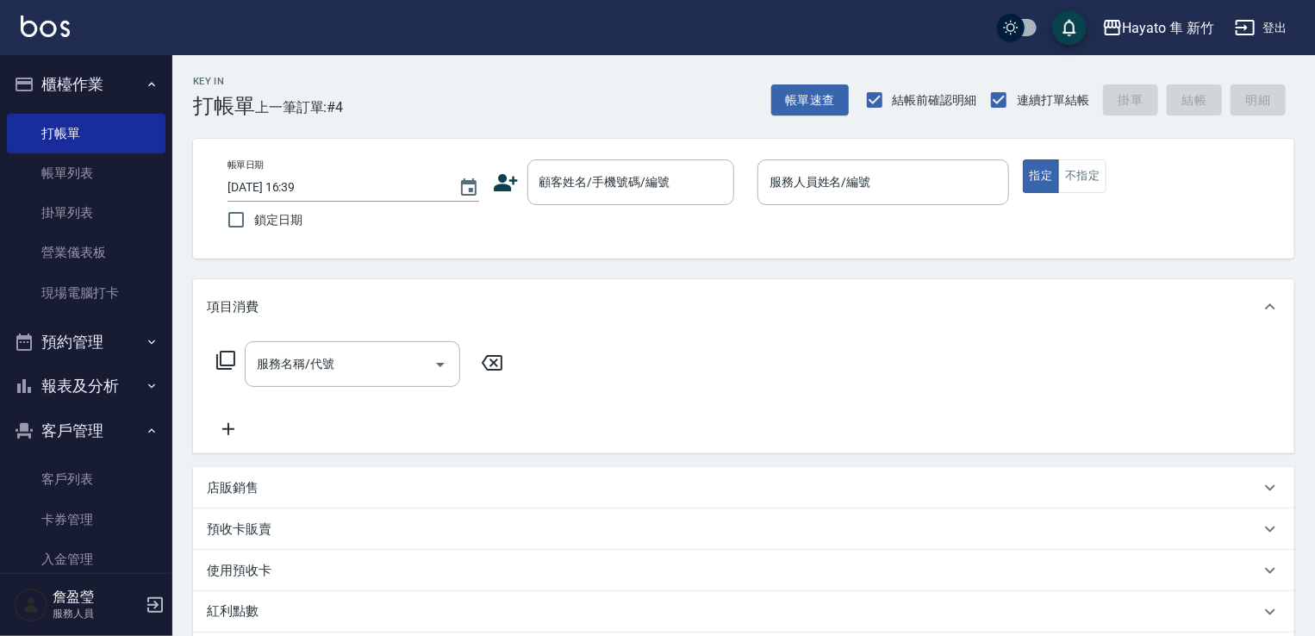
click at [141, 438] on button "客戶管理" at bounding box center [86, 431] width 159 height 45
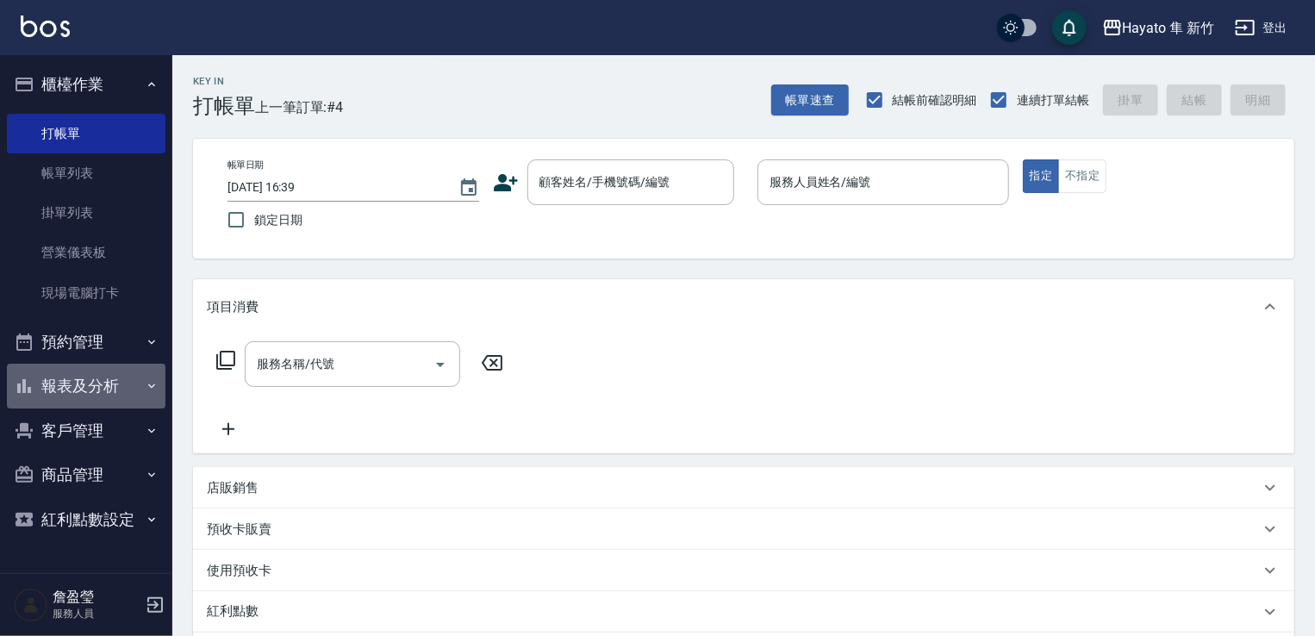
click at [141, 384] on button "報表及分析" at bounding box center [86, 386] width 159 height 45
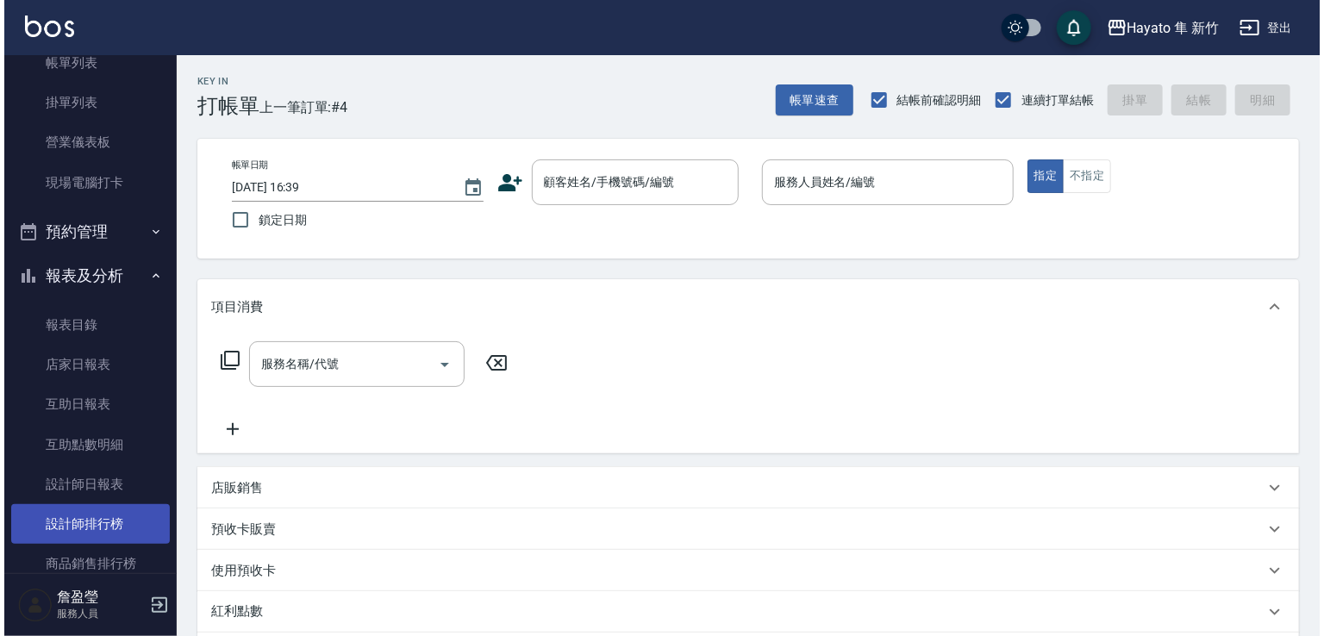
scroll to position [259, 0]
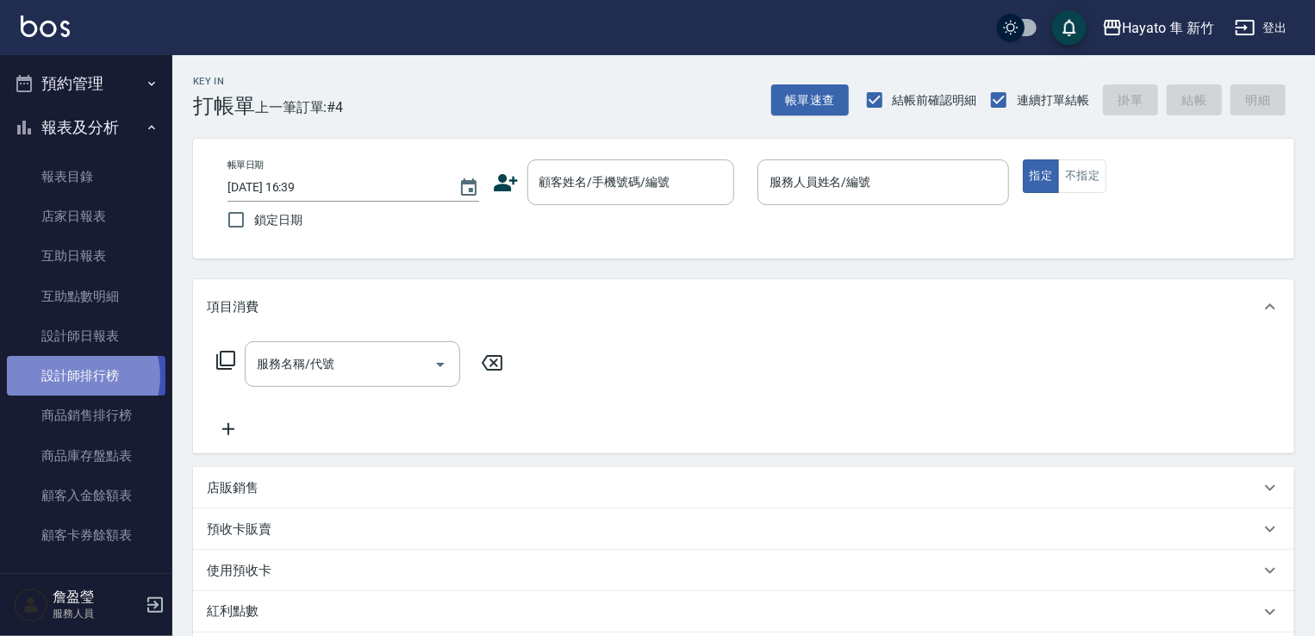
click at [78, 377] on link "設計師排行榜" at bounding box center [86, 376] width 159 height 40
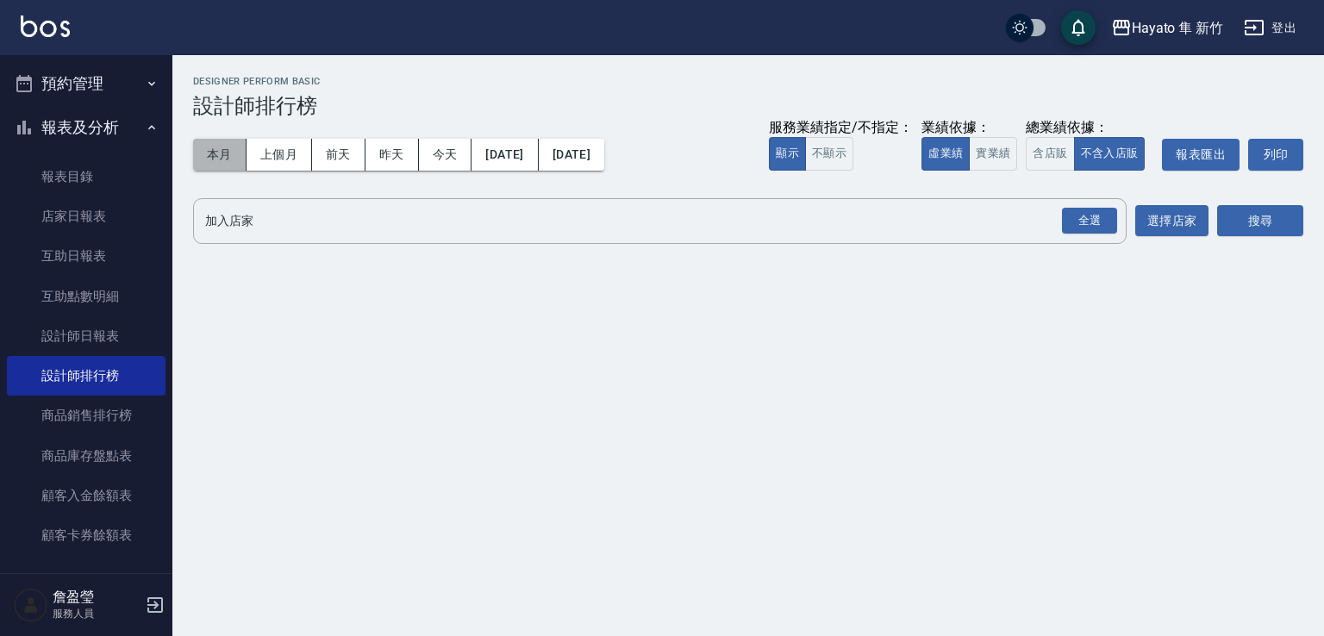
click at [213, 165] on button "本月" at bounding box center [219, 155] width 53 height 32
click at [1087, 220] on div "全選" at bounding box center [1089, 221] width 55 height 27
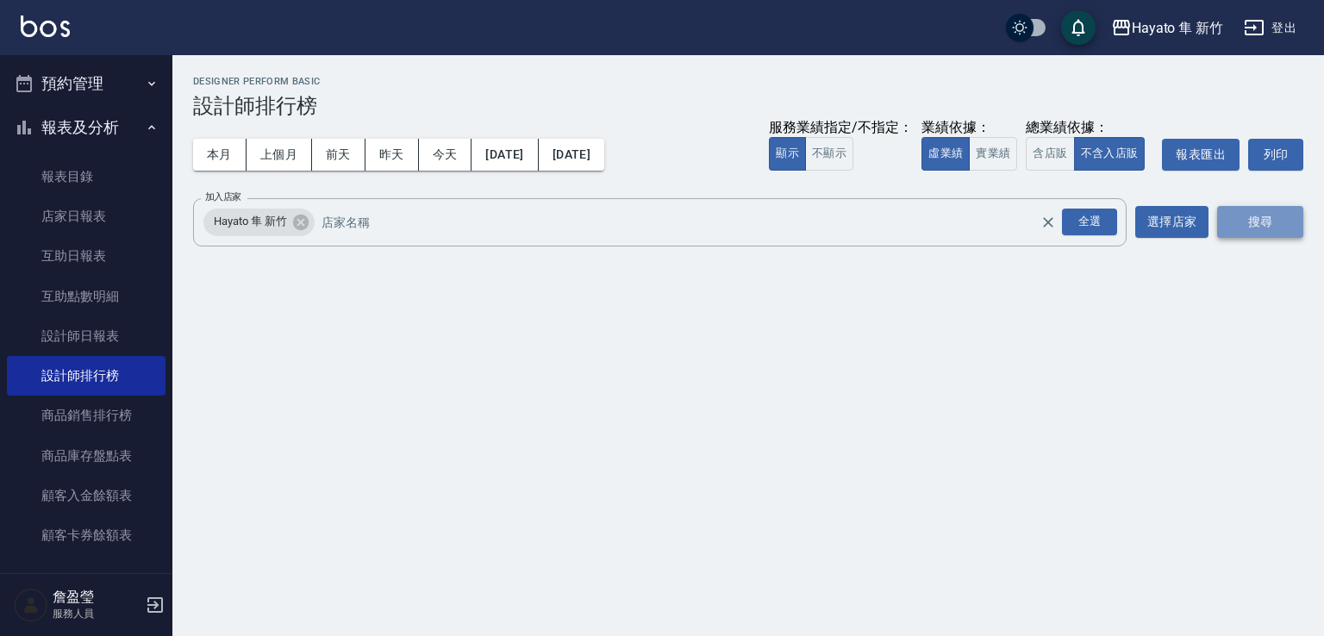
click at [1248, 228] on button "搜尋" at bounding box center [1260, 222] width 86 height 32
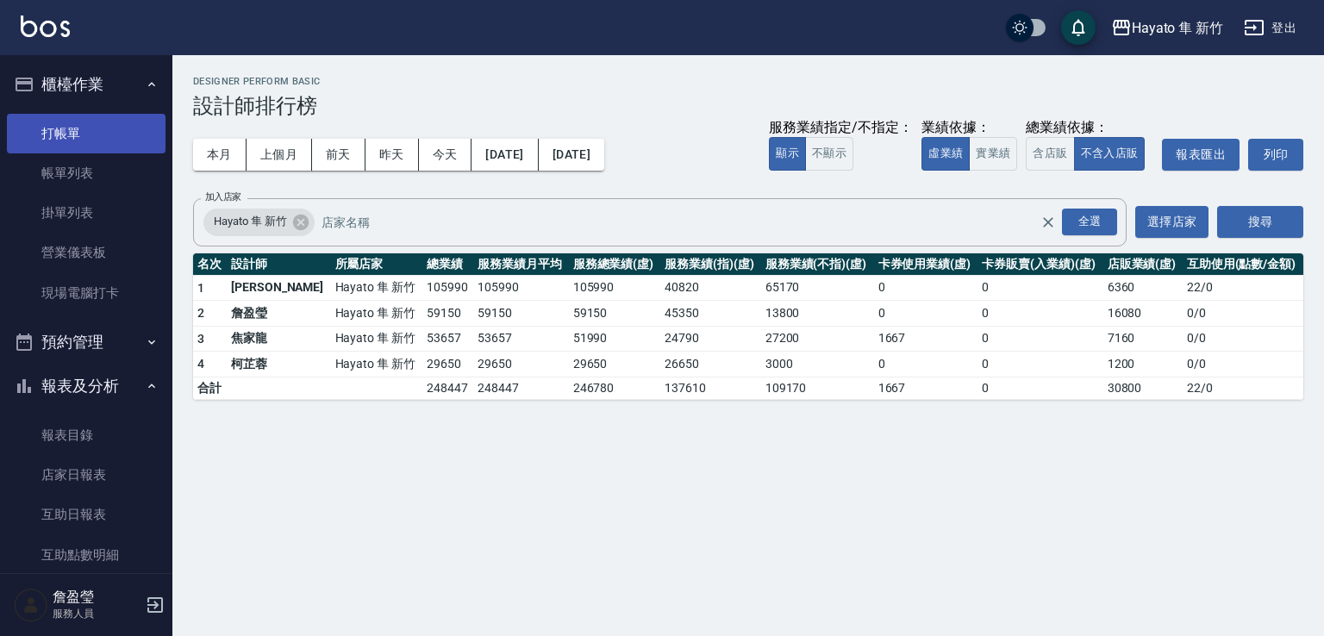
click at [98, 138] on link "打帳單" at bounding box center [86, 134] width 159 height 40
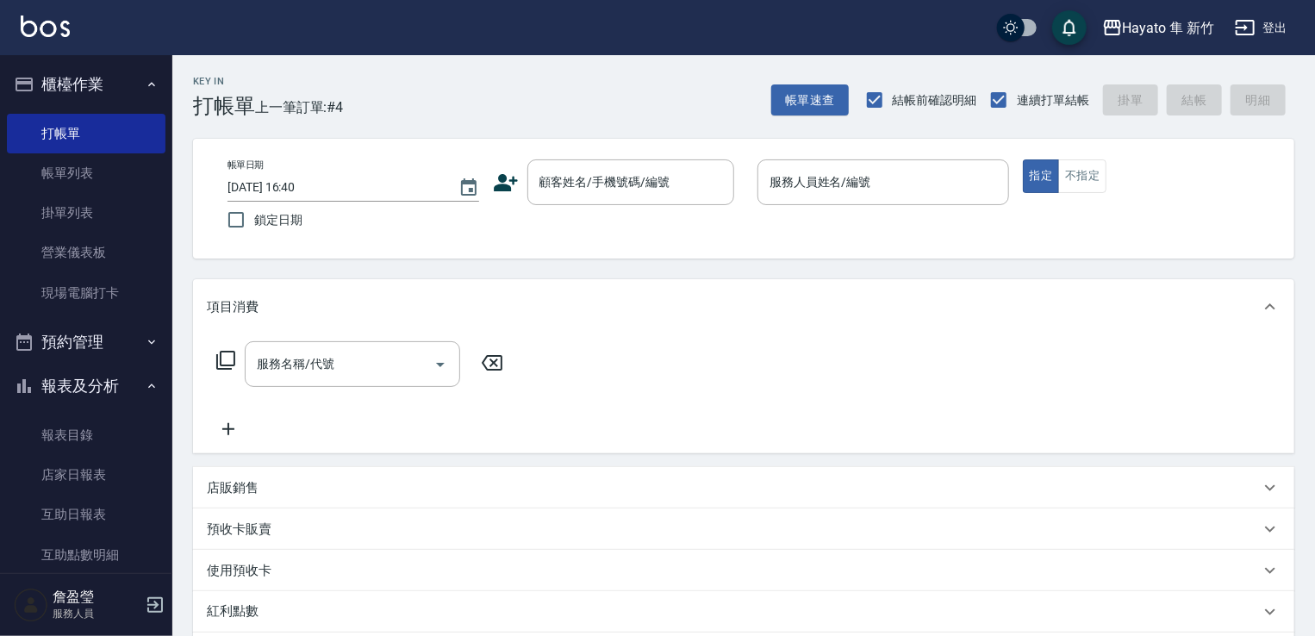
click at [497, 182] on icon at bounding box center [506, 183] width 26 height 26
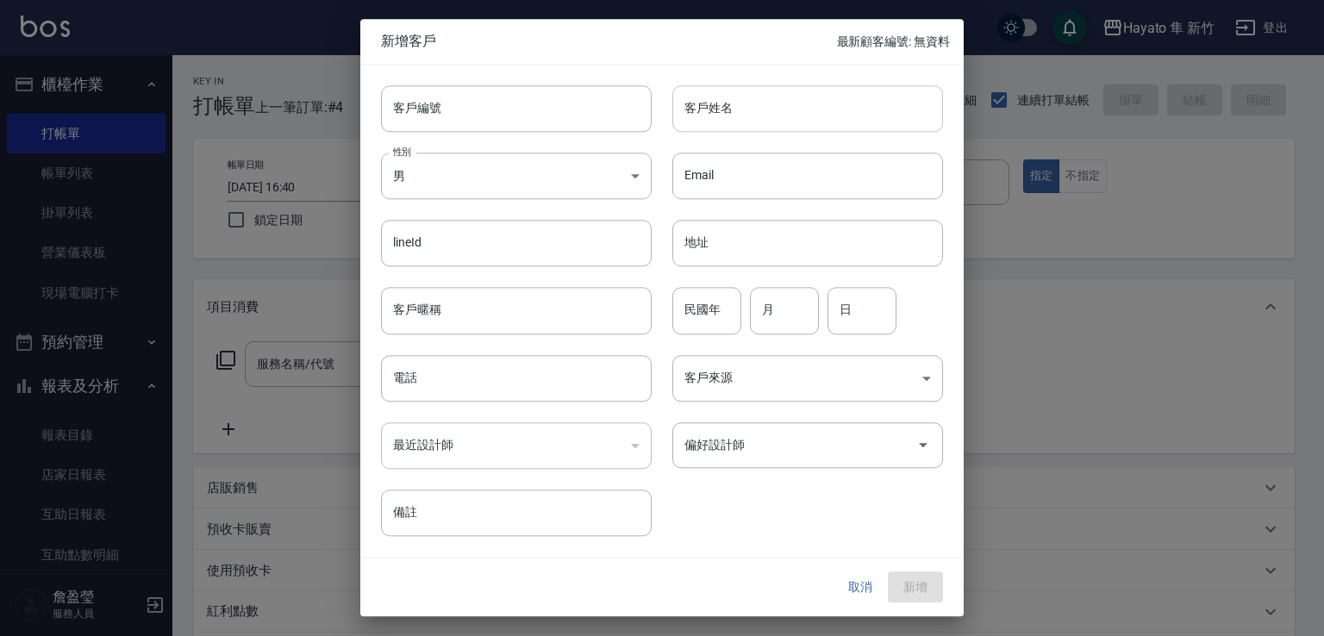
click at [769, 108] on input "客戶姓名" at bounding box center [807, 108] width 271 height 47
type input "ㄘ"
type input "劉"
click at [562, 174] on body "Hayato 隼 新竹 登出 櫃檯作業 打帳單 帳單列表 掛單列表 營業儀表板 現場電腦打卡 預約管理 預約管理 報表及分析 報表目錄 店家日報表 互助日報表…" at bounding box center [662, 451] width 1324 height 902
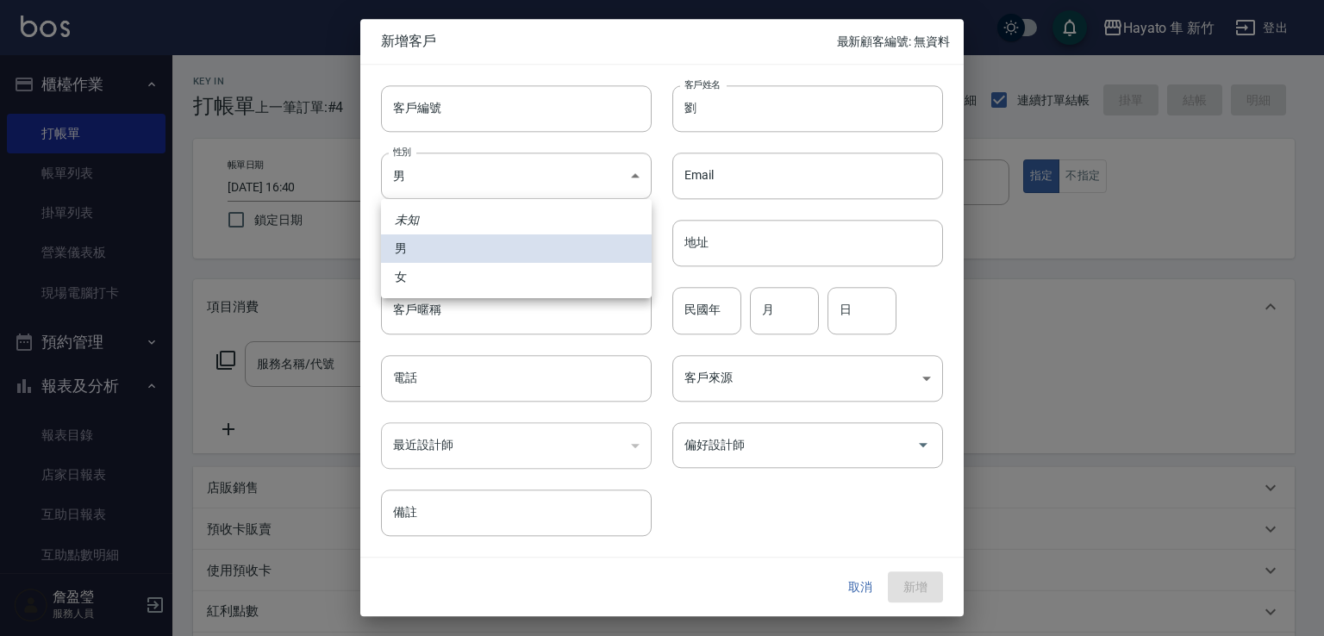
click at [441, 285] on li "女" at bounding box center [516, 277] width 271 height 28
type input "[DEMOGRAPHIC_DATA]"
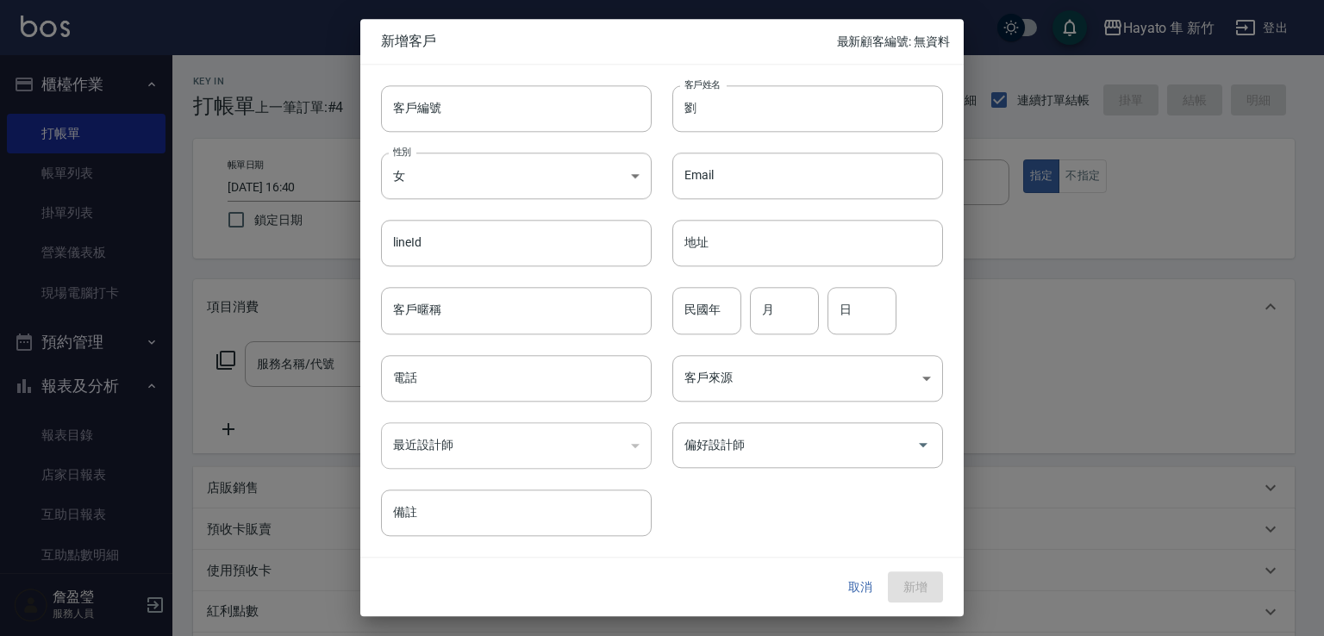
click at [458, 406] on div "最近設計師 ​ 最近設計師" at bounding box center [505, 435] width 291 height 67
click at [473, 381] on input "電話" at bounding box center [516, 378] width 271 height 47
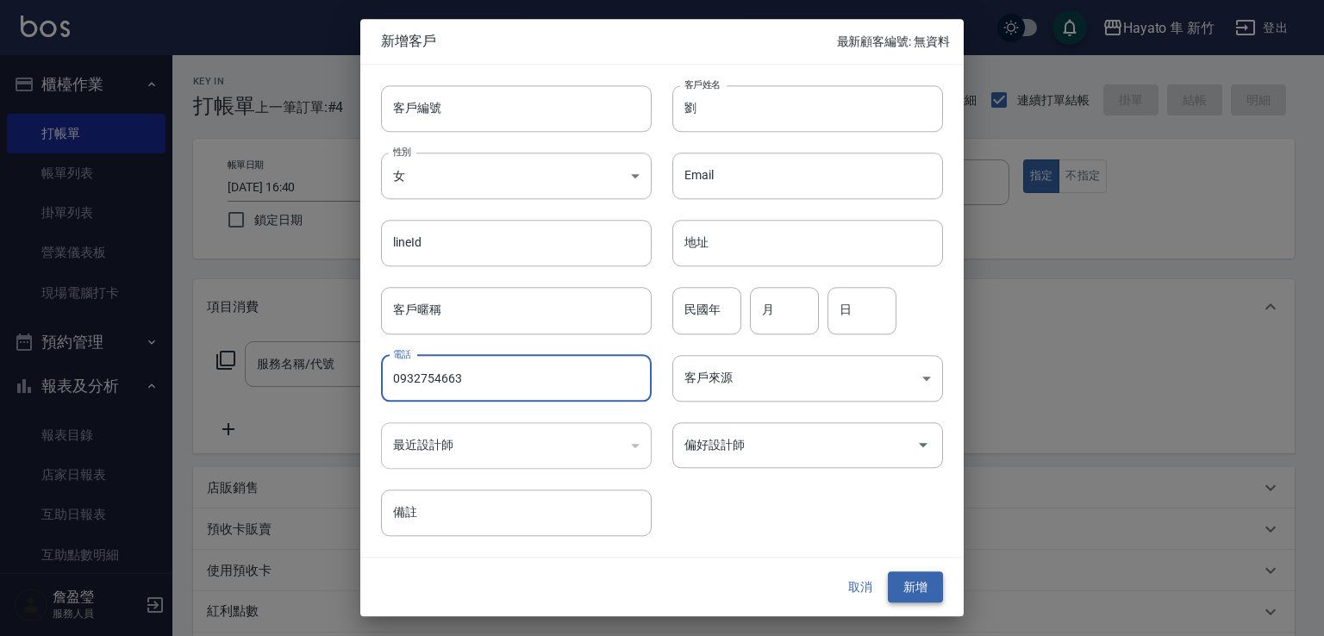
type input "0932754663"
click at [915, 594] on button "新增" at bounding box center [915, 587] width 55 height 32
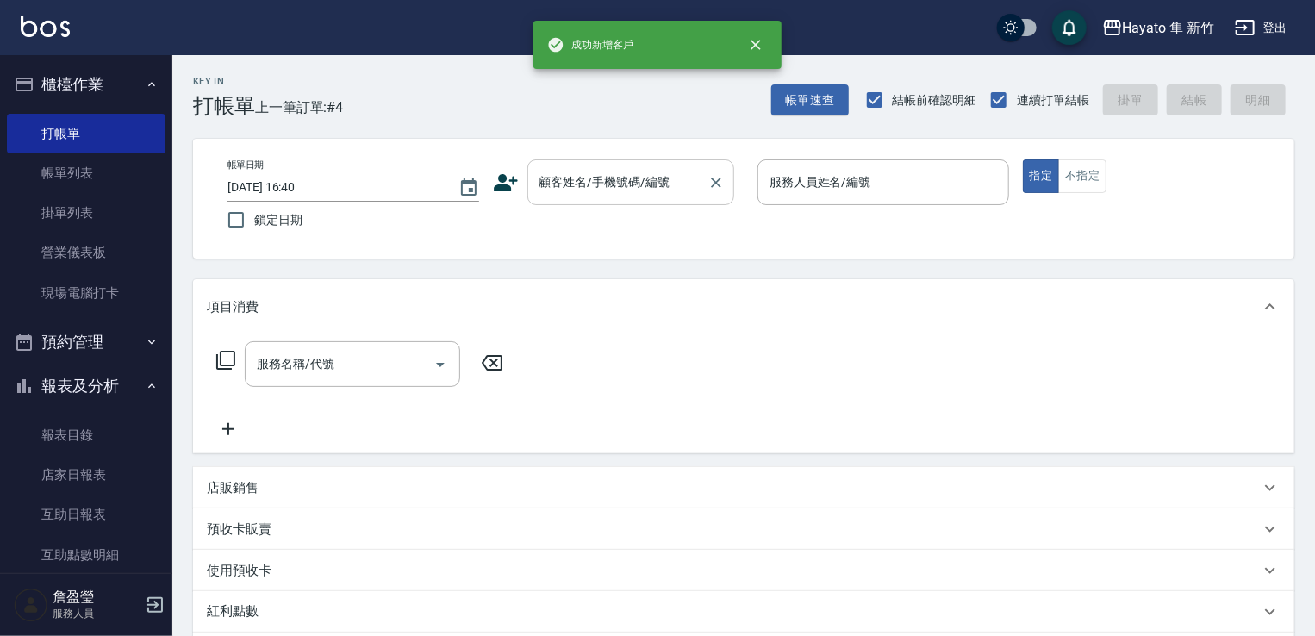
click at [618, 190] on input "顧客姓名/手機號碼/編號" at bounding box center [617, 182] width 165 height 30
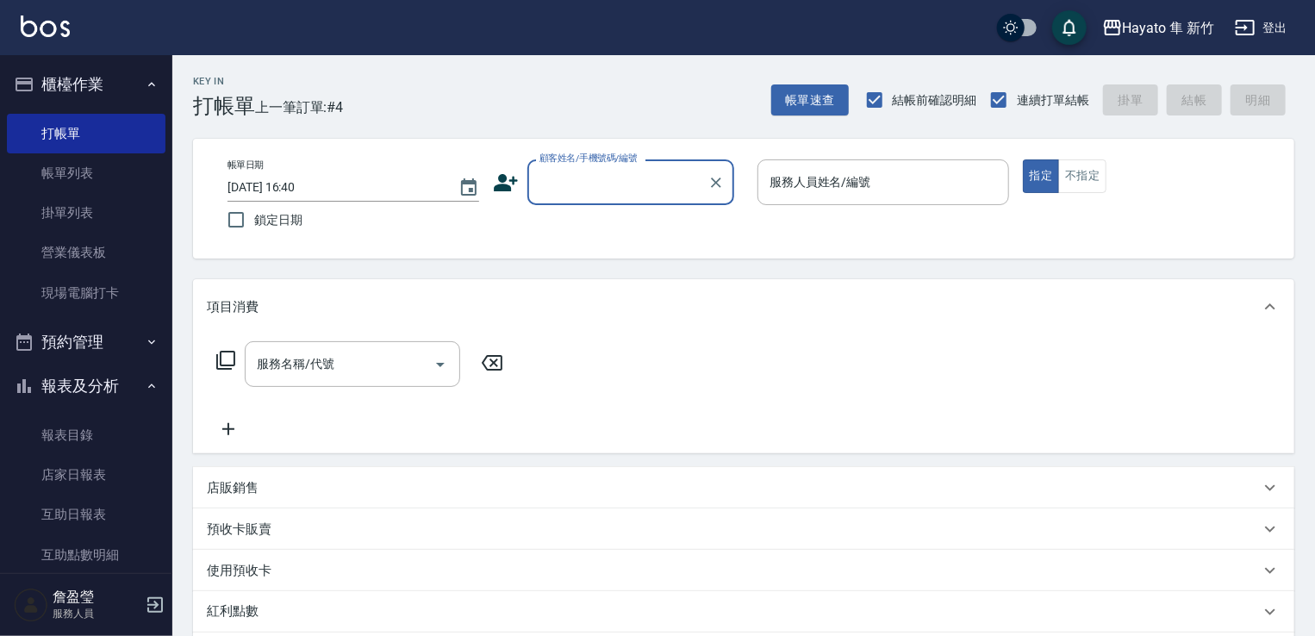
click at [555, 177] on input "顧客姓名/手機號碼/編號" at bounding box center [617, 182] width 165 height 30
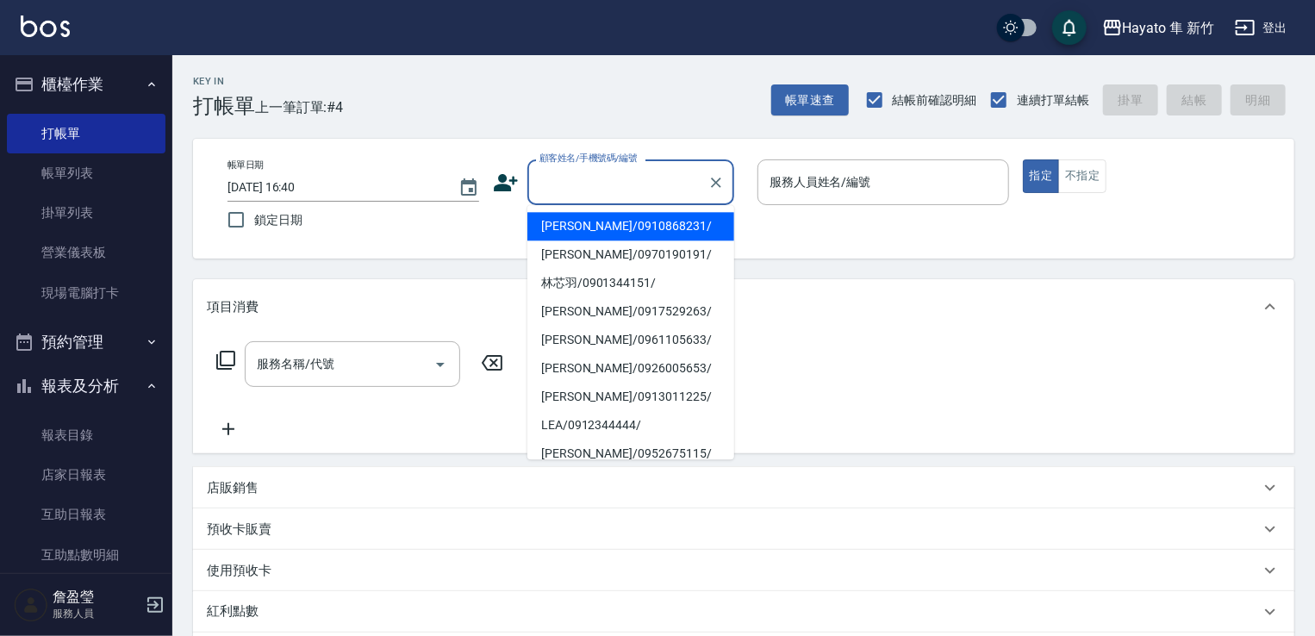
click at [555, 177] on input "顧客姓名/手機號碼/編號" at bounding box center [617, 182] width 165 height 30
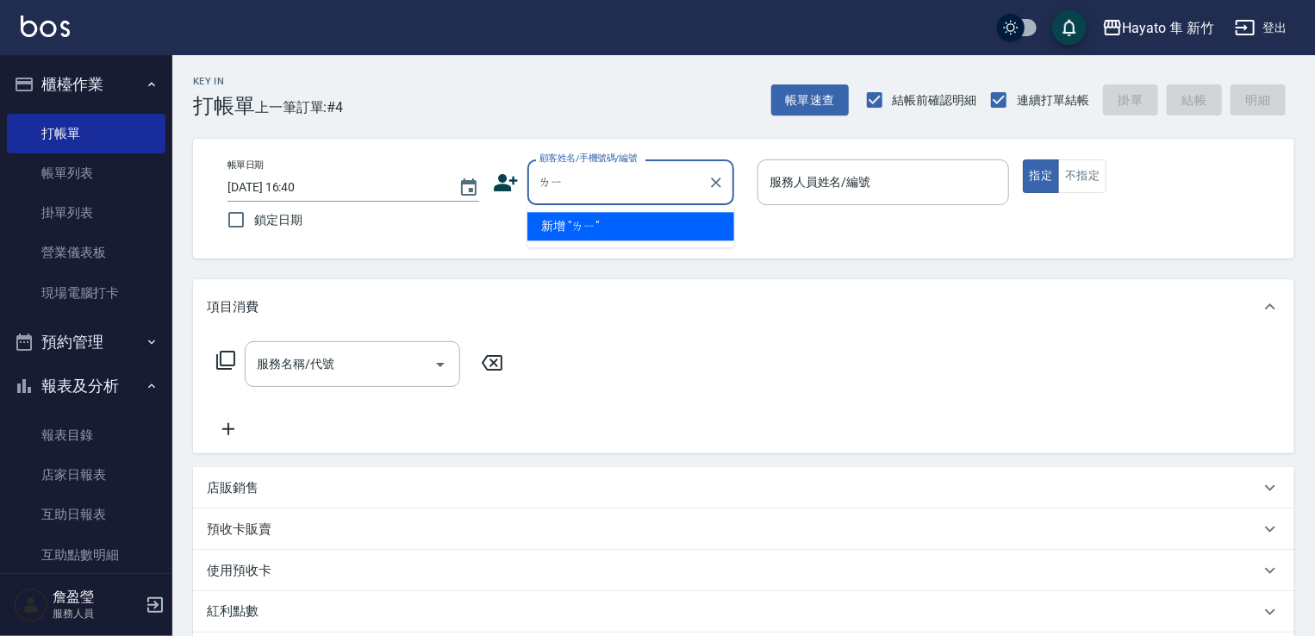
type input "ㄌ"
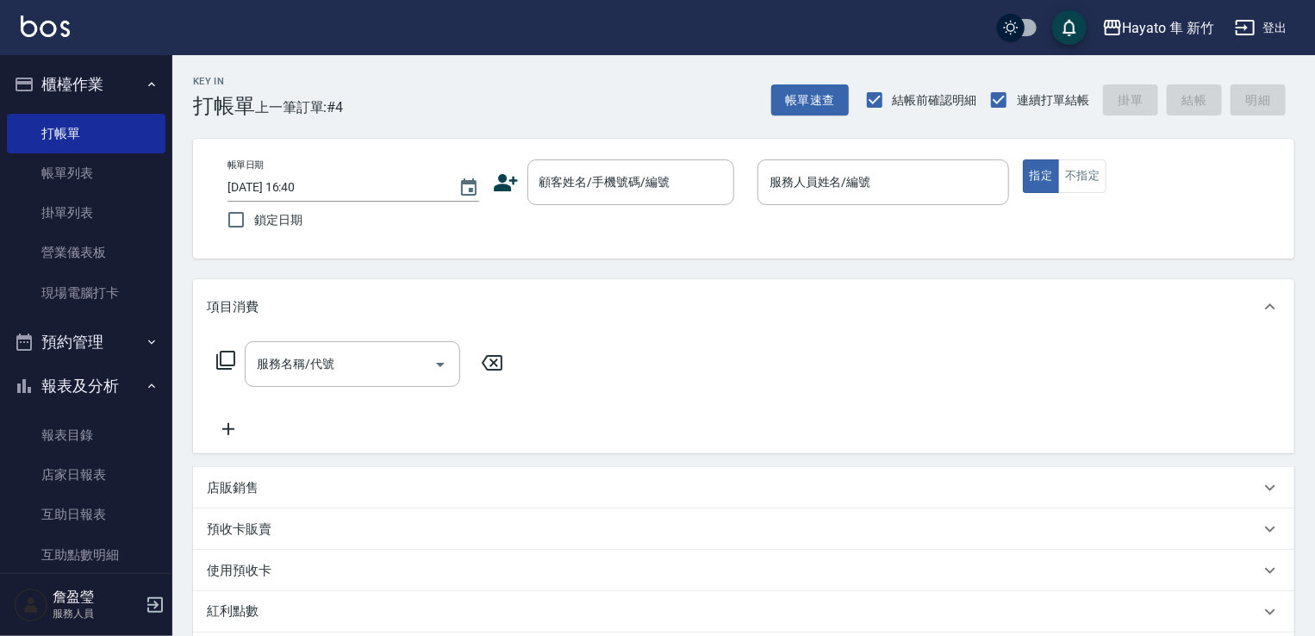
click at [908, 267] on div "Key In 打帳單 上一筆訂單:#4 帳單速查 結帳前確認明細 連續打單結帳 掛單 結帳 明細 帳單日期 [DATE] 16:40 鎖定日期 顧客姓名/手機…" at bounding box center [743, 478] width 1143 height 847
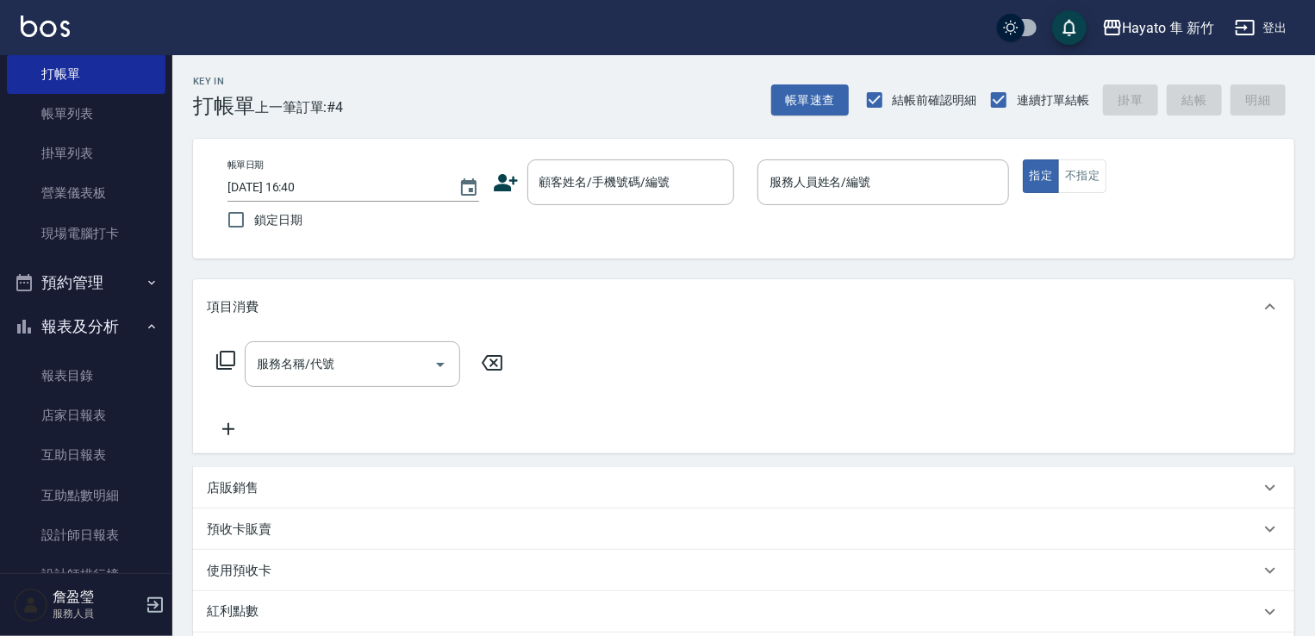
scroll to position [345, 0]
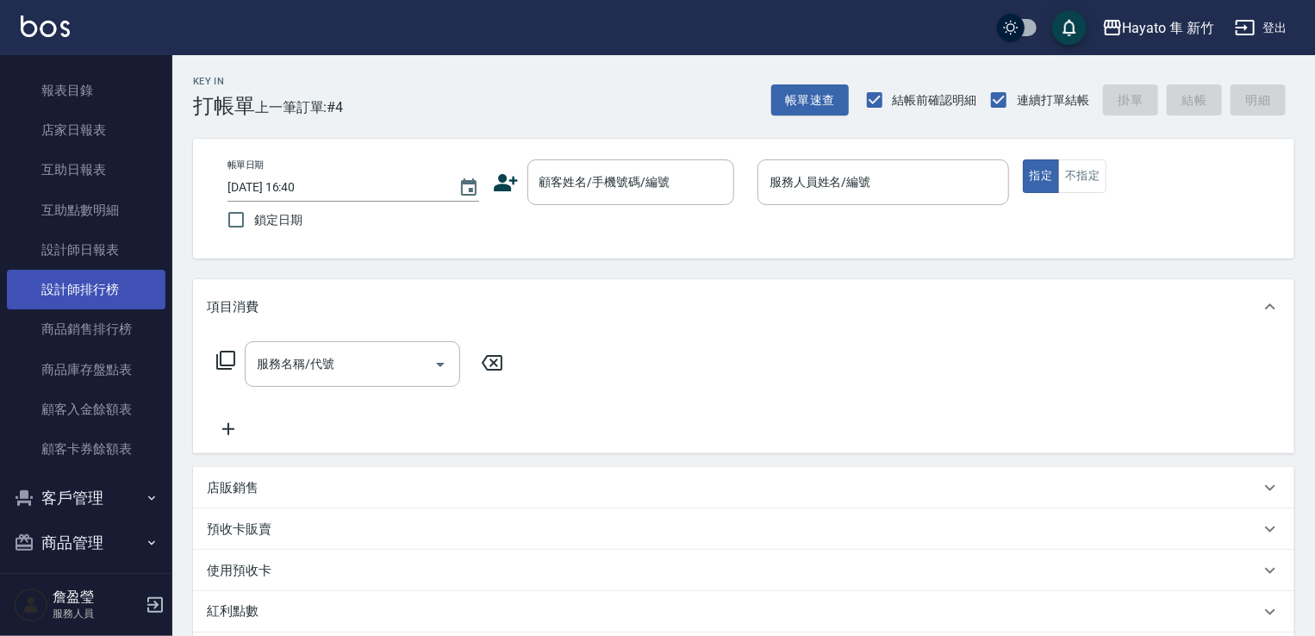
click at [131, 284] on link "設計師排行榜" at bounding box center [86, 290] width 159 height 40
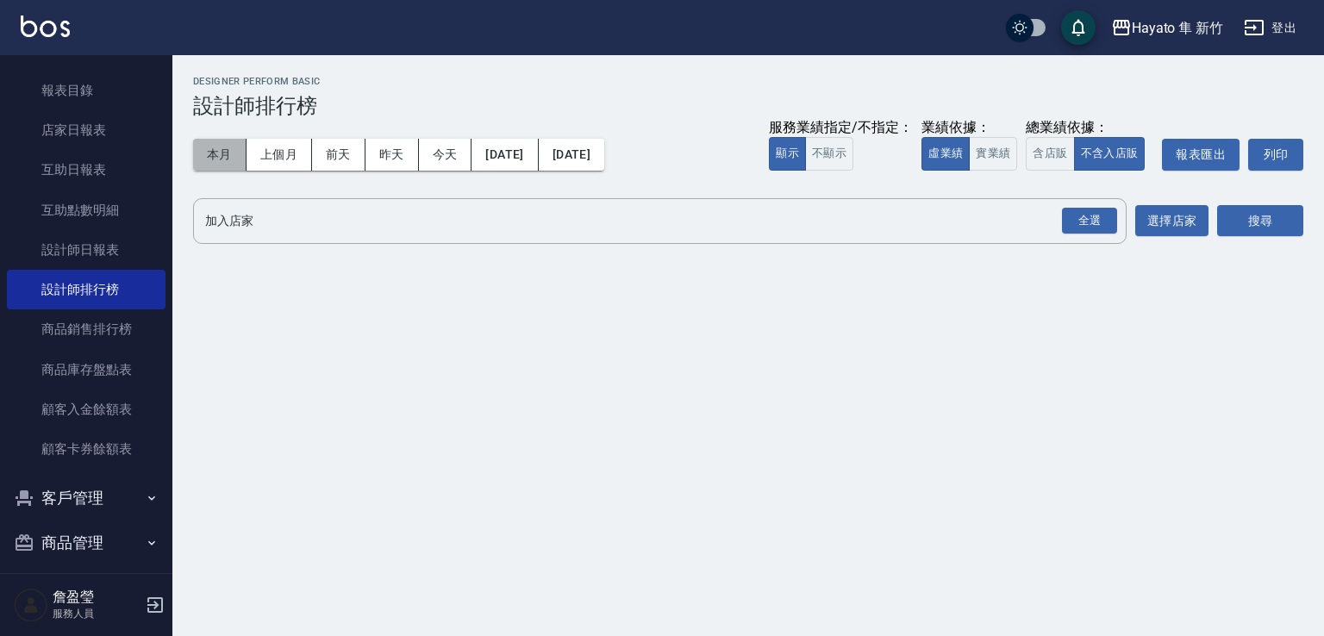
click at [224, 162] on button "本月" at bounding box center [219, 155] width 53 height 32
click at [1082, 226] on div "全選" at bounding box center [1089, 221] width 55 height 27
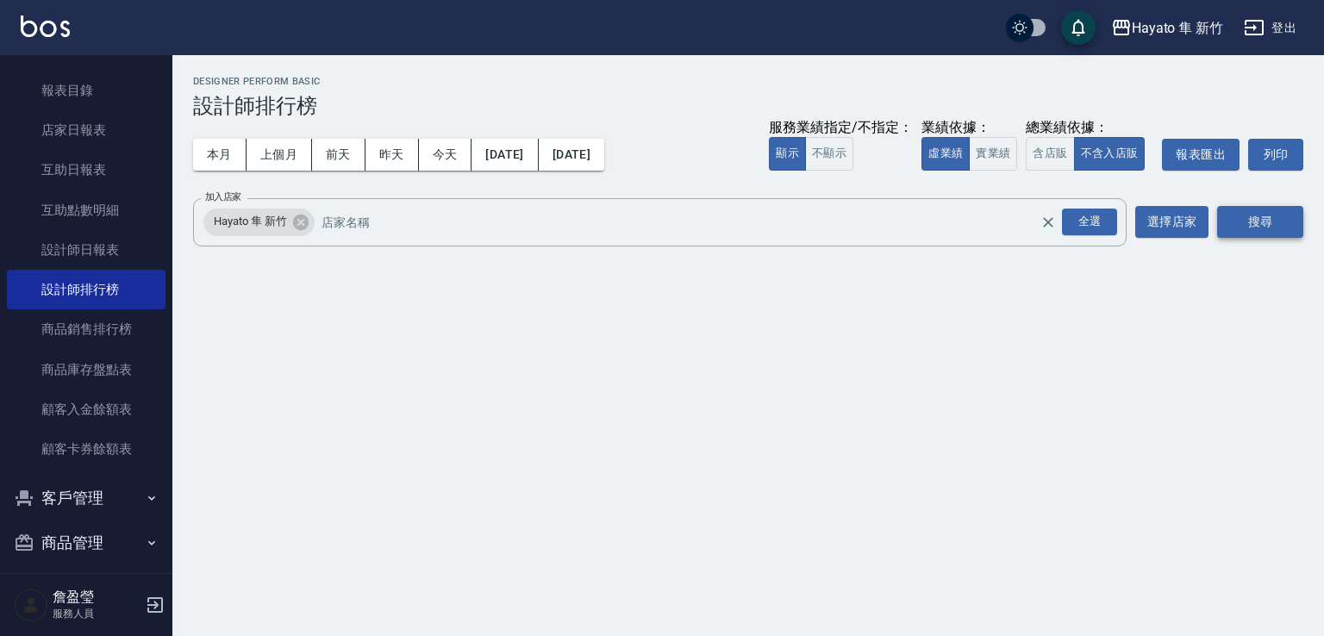
click at [1290, 231] on button "搜尋" at bounding box center [1260, 222] width 86 height 32
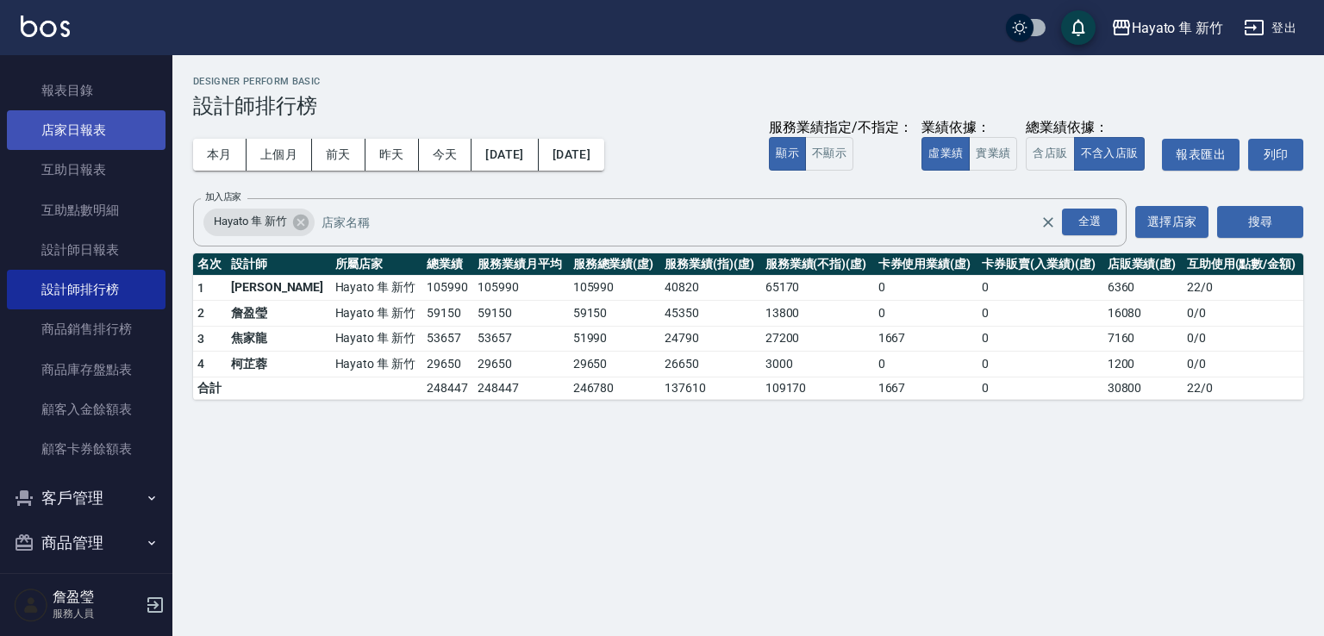
click at [97, 122] on link "店家日報表" at bounding box center [86, 130] width 159 height 40
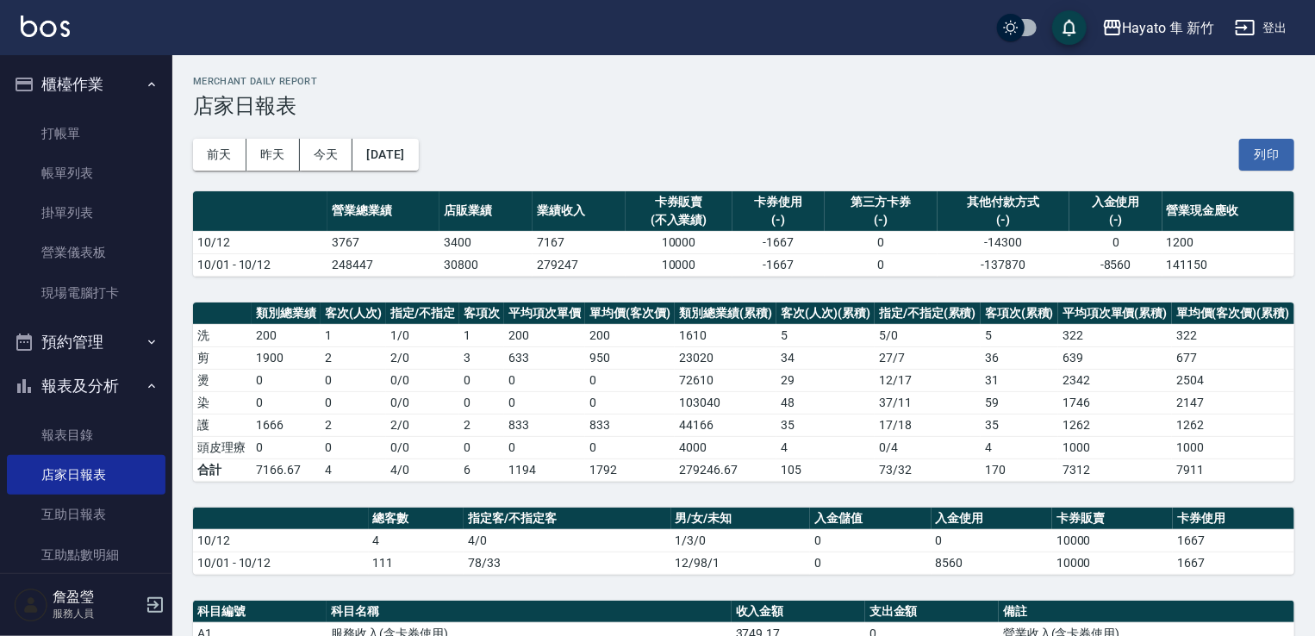
click at [69, 394] on button "報表及分析" at bounding box center [86, 386] width 159 height 45
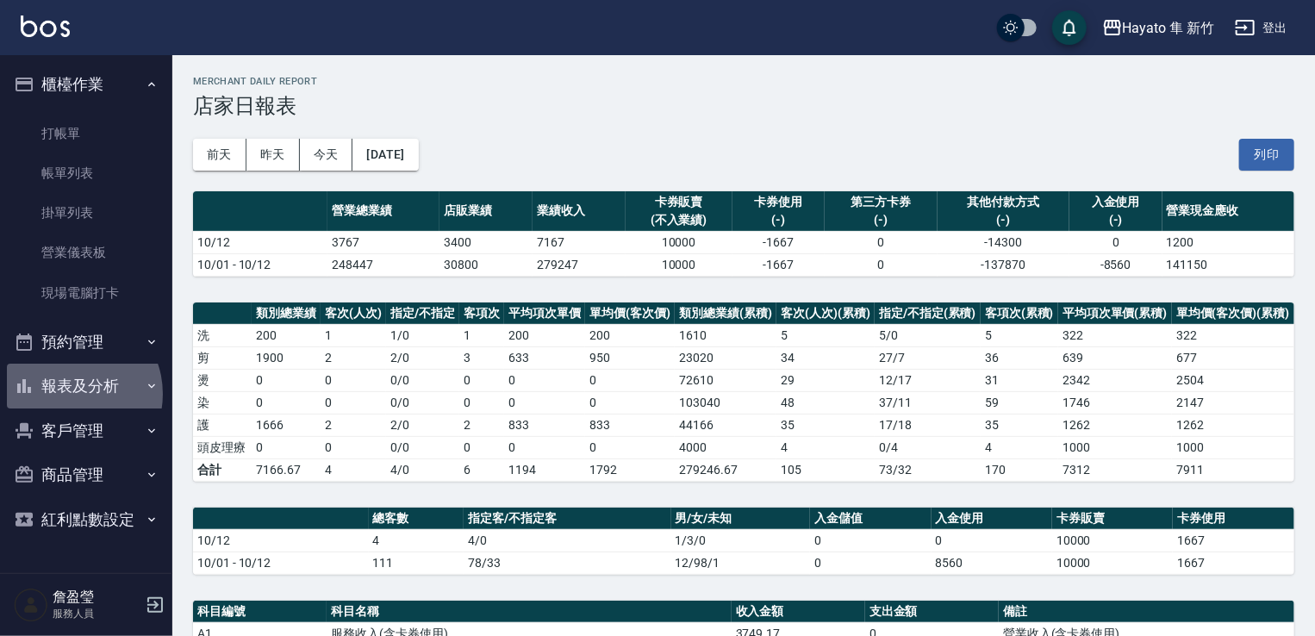
click at [69, 394] on button "報表及分析" at bounding box center [86, 386] width 159 height 45
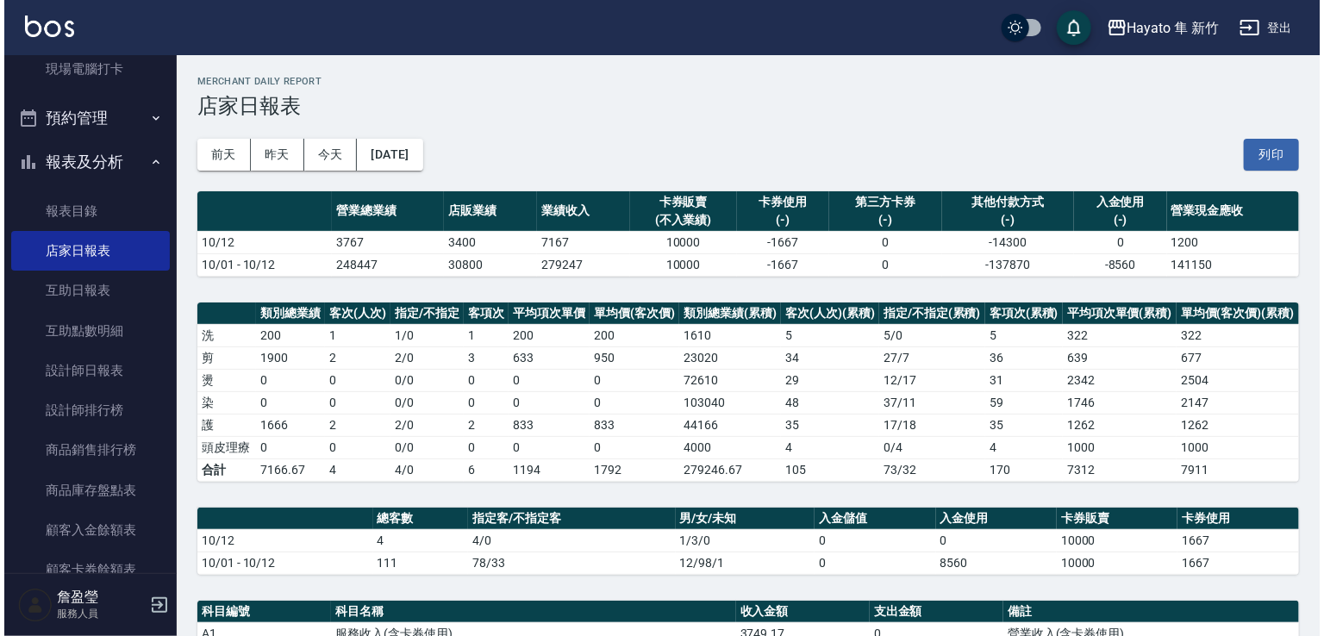
scroll to position [401, 0]
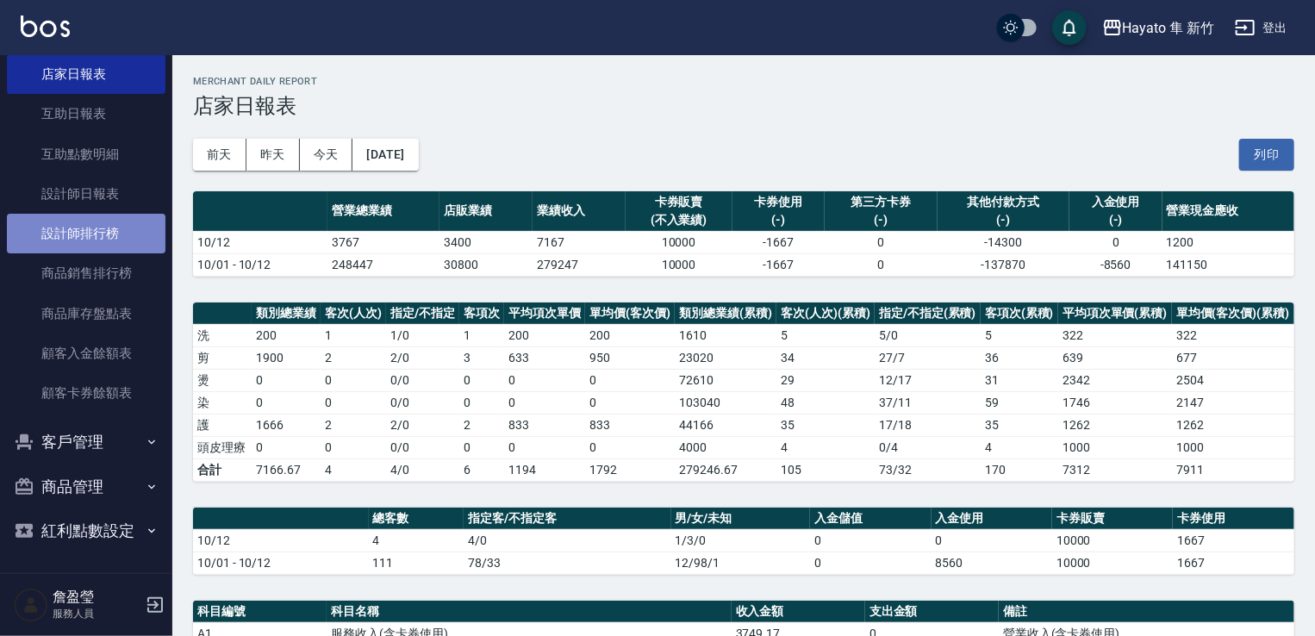
click at [131, 215] on link "設計師排行榜" at bounding box center [86, 234] width 159 height 40
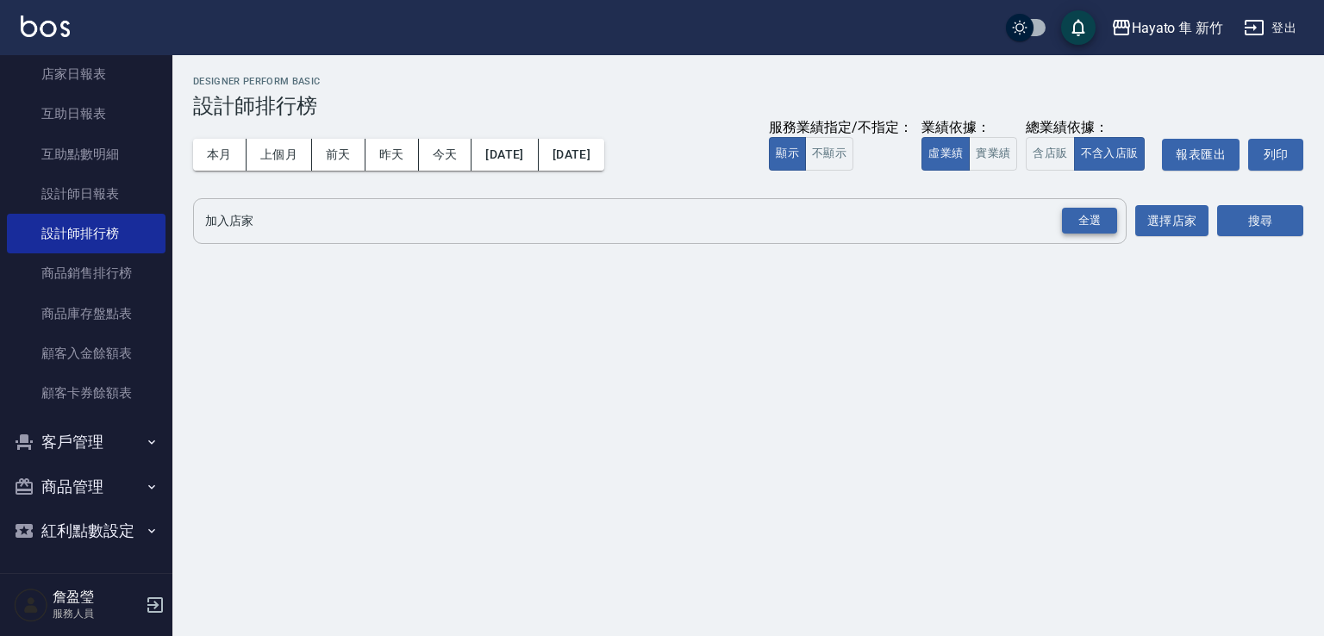
click at [1089, 213] on div "全選" at bounding box center [1089, 221] width 55 height 27
click at [1263, 220] on button "搜尋" at bounding box center [1260, 222] width 86 height 32
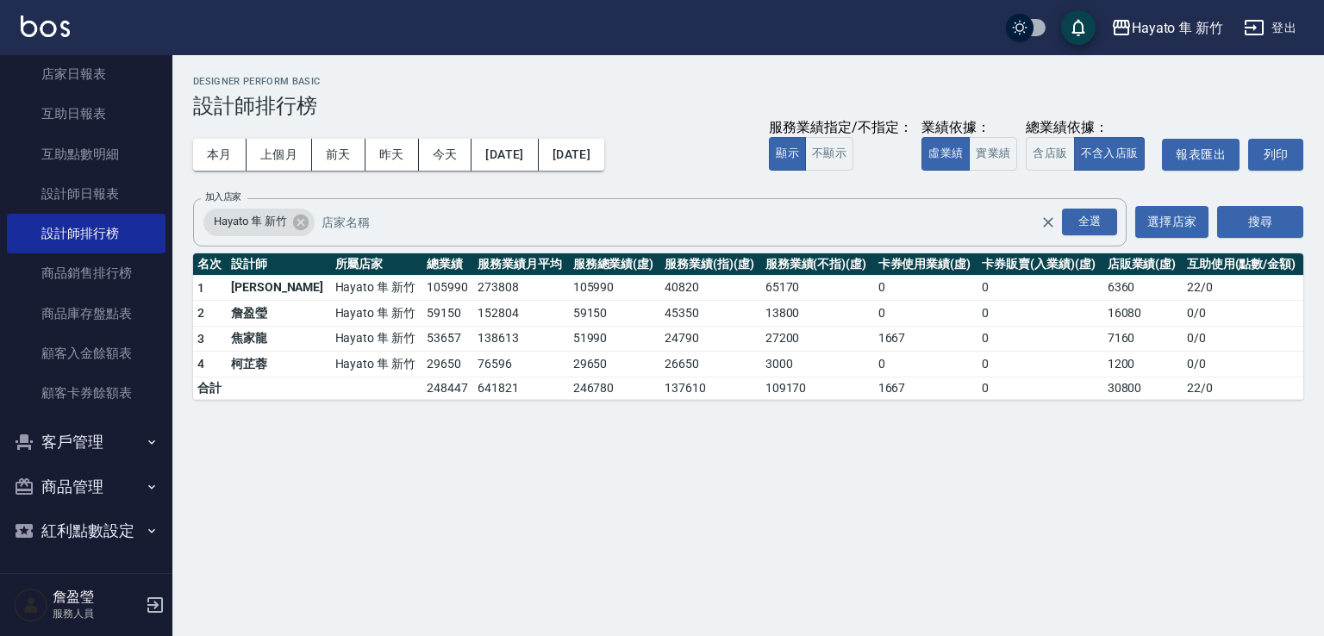
click at [596, 572] on div "Hayato 隼 新竹 [DATE] - [DATE] 設計師排行榜 列印時間： [DATE][PHONE_NUMBER]:20 Designer Perfo…" at bounding box center [662, 318] width 1324 height 636
